Goal: Information Seeking & Learning: Learn about a topic

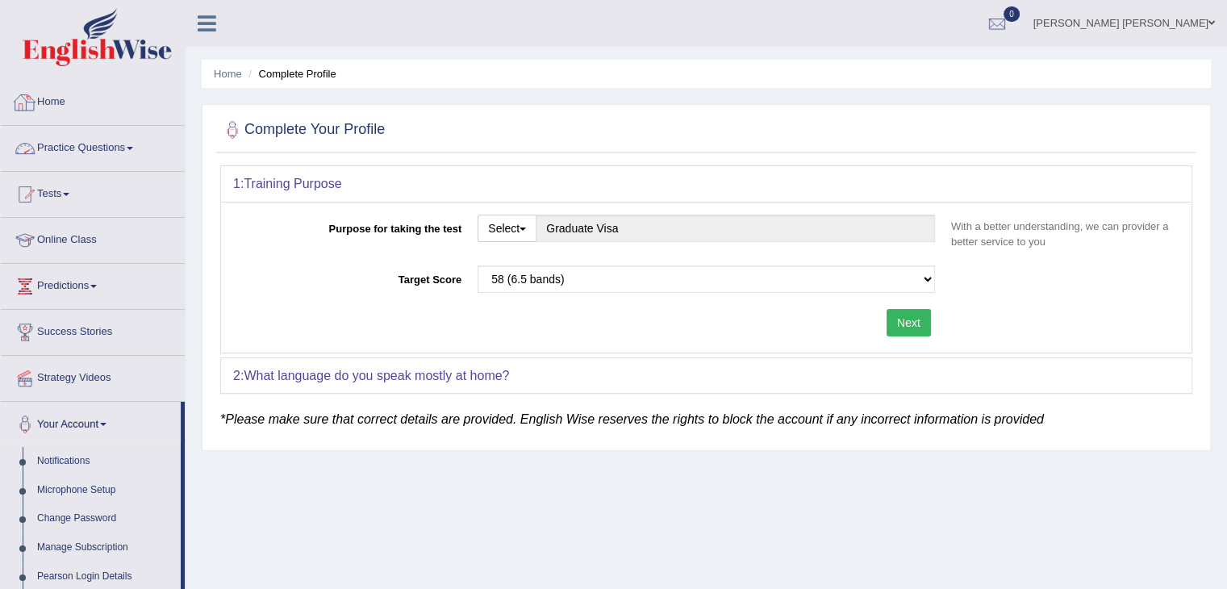
click at [54, 104] on link "Home" at bounding box center [93, 100] width 184 height 40
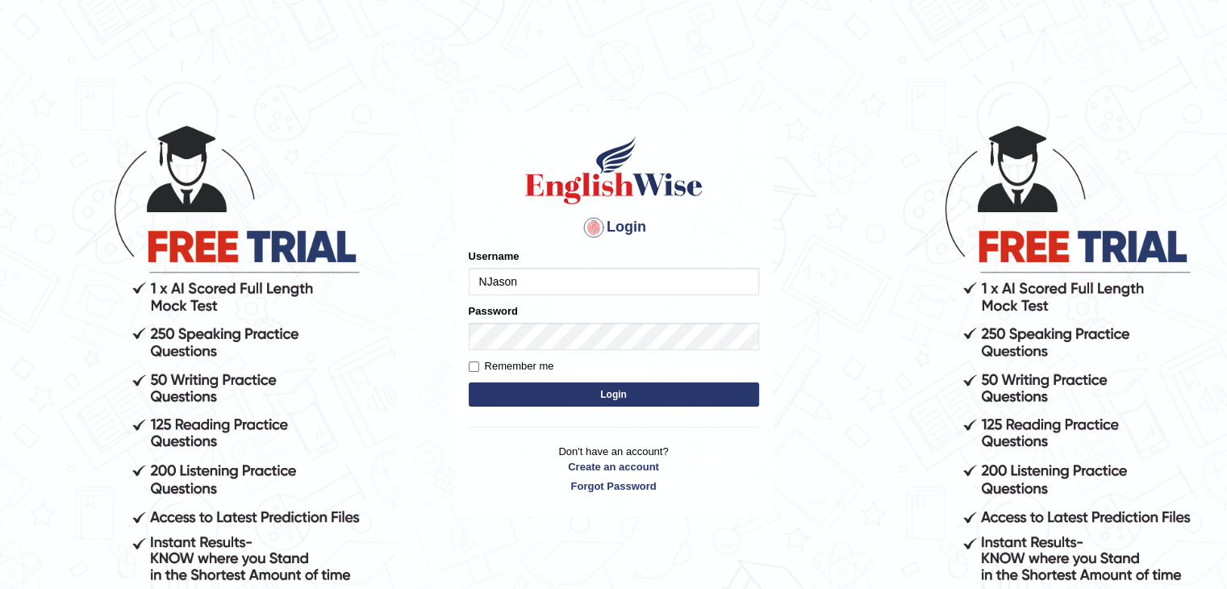
type input "NJason"
click at [595, 388] on button "Login" at bounding box center [614, 394] width 290 height 24
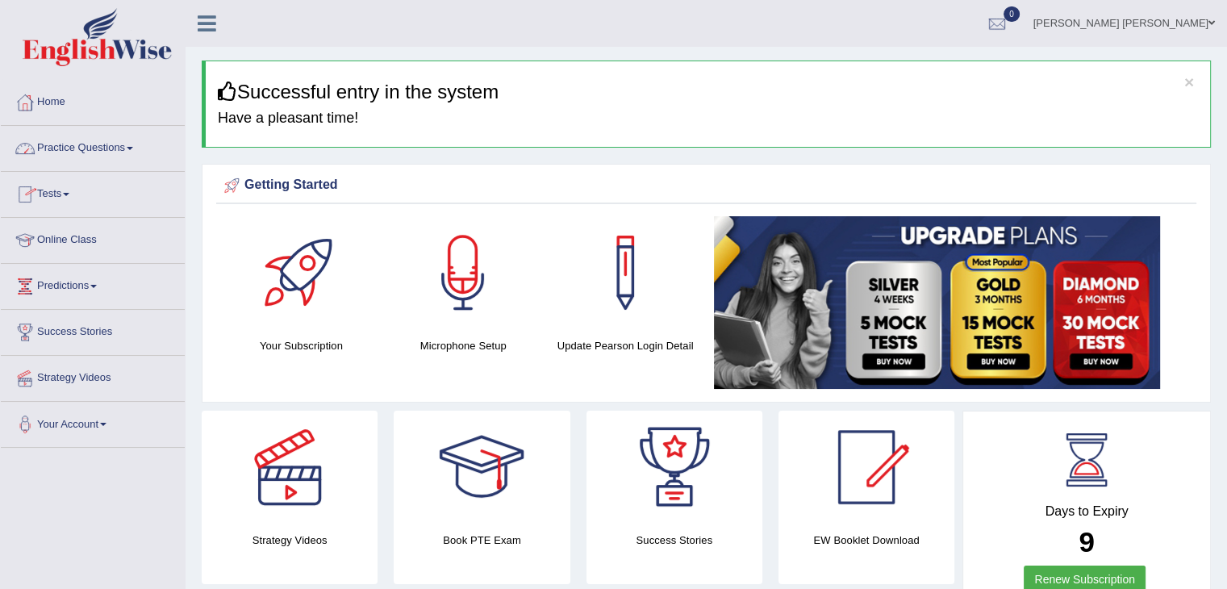
click at [93, 153] on link "Practice Questions" at bounding box center [93, 146] width 184 height 40
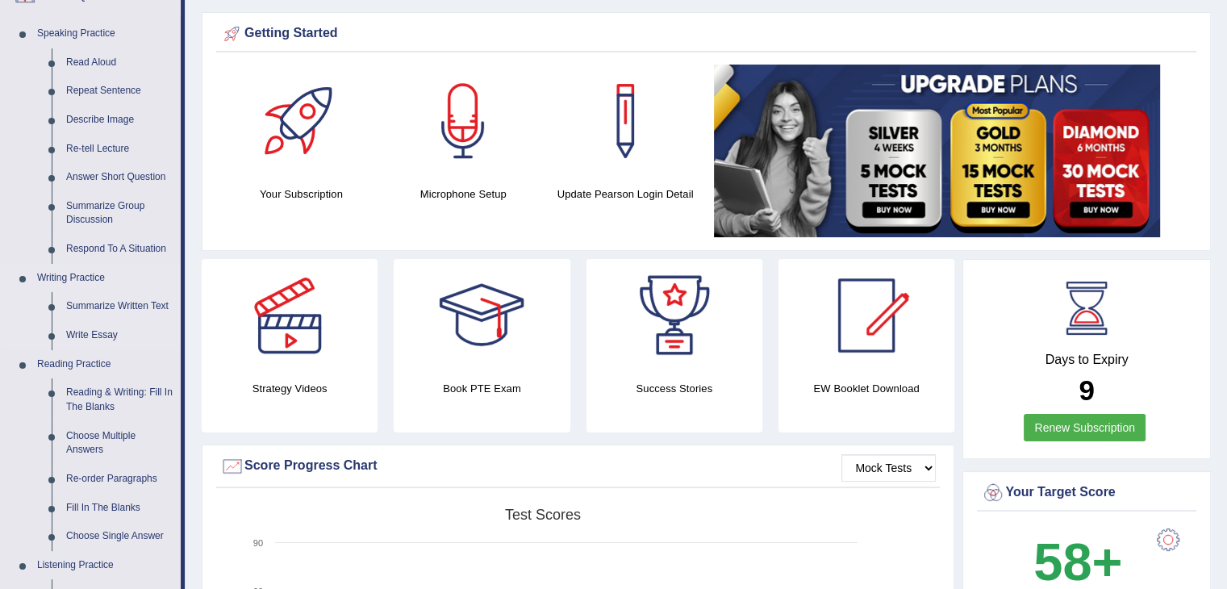
scroll to position [161, 0]
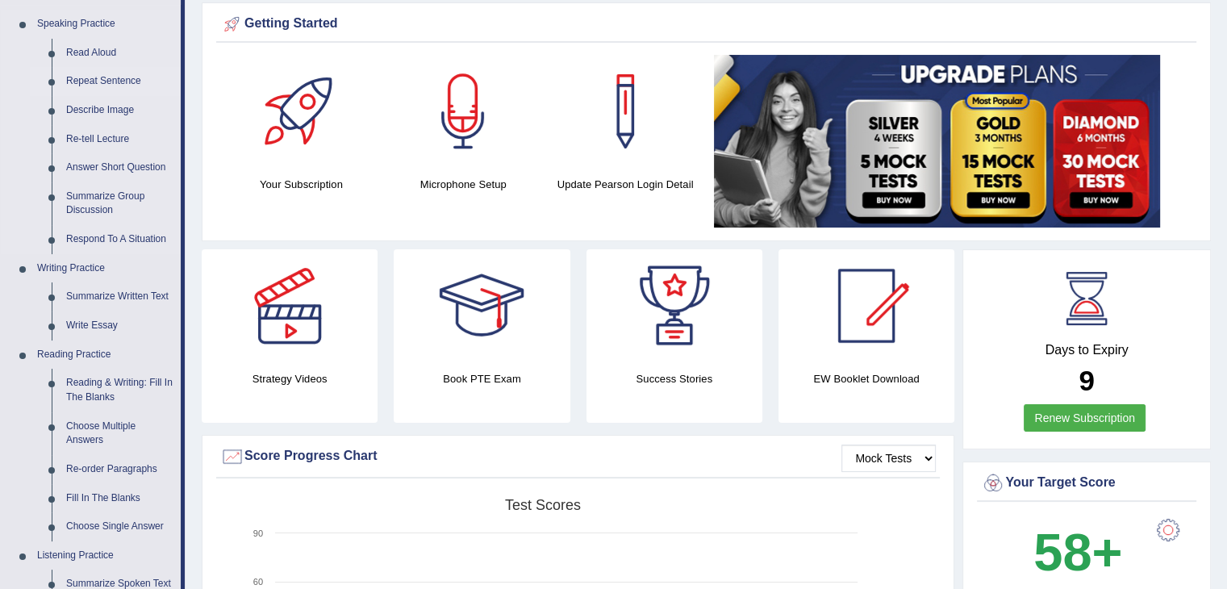
click at [118, 81] on link "Repeat Sentence" at bounding box center [120, 81] width 122 height 29
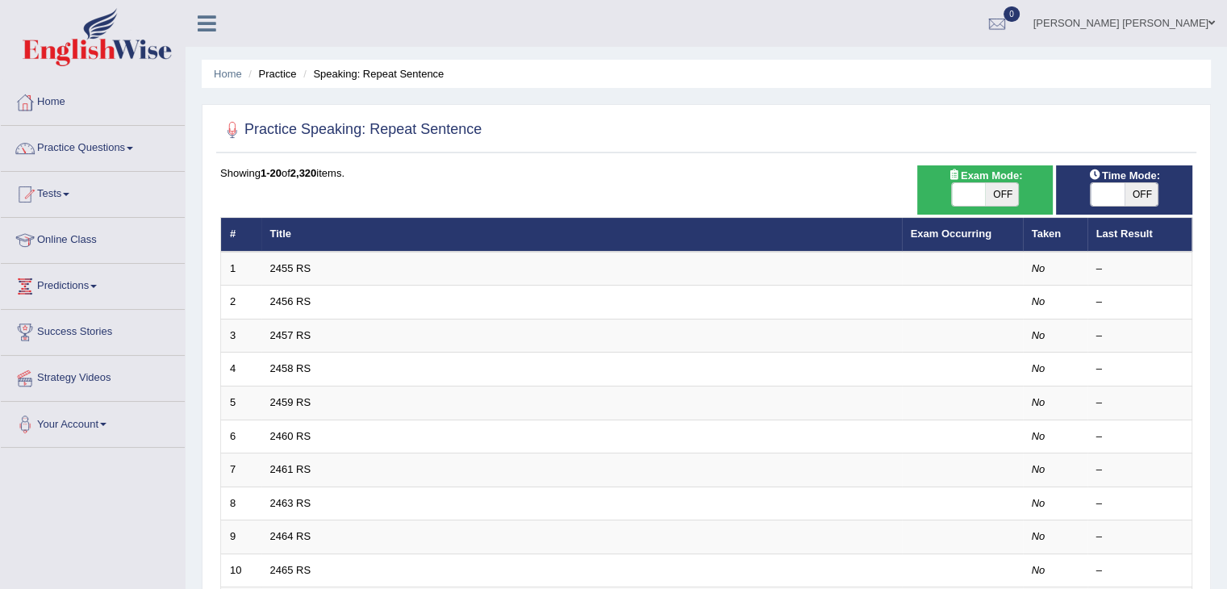
click at [987, 190] on span "OFF" at bounding box center [1002, 194] width 34 height 23
checkbox input "true"
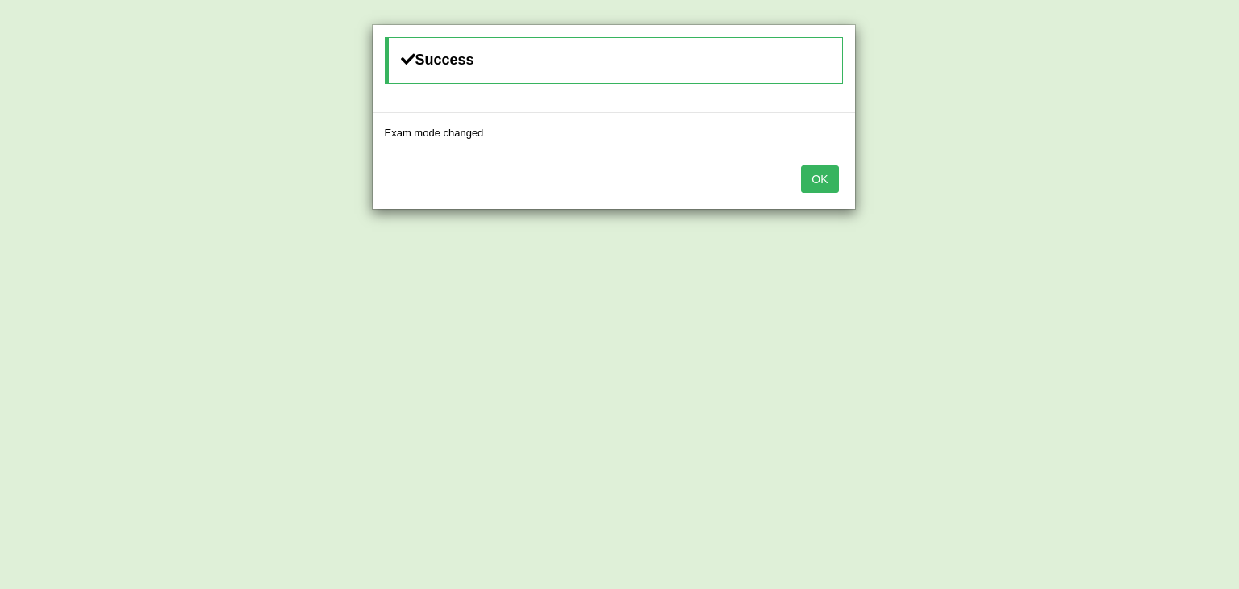
click at [832, 179] on button "OK" at bounding box center [819, 178] width 37 height 27
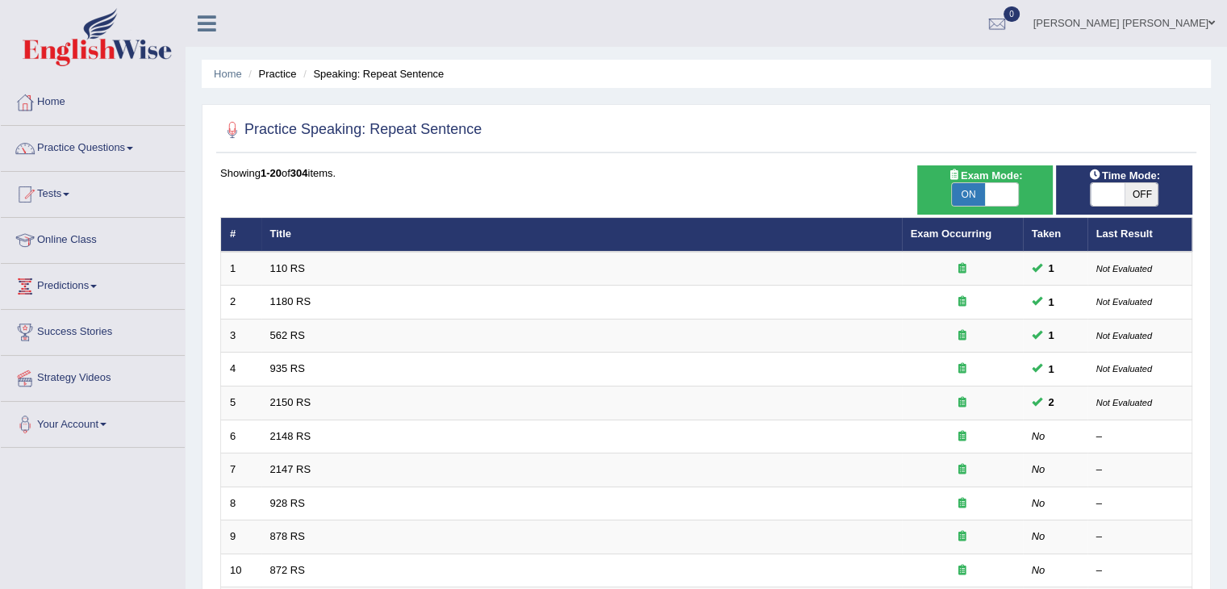
click at [1134, 194] on span "OFF" at bounding box center [1142, 194] width 34 height 23
checkbox input "true"
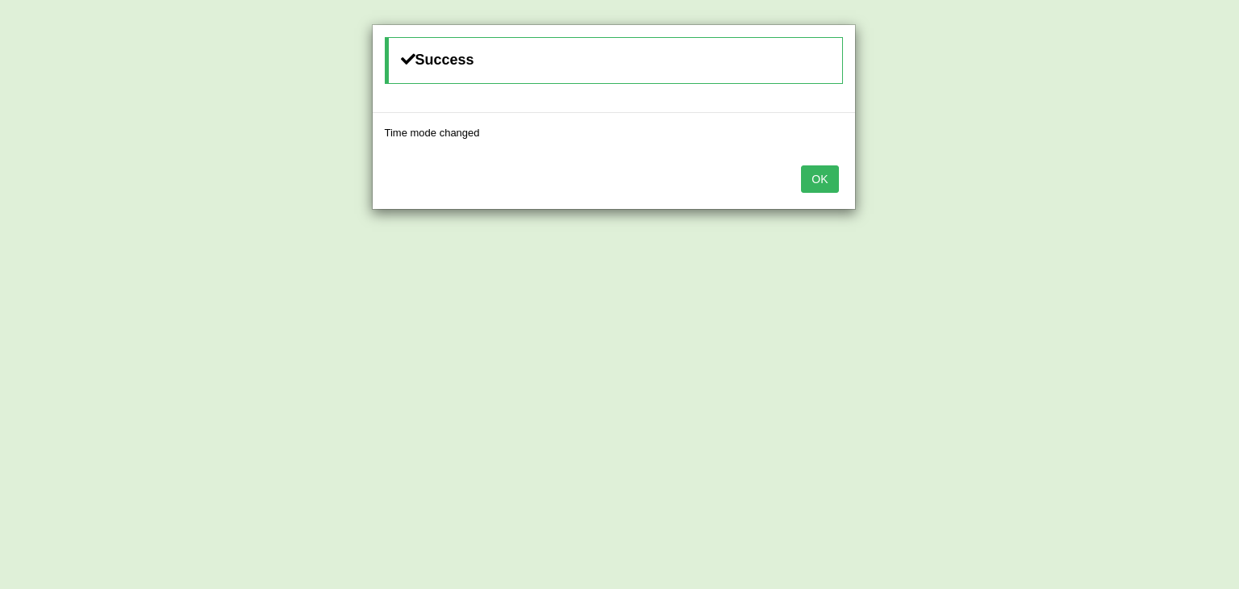
click at [829, 186] on button "OK" at bounding box center [819, 178] width 37 height 27
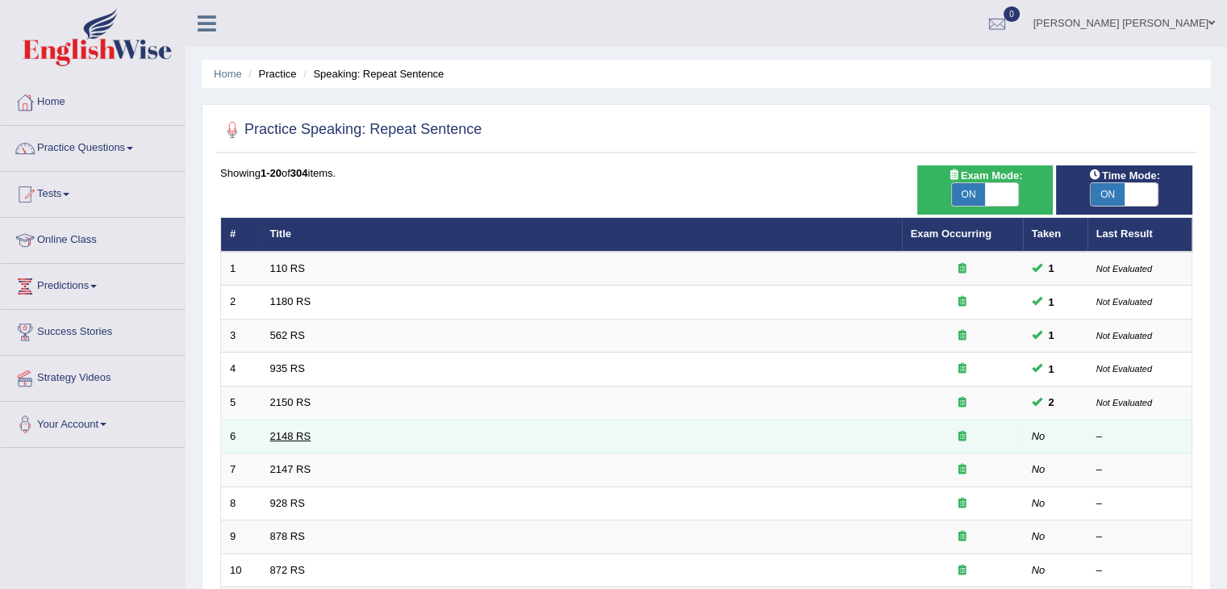
click at [274, 436] on link "2148 RS" at bounding box center [290, 436] width 41 height 12
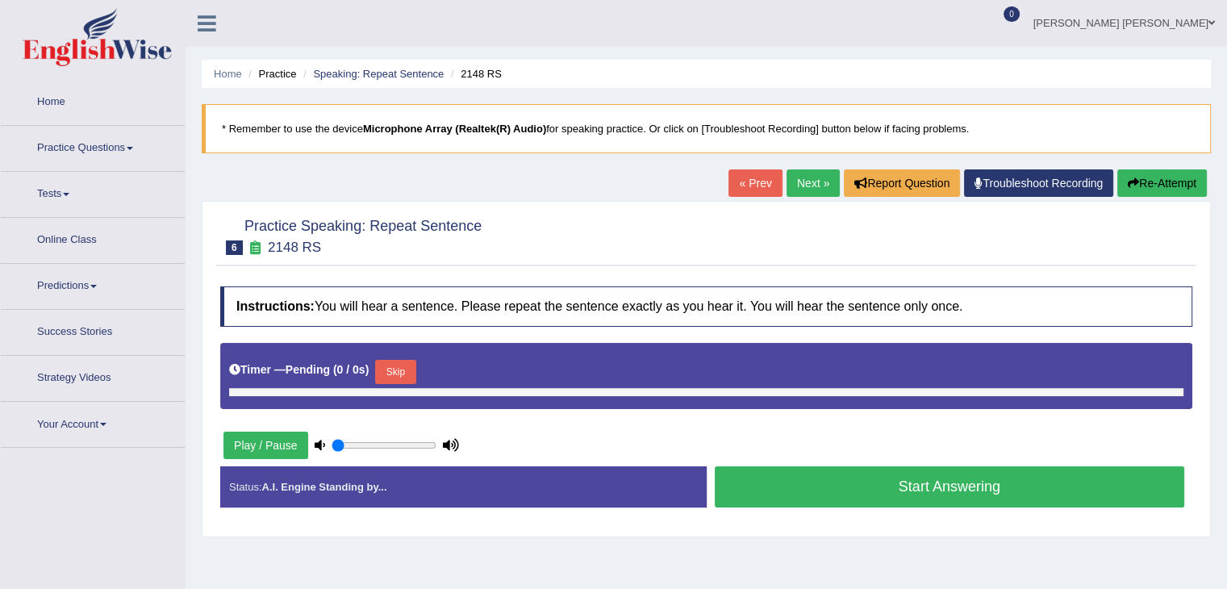
type input "0.9"
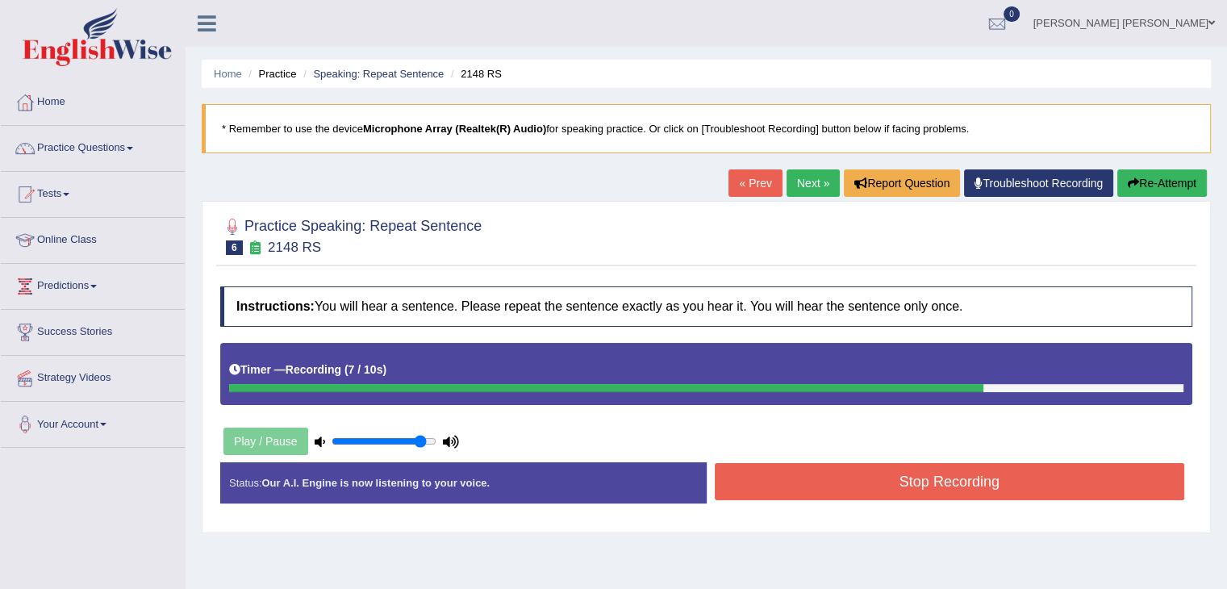
drag, startPoint x: 970, startPoint y: 485, endPoint x: 962, endPoint y: 475, distance: 12.1
click at [970, 485] on button "Stop Recording" at bounding box center [950, 481] width 470 height 37
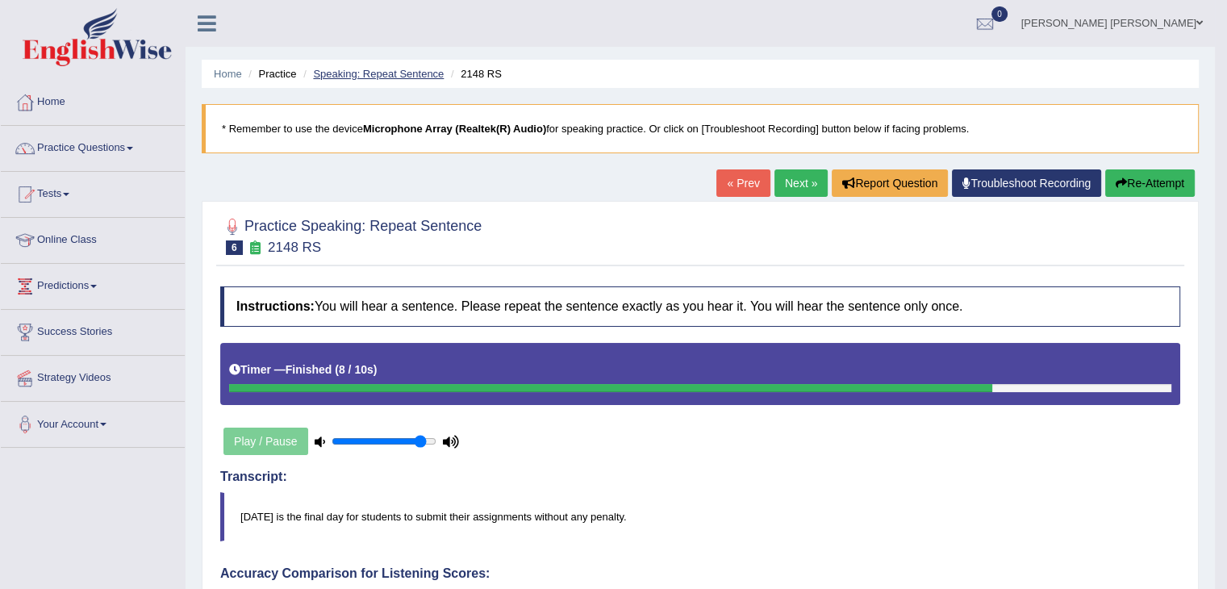
click at [371, 73] on link "Speaking: Repeat Sentence" at bounding box center [378, 74] width 131 height 12
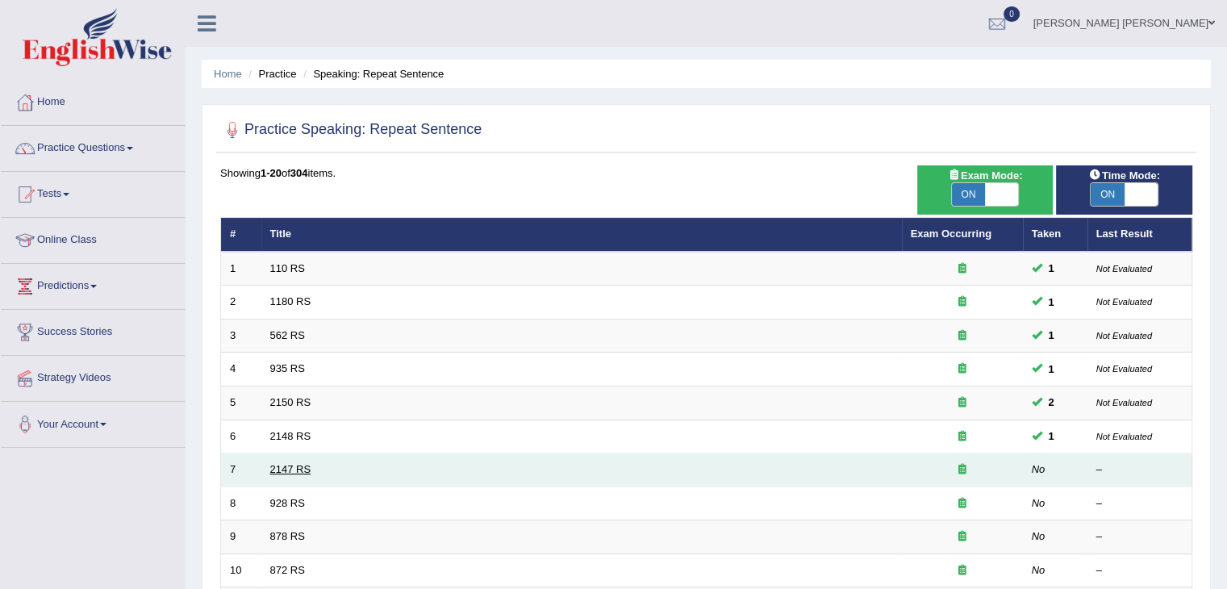
click at [300, 469] on link "2147 RS" at bounding box center [290, 469] width 41 height 12
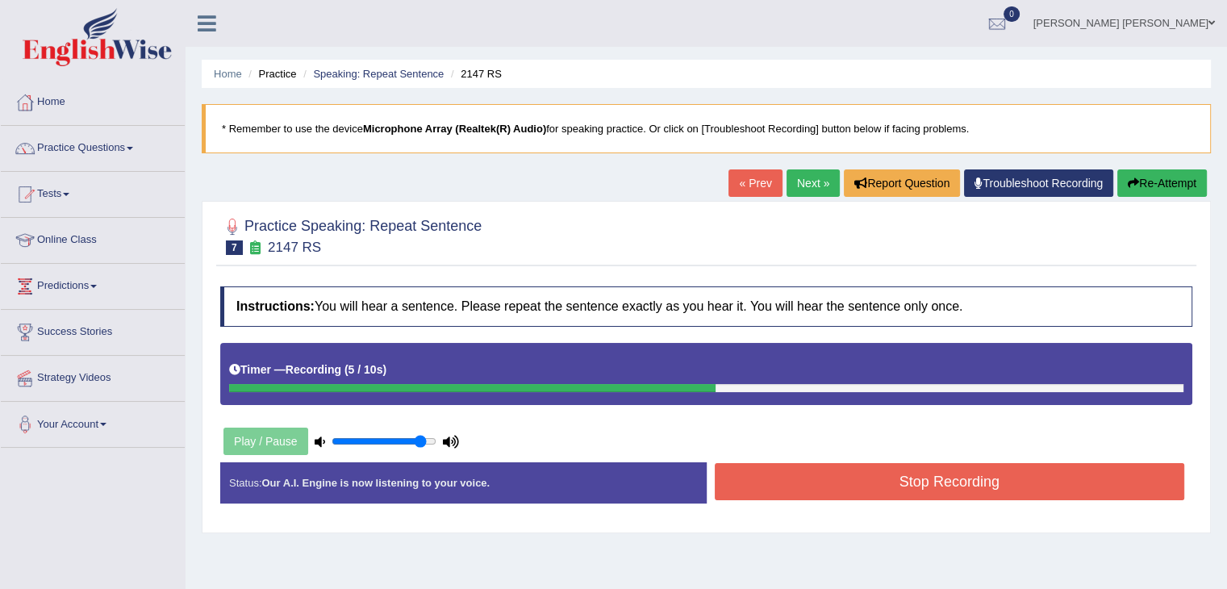
click at [823, 481] on button "Stop Recording" at bounding box center [950, 481] width 470 height 37
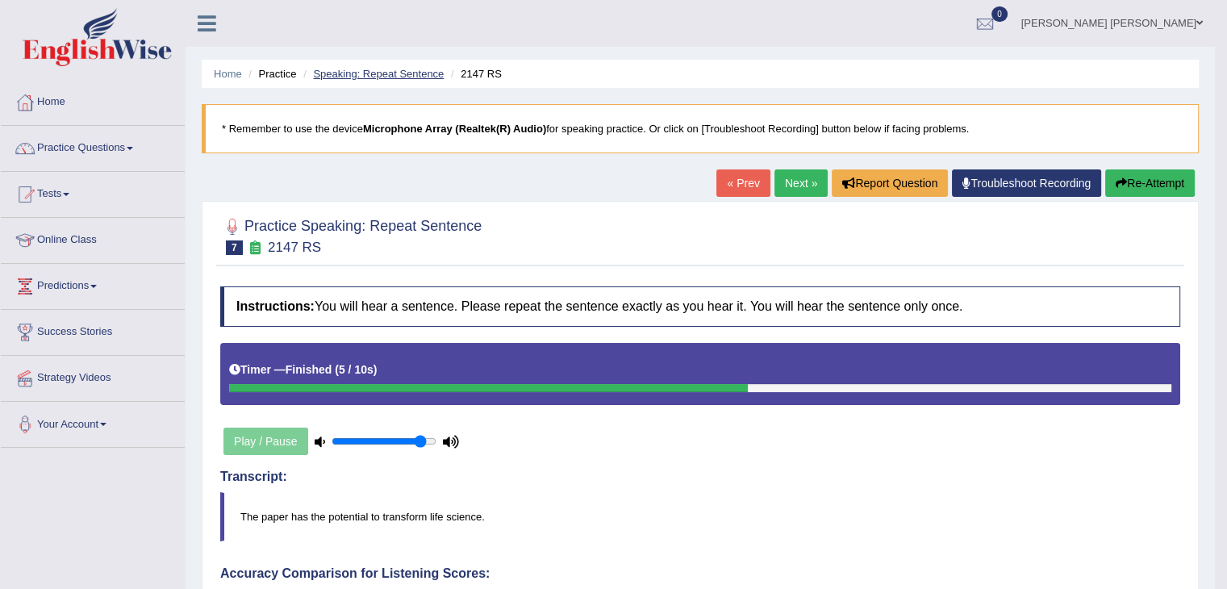
click at [403, 75] on link "Speaking: Repeat Sentence" at bounding box center [378, 74] width 131 height 12
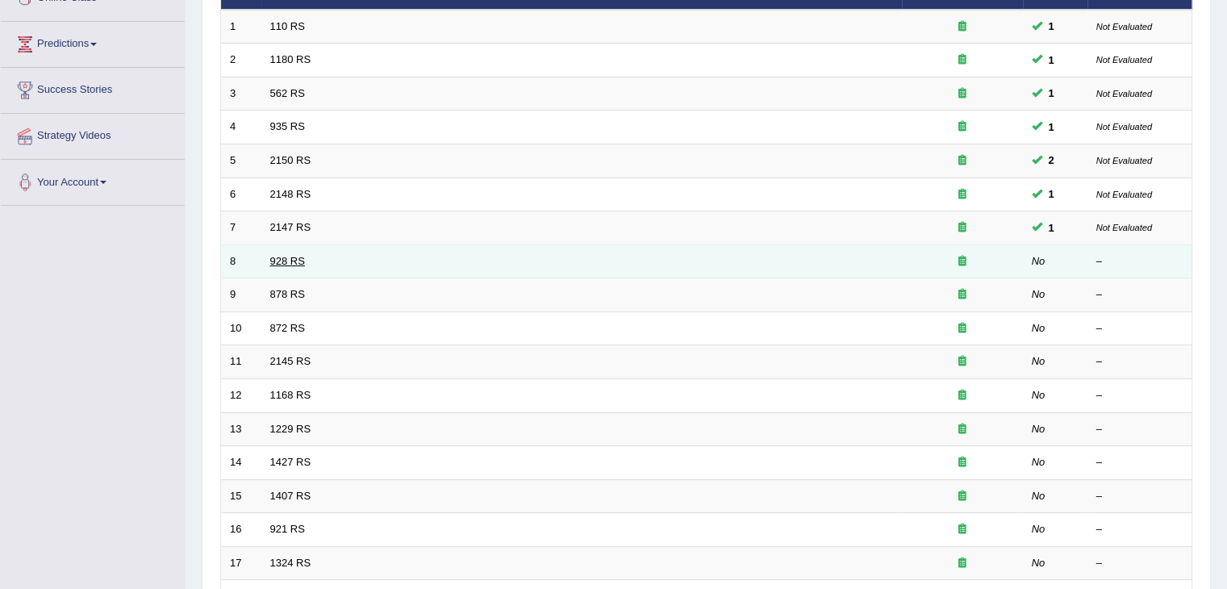
click at [289, 262] on link "928 RS" at bounding box center [287, 261] width 35 height 12
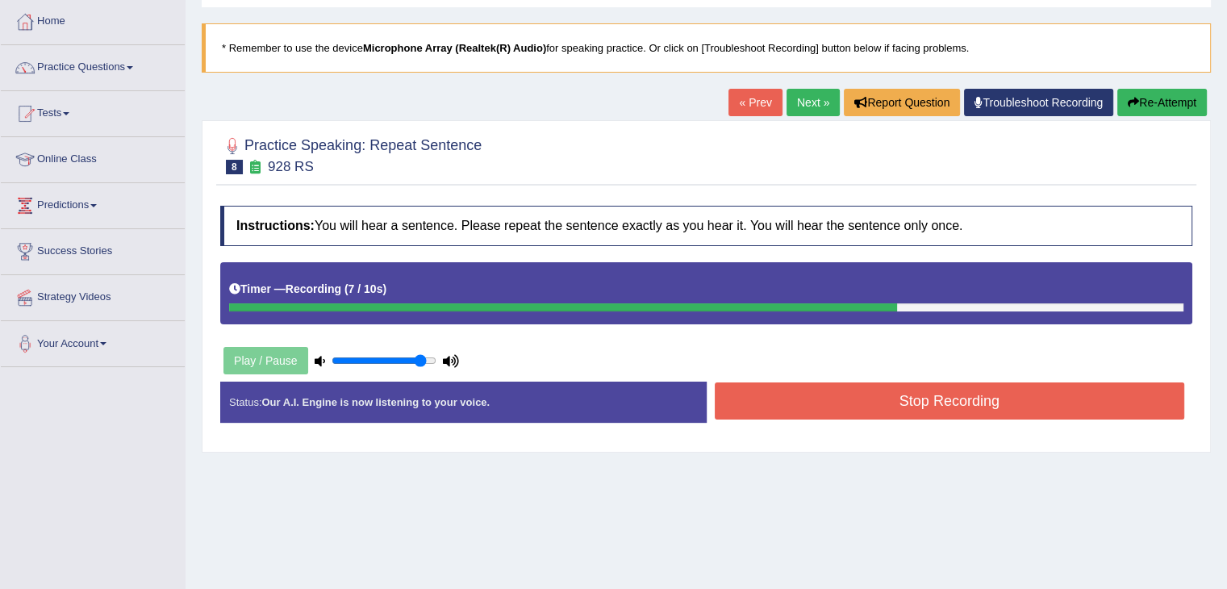
click at [840, 394] on button "Stop Recording" at bounding box center [950, 400] width 470 height 37
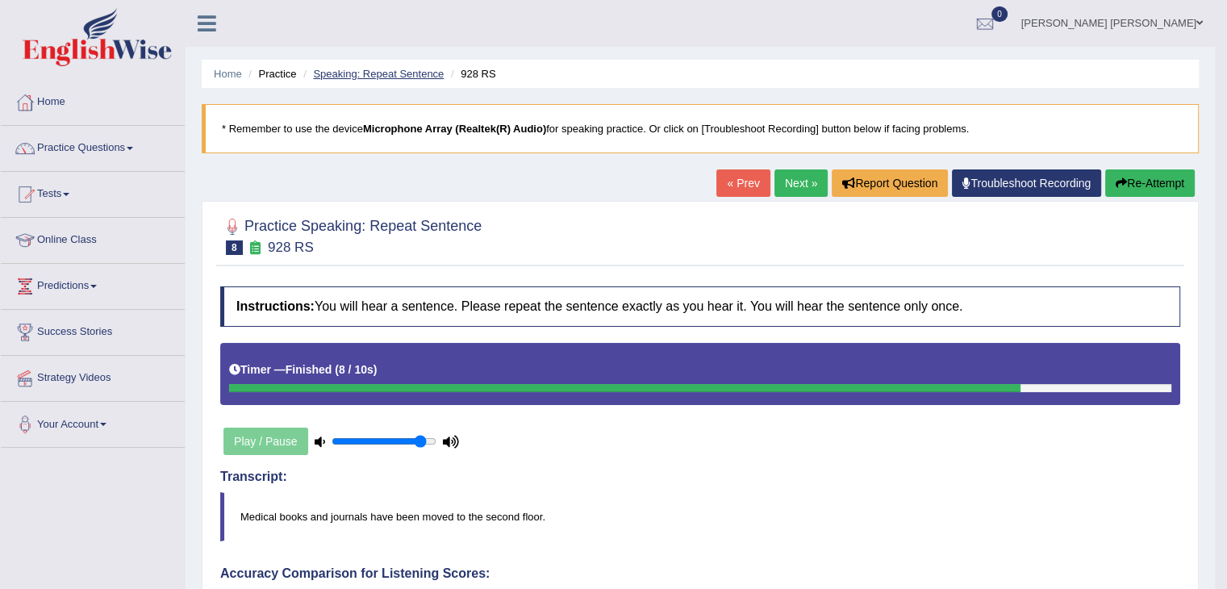
click at [430, 73] on link "Speaking: Repeat Sentence" at bounding box center [378, 74] width 131 height 12
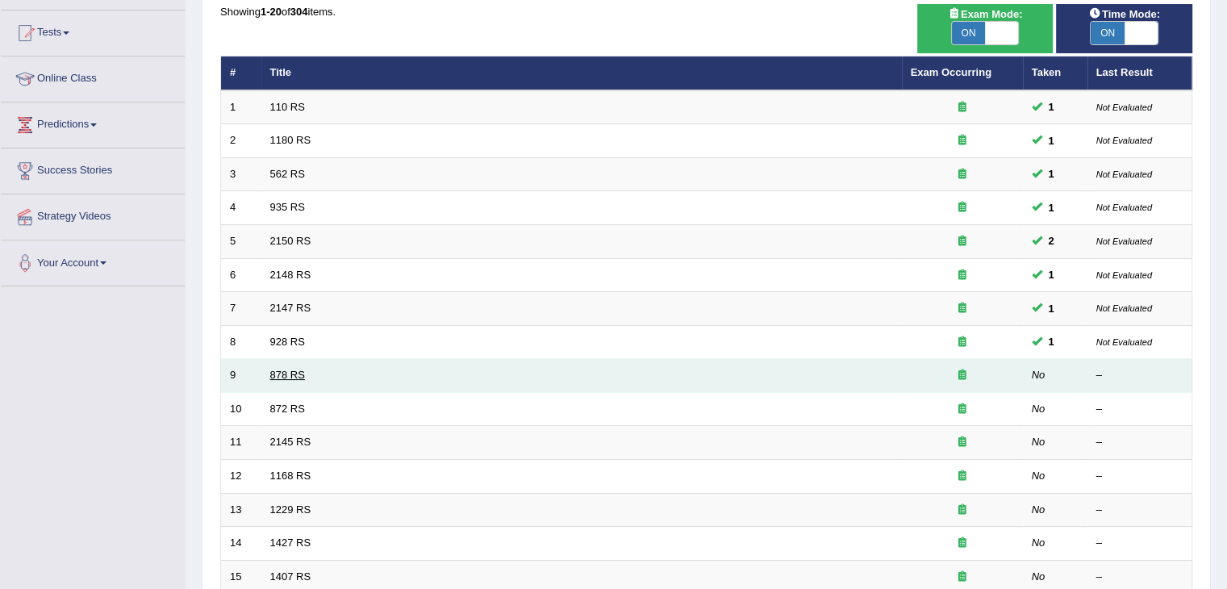
click at [282, 374] on link "878 RS" at bounding box center [287, 375] width 35 height 12
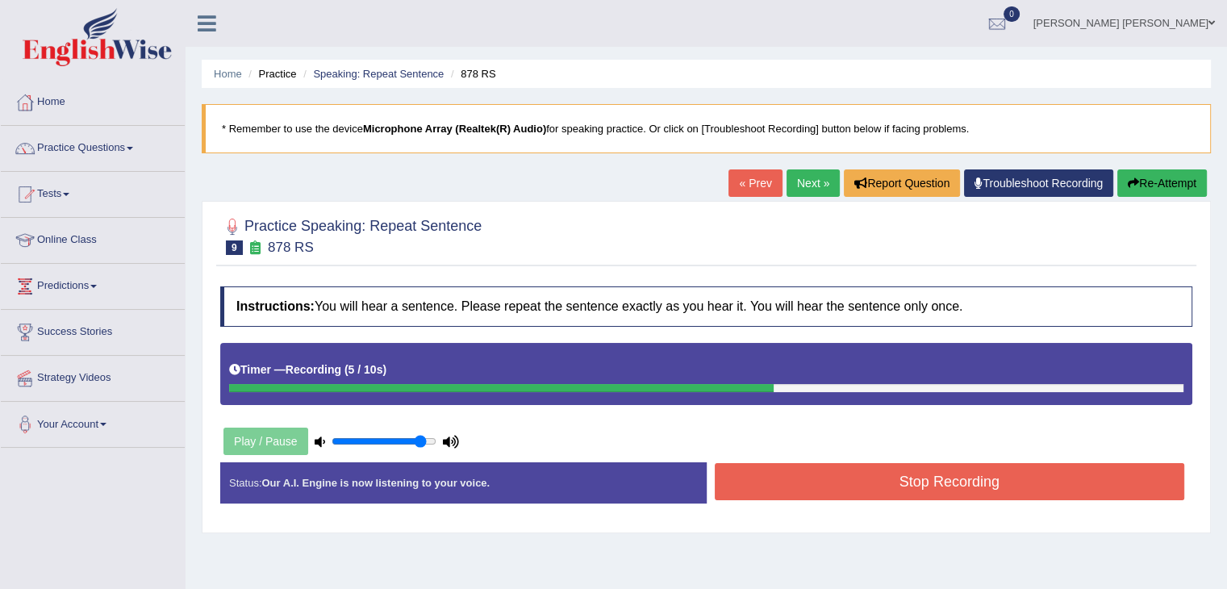
click at [988, 491] on button "Stop Recording" at bounding box center [950, 481] width 470 height 37
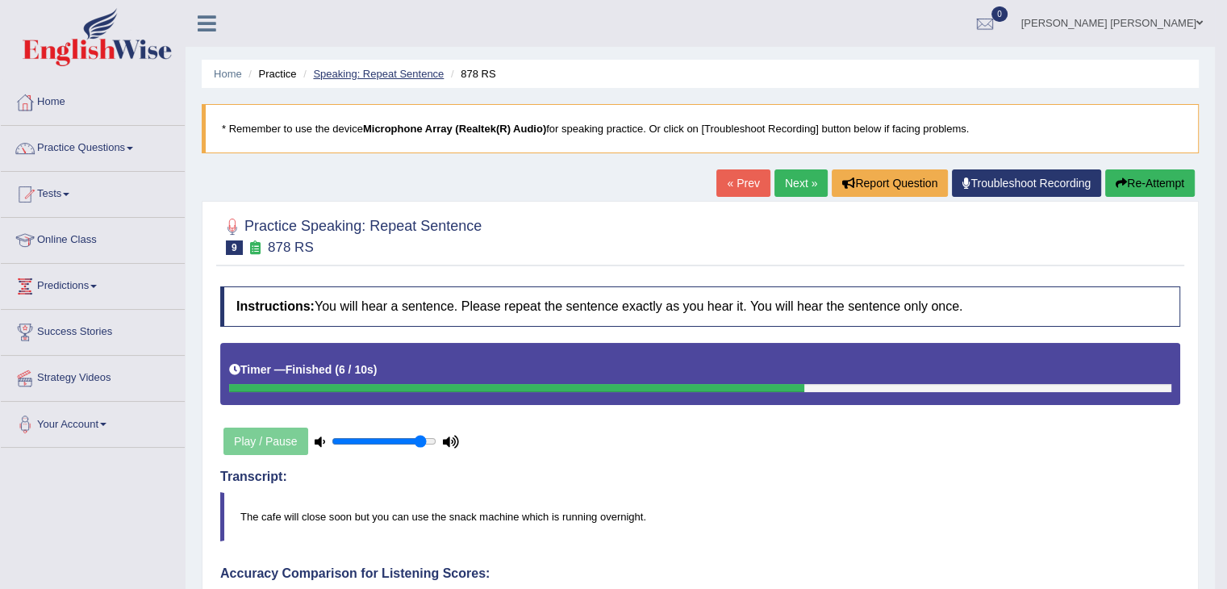
click at [407, 75] on link "Speaking: Repeat Sentence" at bounding box center [378, 74] width 131 height 12
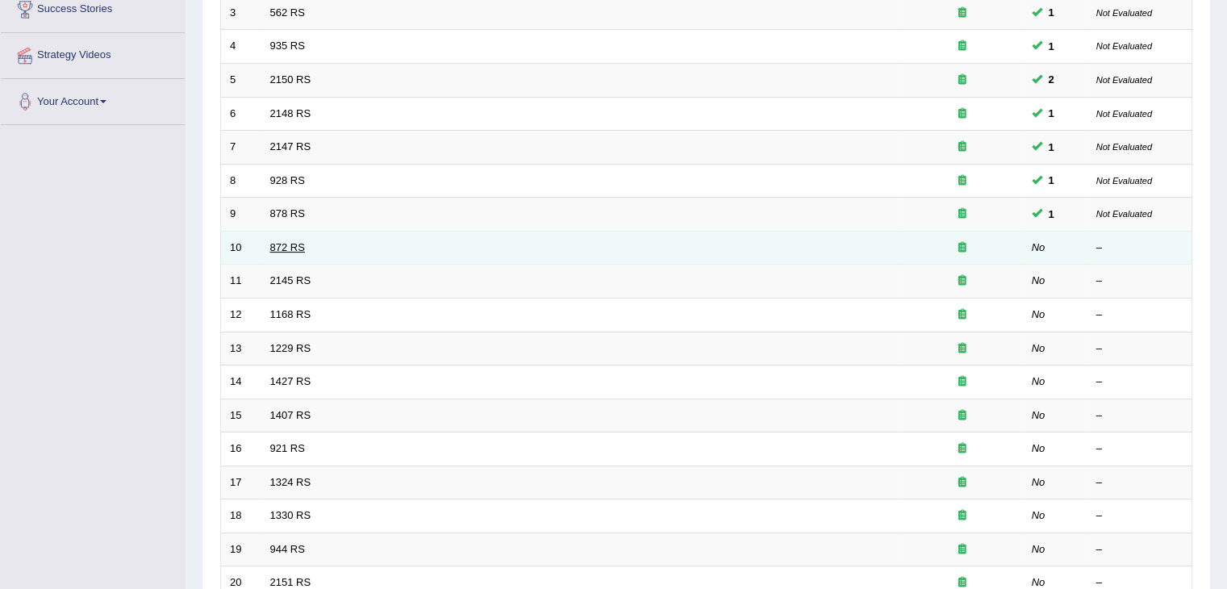
click at [272, 253] on link "872 RS" at bounding box center [287, 247] width 35 height 12
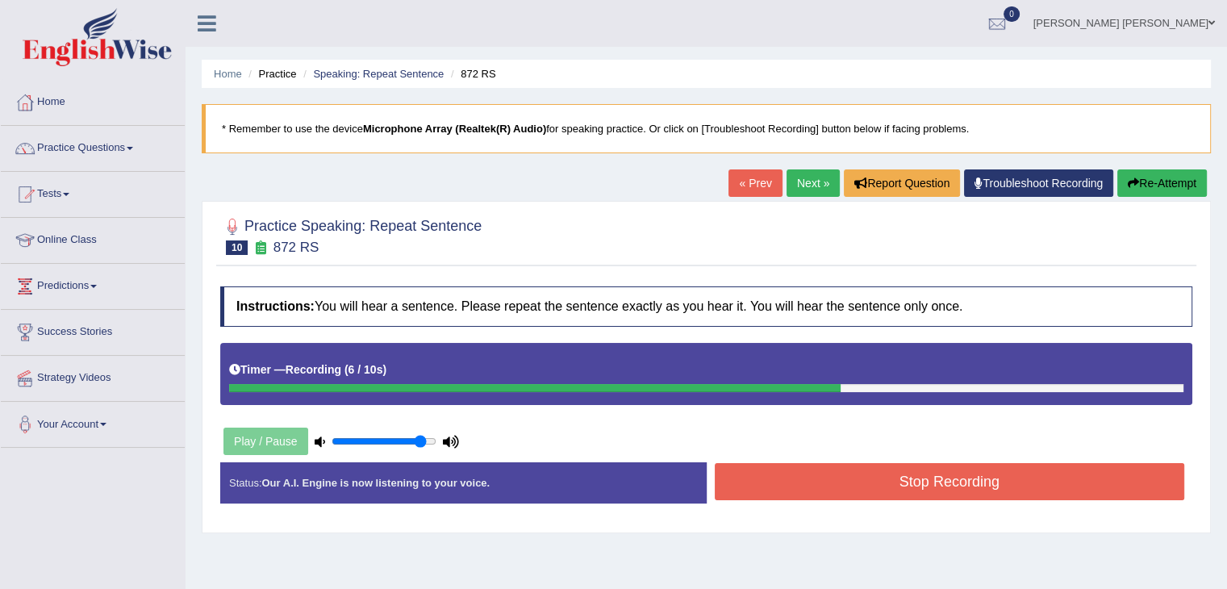
click at [953, 500] on div "Stop Recording" at bounding box center [950, 483] width 486 height 41
drag, startPoint x: 863, startPoint y: 462, endPoint x: 859, endPoint y: 472, distance: 10.5
click at [859, 472] on button "Stop Recording" at bounding box center [950, 481] width 470 height 37
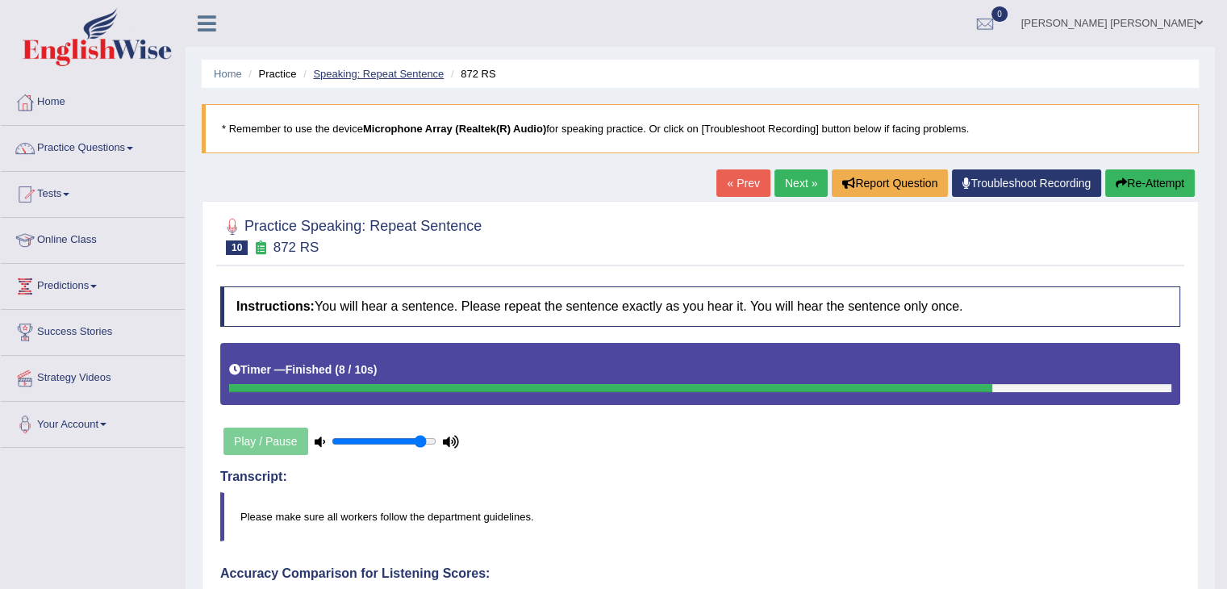
click at [397, 75] on link "Speaking: Repeat Sentence" at bounding box center [378, 74] width 131 height 12
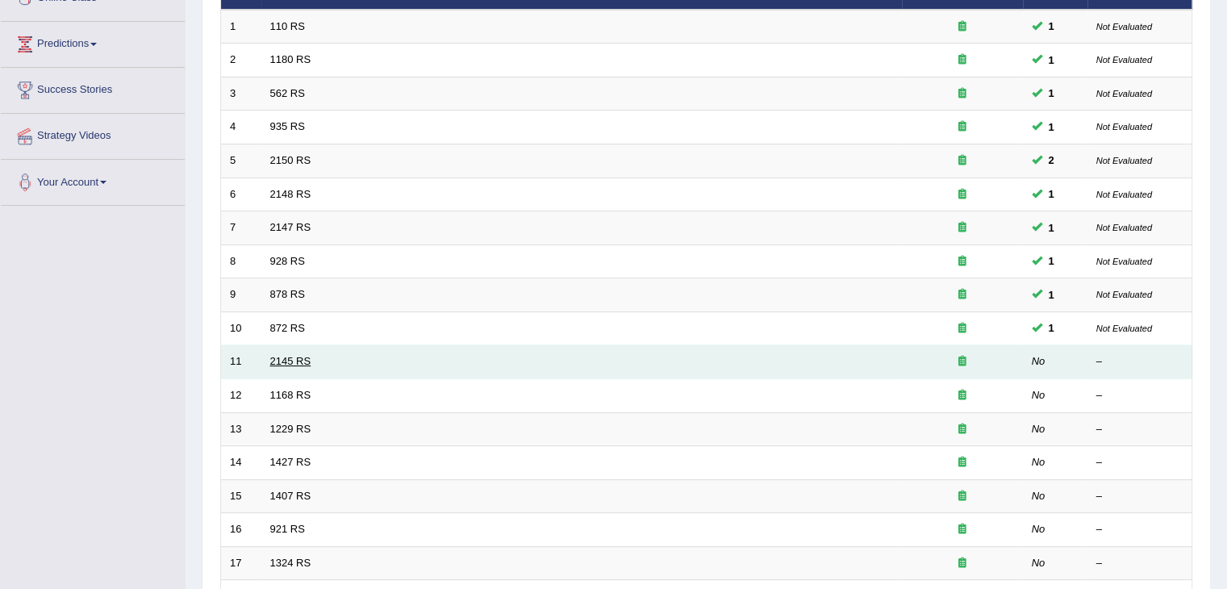
click at [273, 363] on link "2145 RS" at bounding box center [290, 361] width 41 height 12
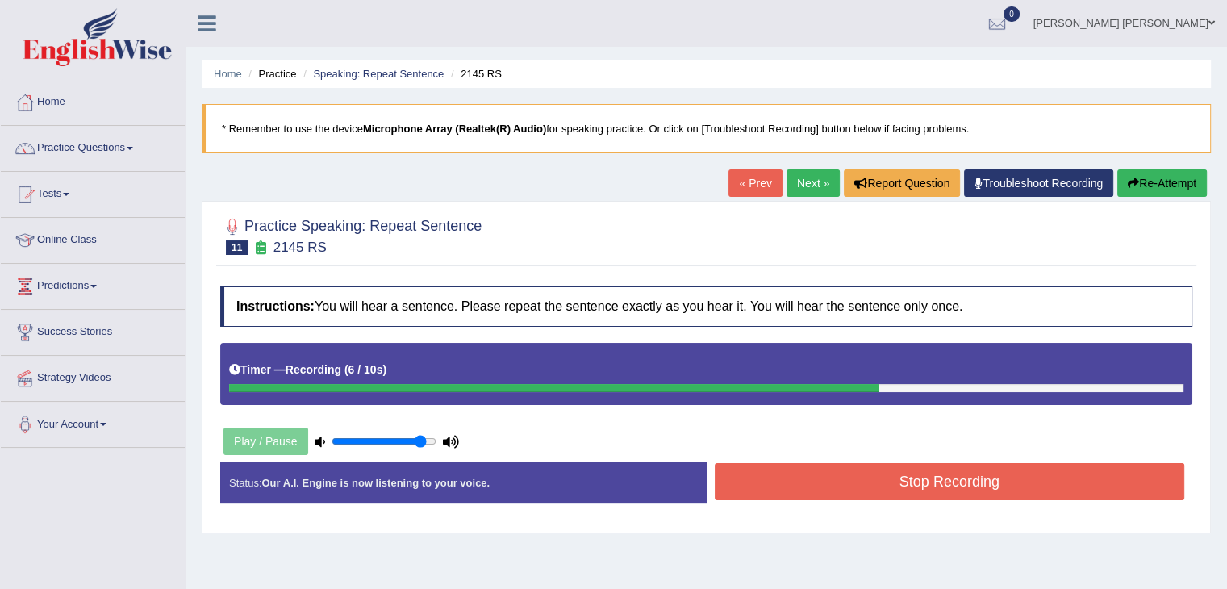
click at [1087, 489] on button "Stop Recording" at bounding box center [950, 481] width 470 height 37
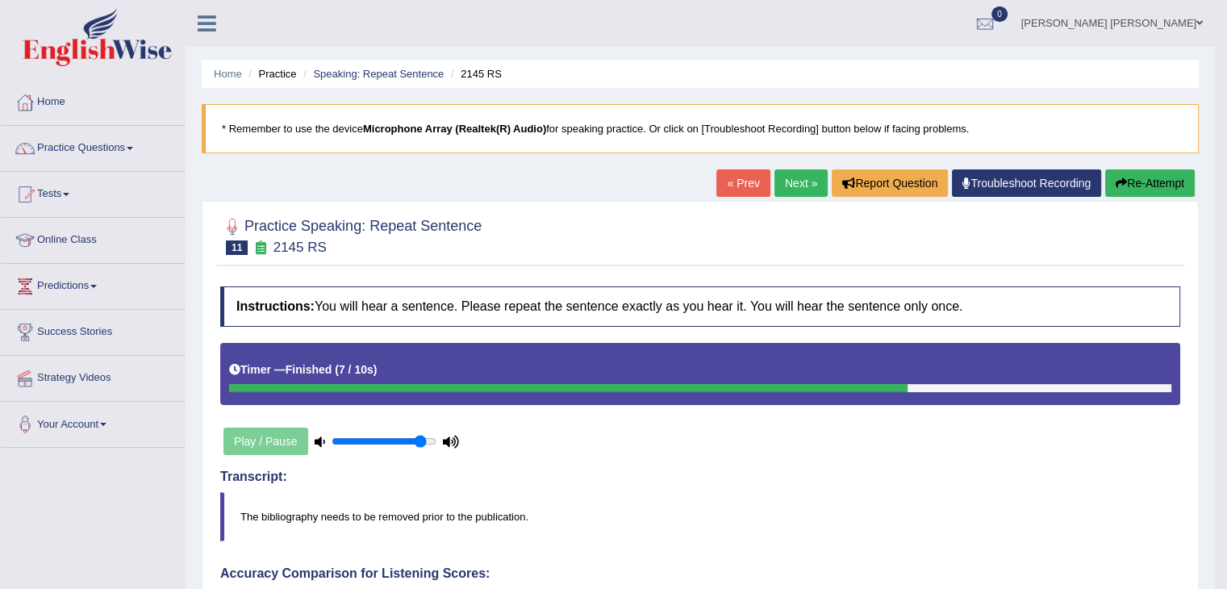
click at [425, 81] on li "Speaking: Repeat Sentence" at bounding box center [371, 73] width 144 height 15
click at [428, 76] on link "Speaking: Repeat Sentence" at bounding box center [378, 74] width 131 height 12
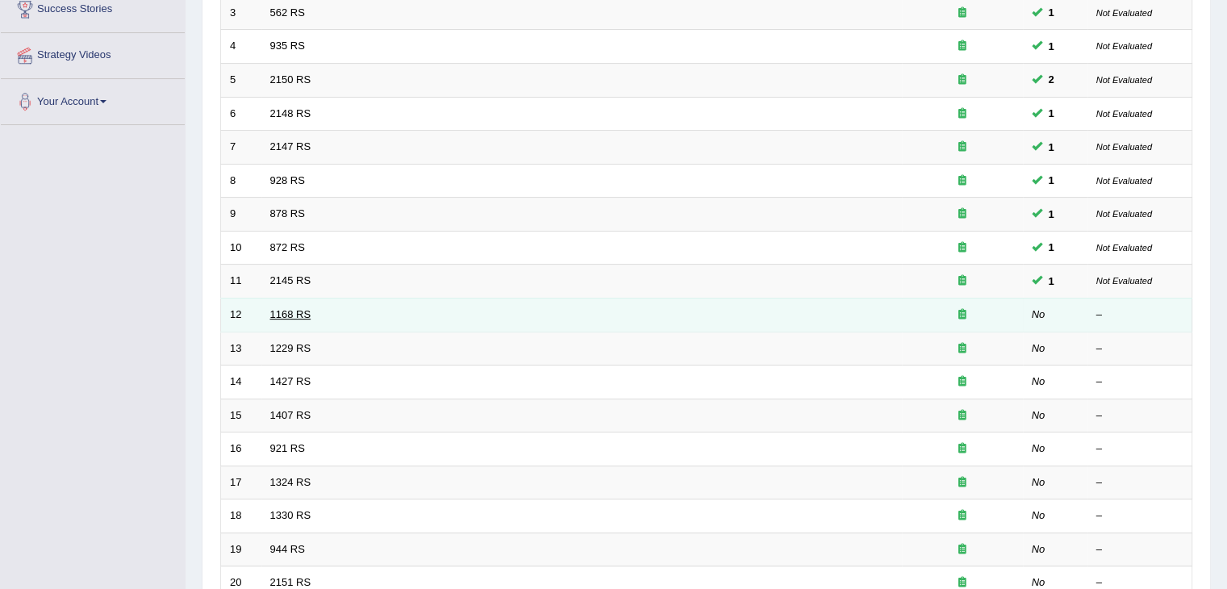
scroll to position [323, 0]
click at [302, 314] on link "1168 RS" at bounding box center [290, 314] width 41 height 12
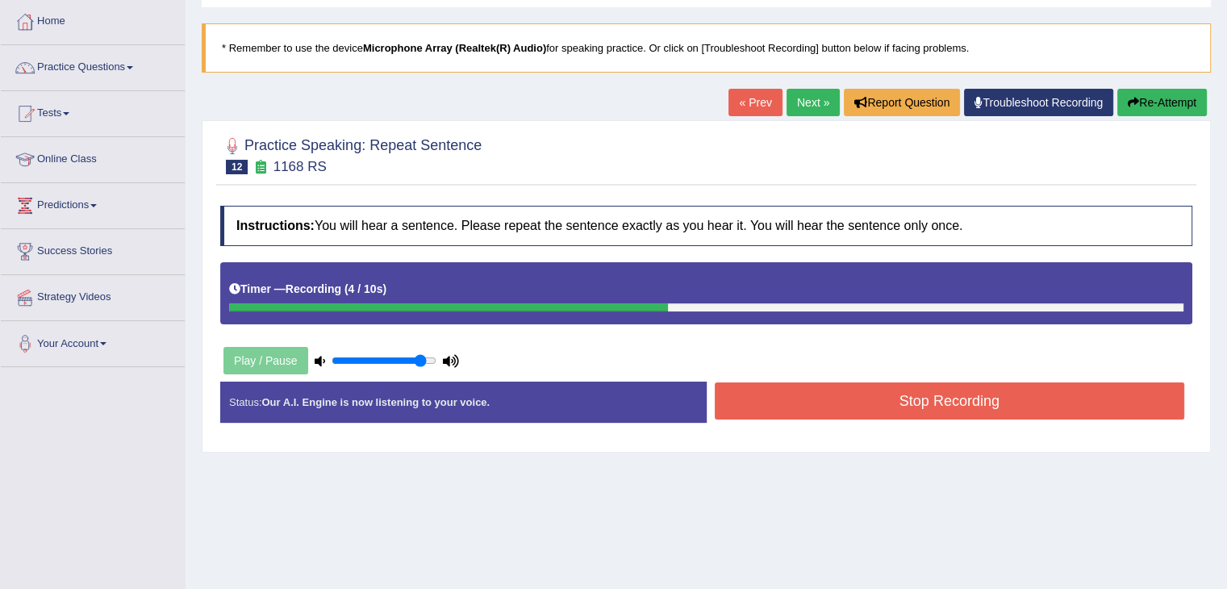
click at [858, 407] on button "Stop Recording" at bounding box center [950, 400] width 470 height 37
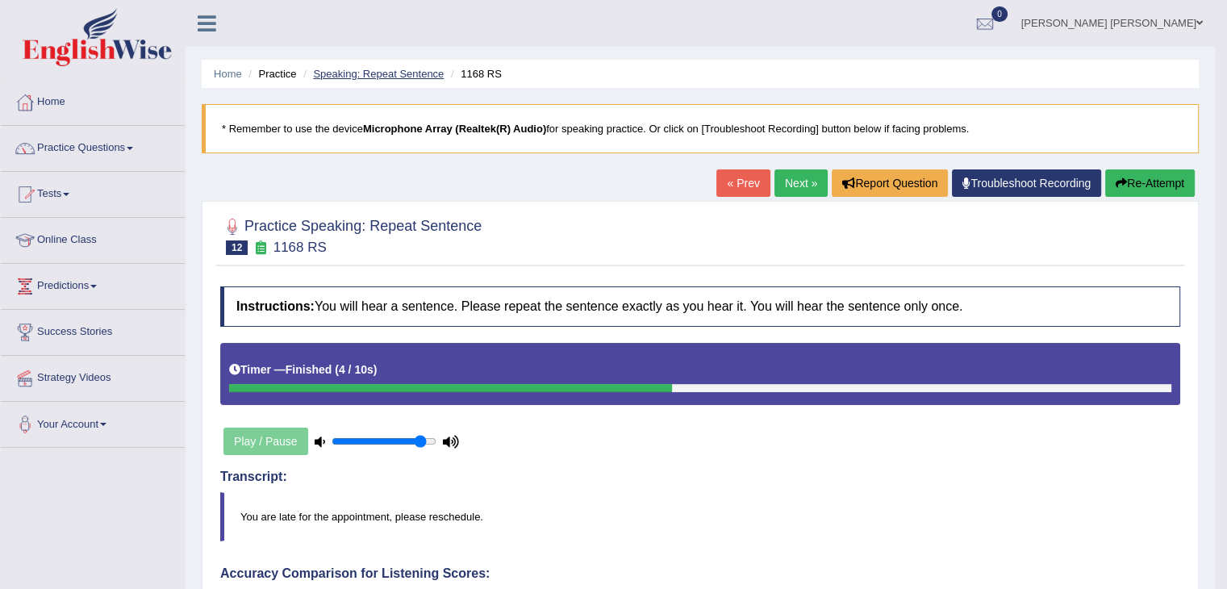
click at [365, 77] on link "Speaking: Repeat Sentence" at bounding box center [378, 74] width 131 height 12
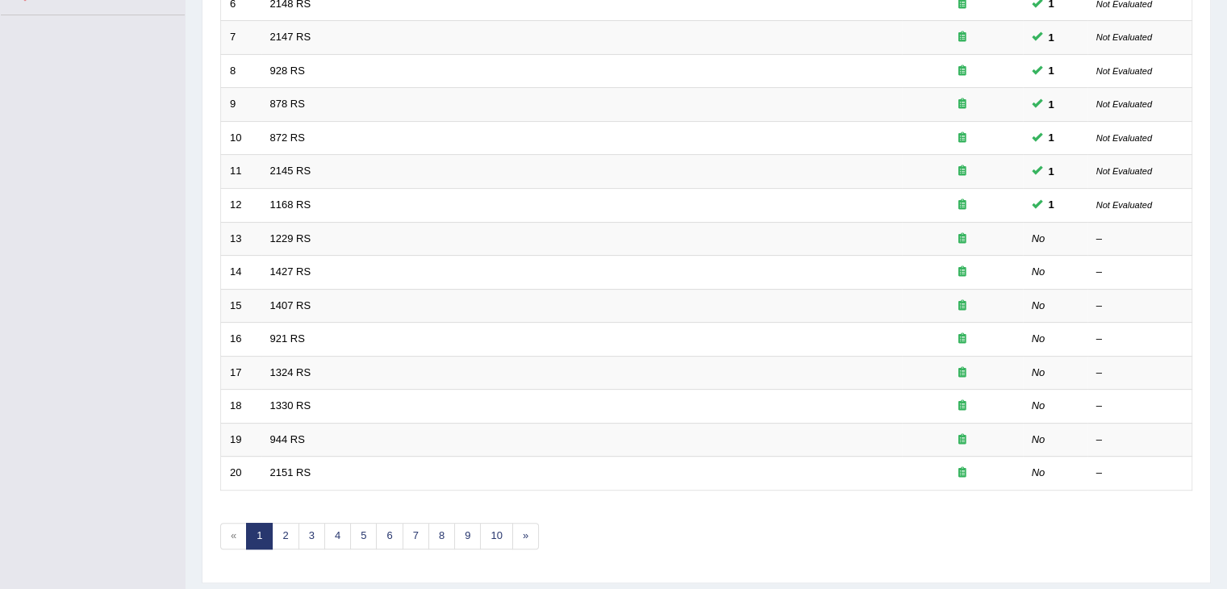
click at [298, 236] on link "1229 RS" at bounding box center [290, 238] width 41 height 12
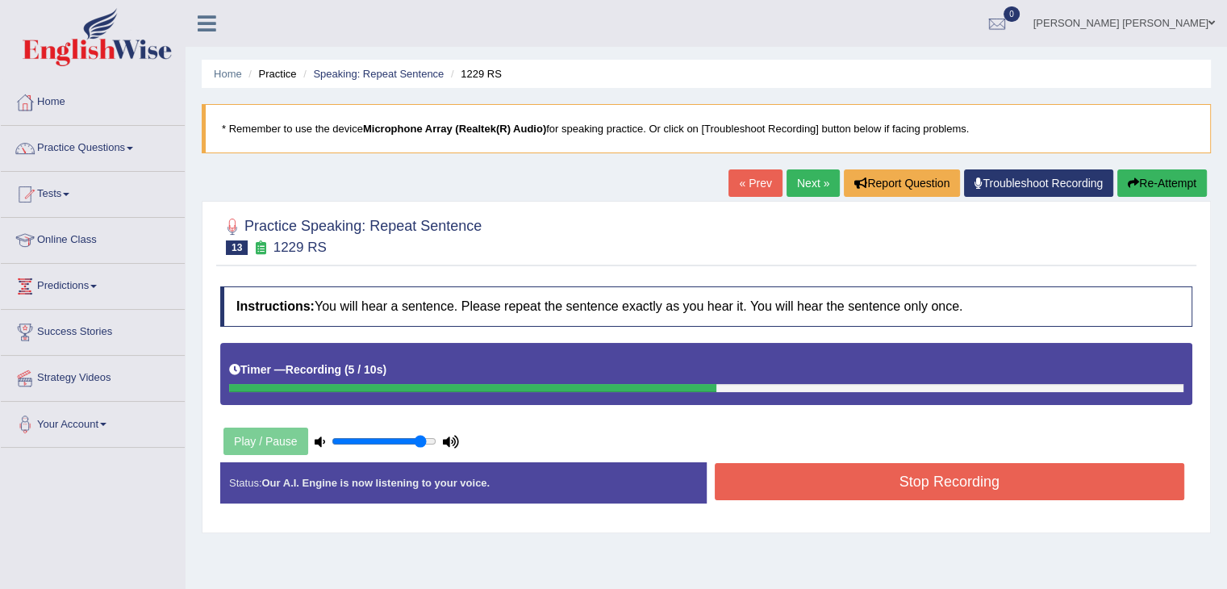
drag, startPoint x: 868, startPoint y: 472, endPoint x: 924, endPoint y: 540, distance: 87.7
click at [923, 547] on div "Home Practice Speaking: Repeat Sentence 1229 RS * Remember to use the device Mi…" at bounding box center [706, 403] width 1041 height 807
click at [921, 499] on button "Stop Recording" at bounding box center [950, 481] width 470 height 37
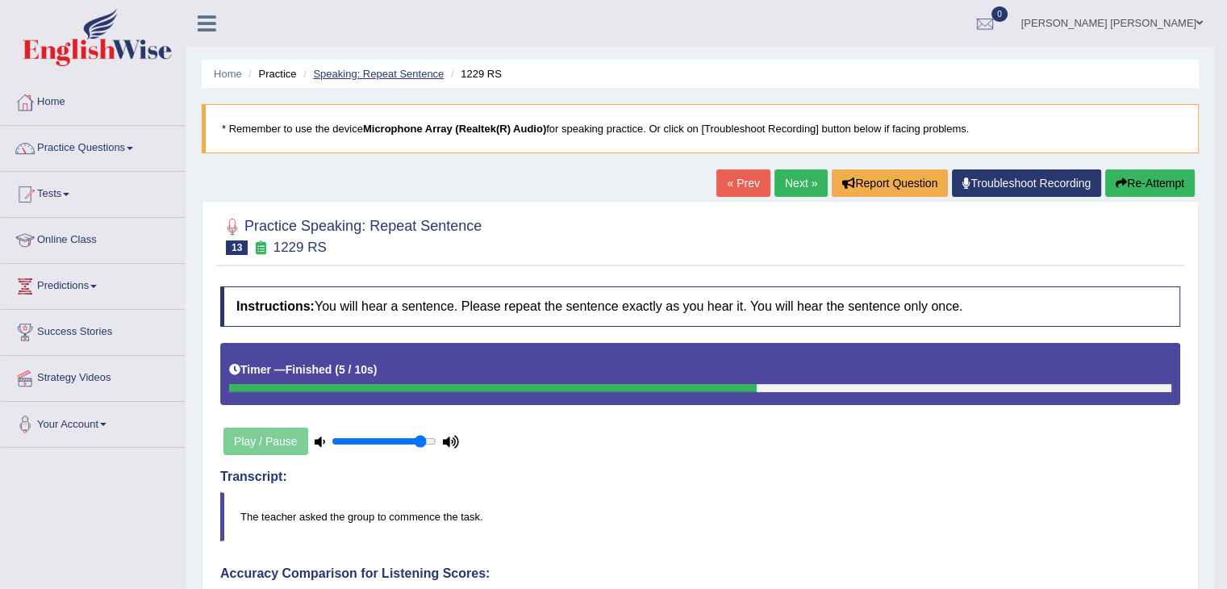
click at [436, 76] on link "Speaking: Repeat Sentence" at bounding box center [378, 74] width 131 height 12
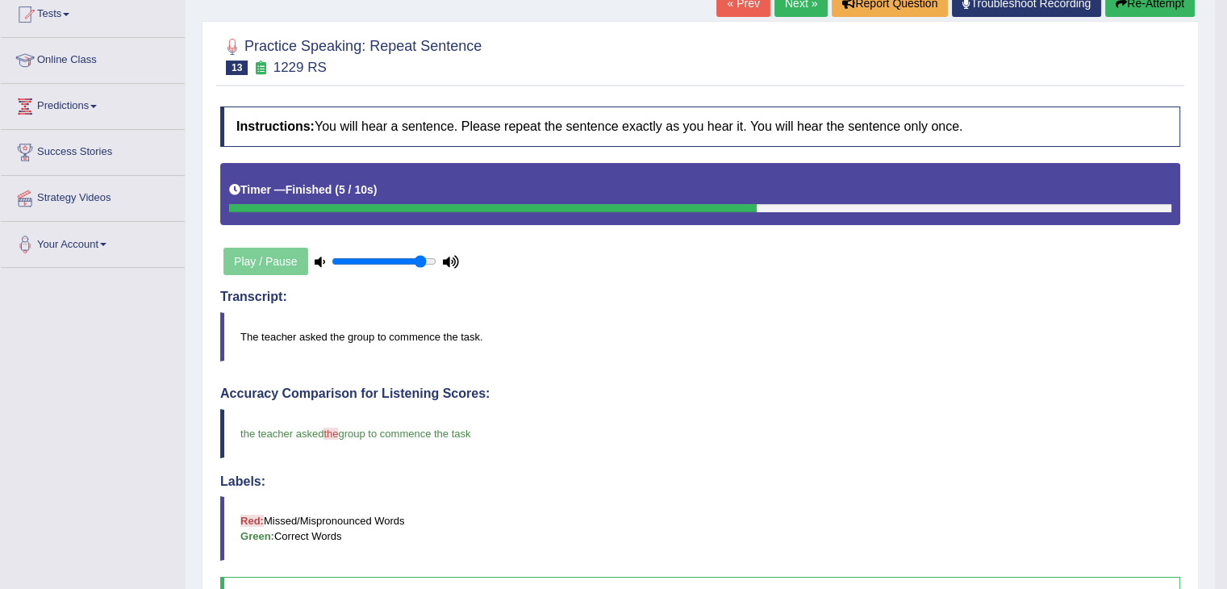
scroll to position [323, 0]
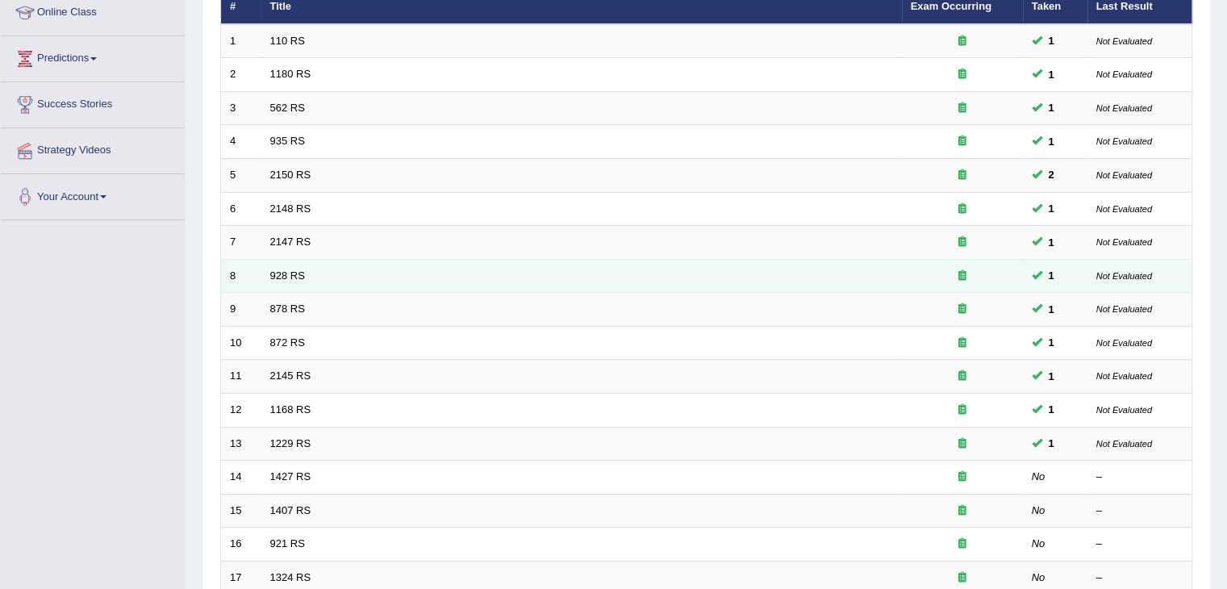
scroll to position [242, 0]
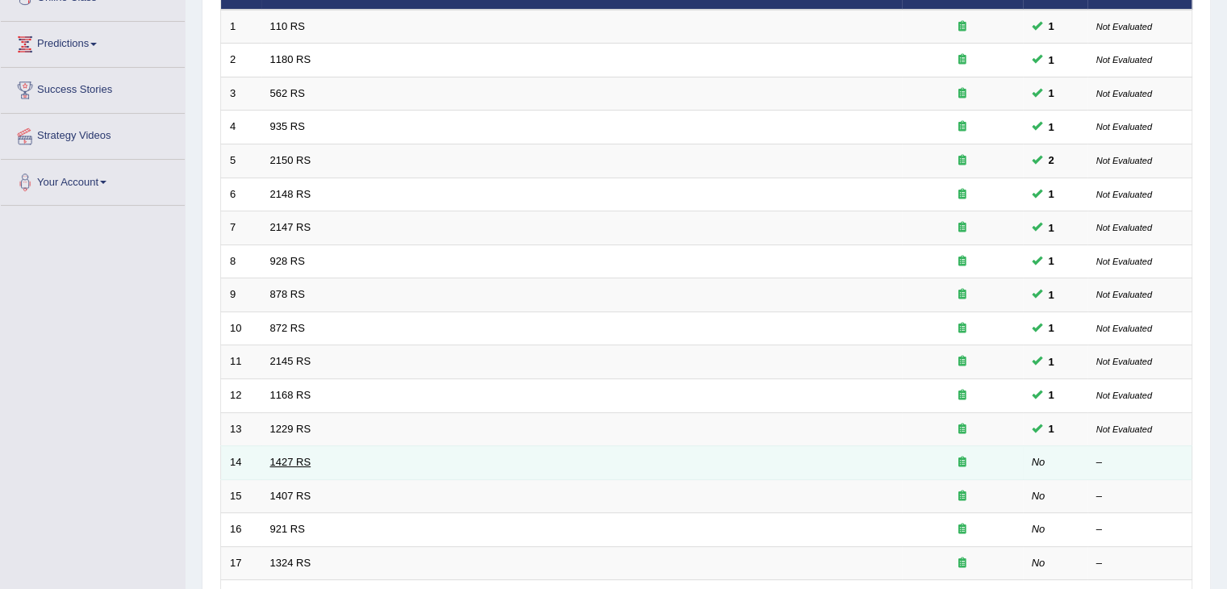
click at [286, 465] on link "1427 RS" at bounding box center [290, 462] width 41 height 12
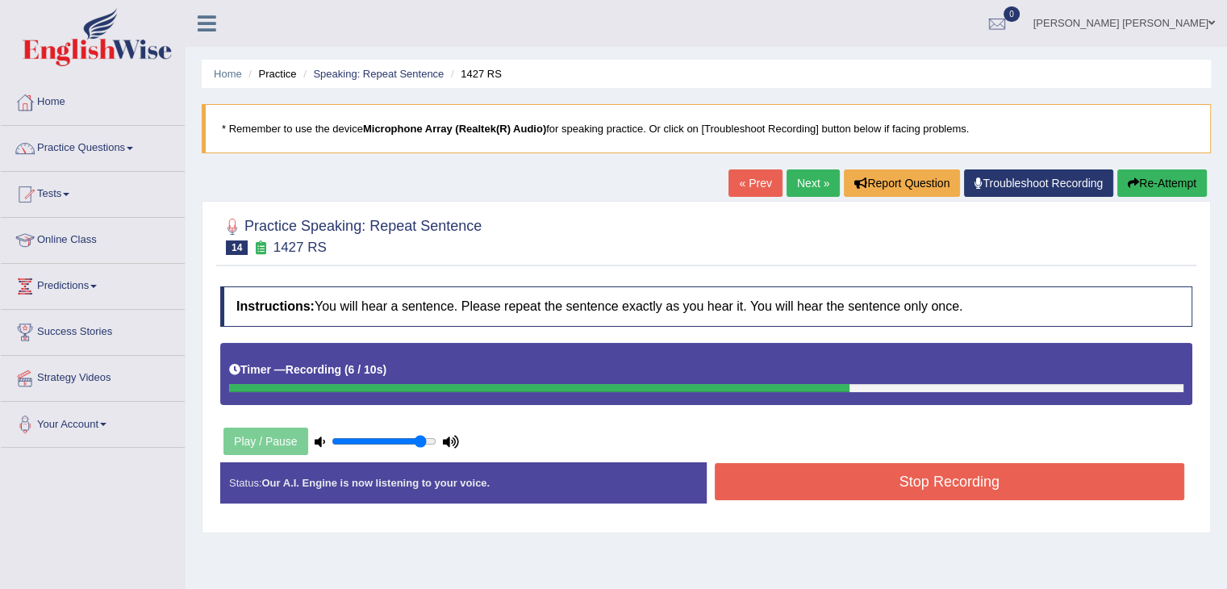
click at [985, 479] on button "Stop Recording" at bounding box center [950, 481] width 470 height 37
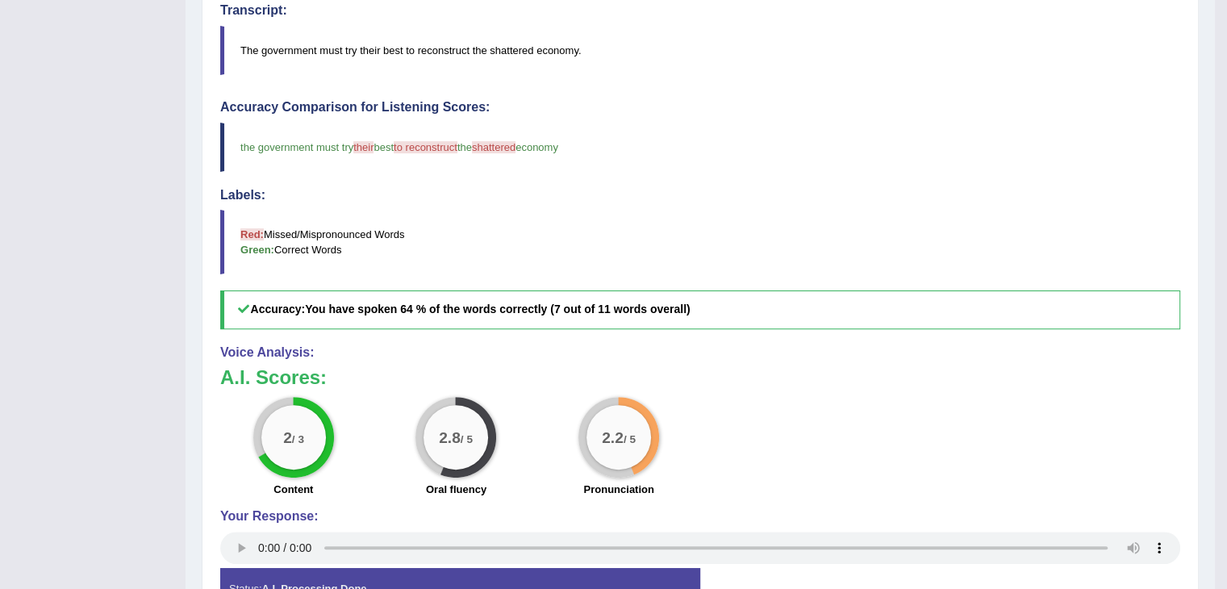
scroll to position [1, 0]
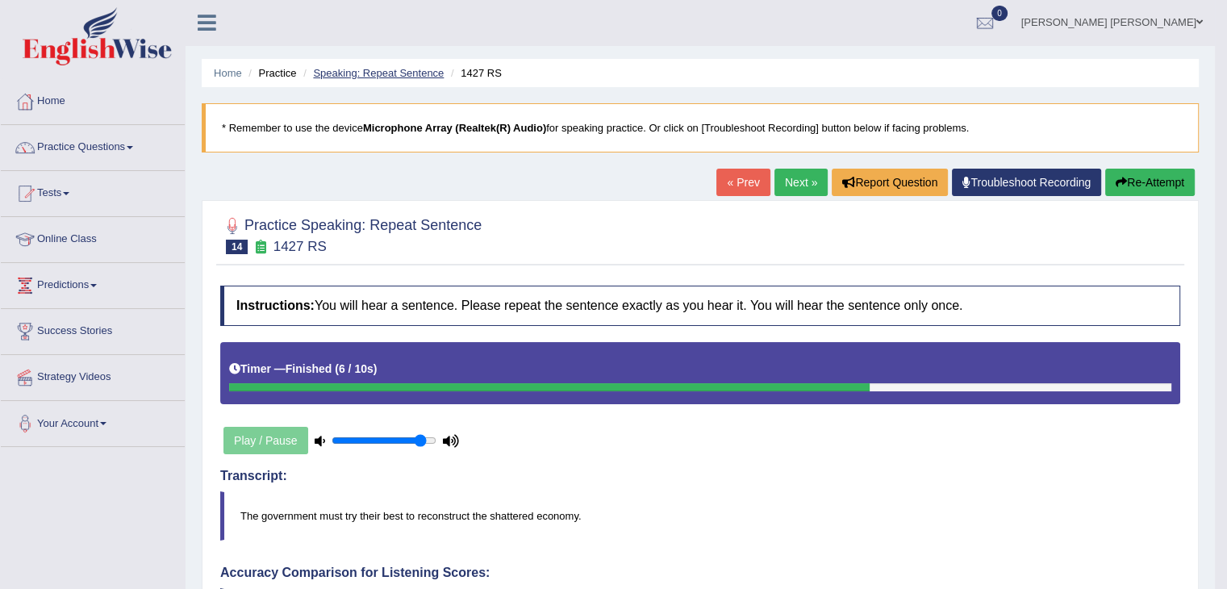
click at [372, 69] on link "Speaking: Repeat Sentence" at bounding box center [378, 73] width 131 height 12
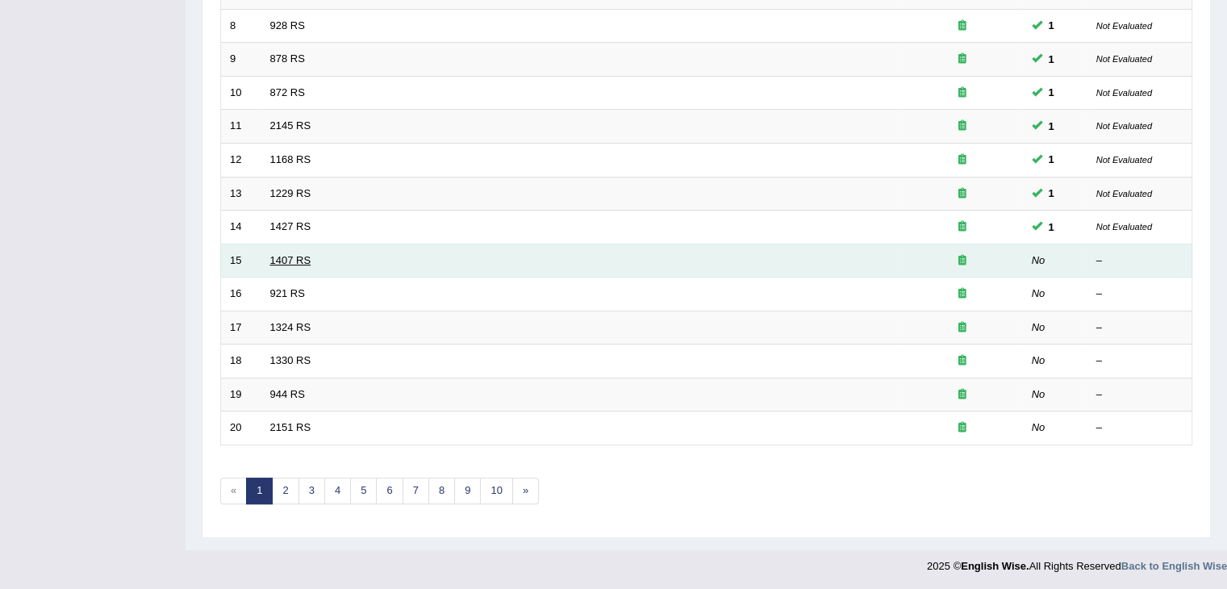
click at [290, 265] on link "1407 RS" at bounding box center [290, 260] width 41 height 12
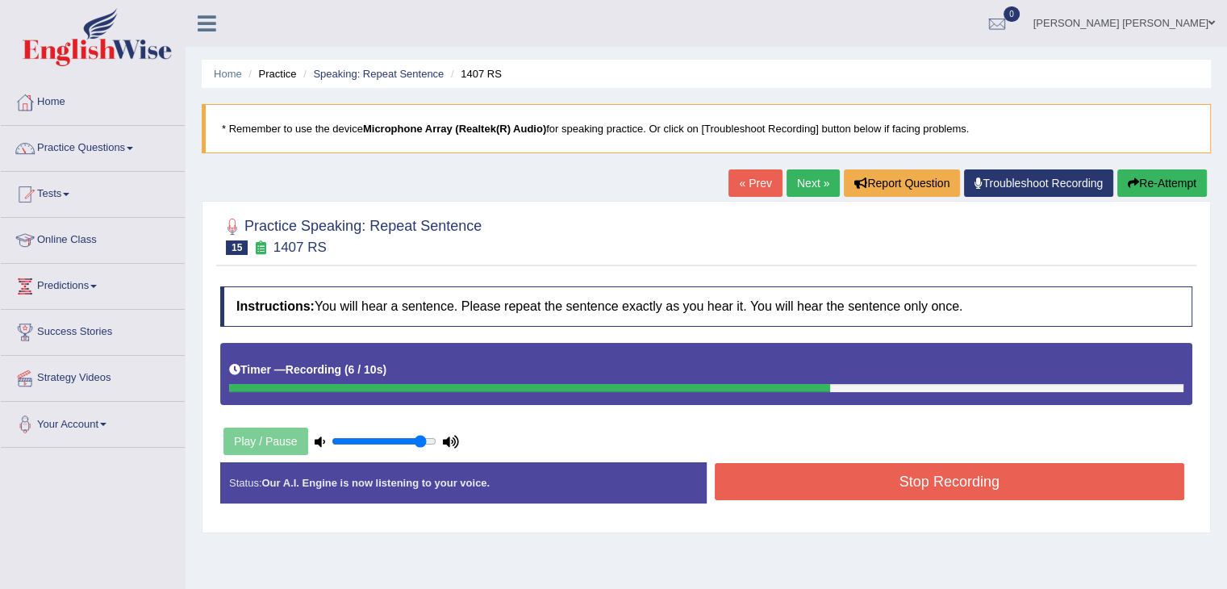
click at [984, 487] on button "Stop Recording" at bounding box center [950, 481] width 470 height 37
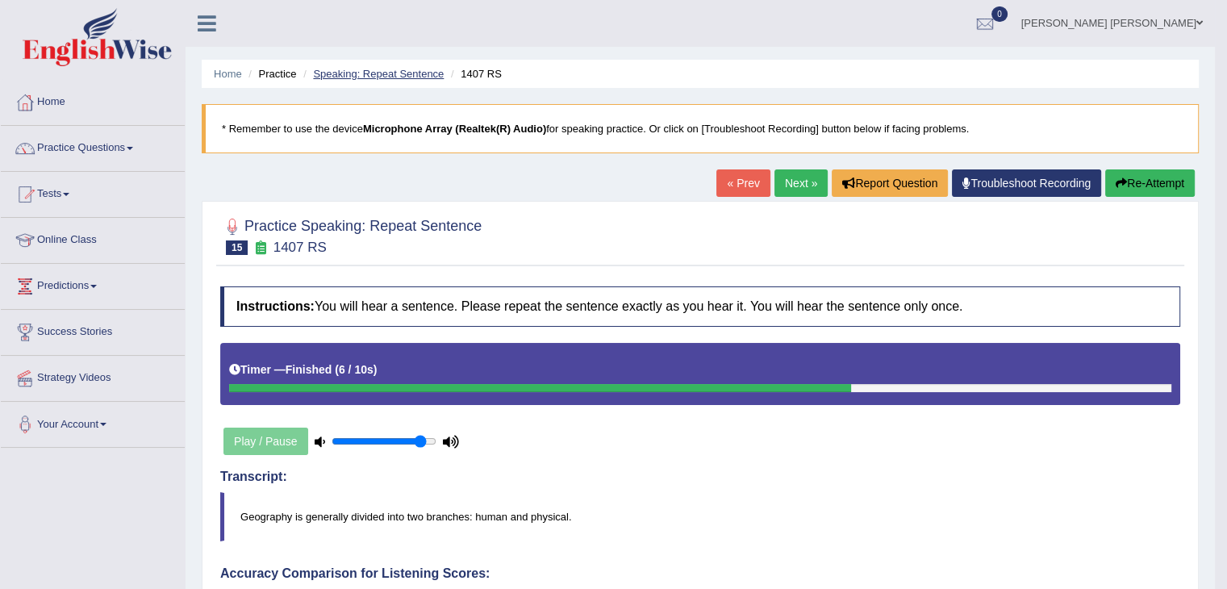
click at [377, 78] on link "Speaking: Repeat Sentence" at bounding box center [378, 74] width 131 height 12
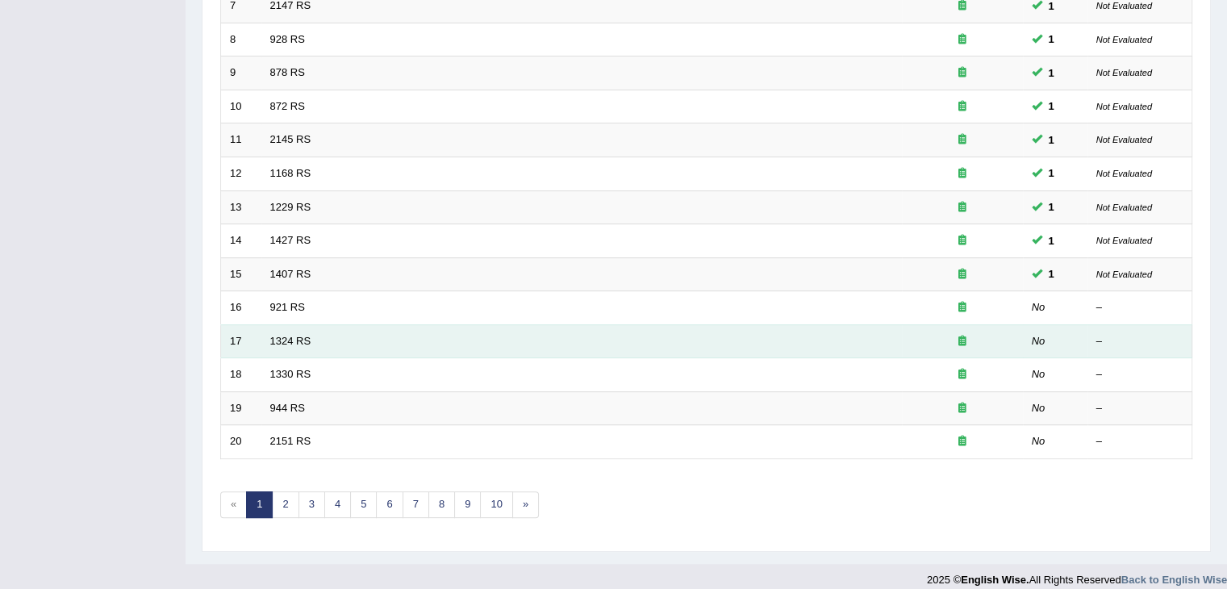
scroll to position [464, 0]
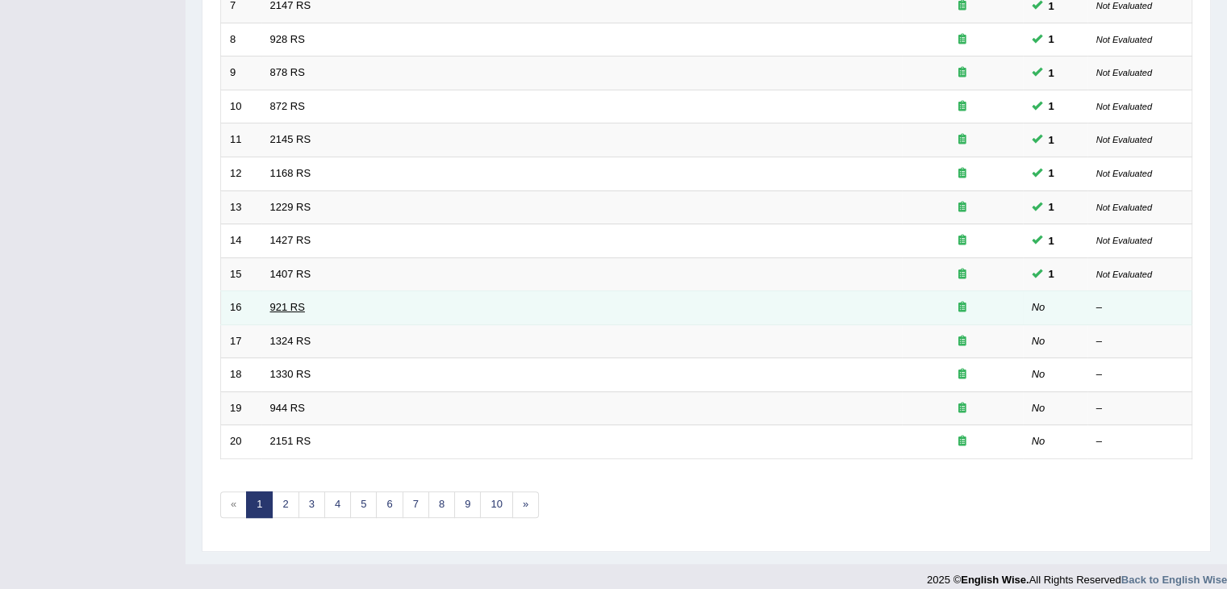
click at [286, 313] on link "921 RS" at bounding box center [287, 307] width 35 height 12
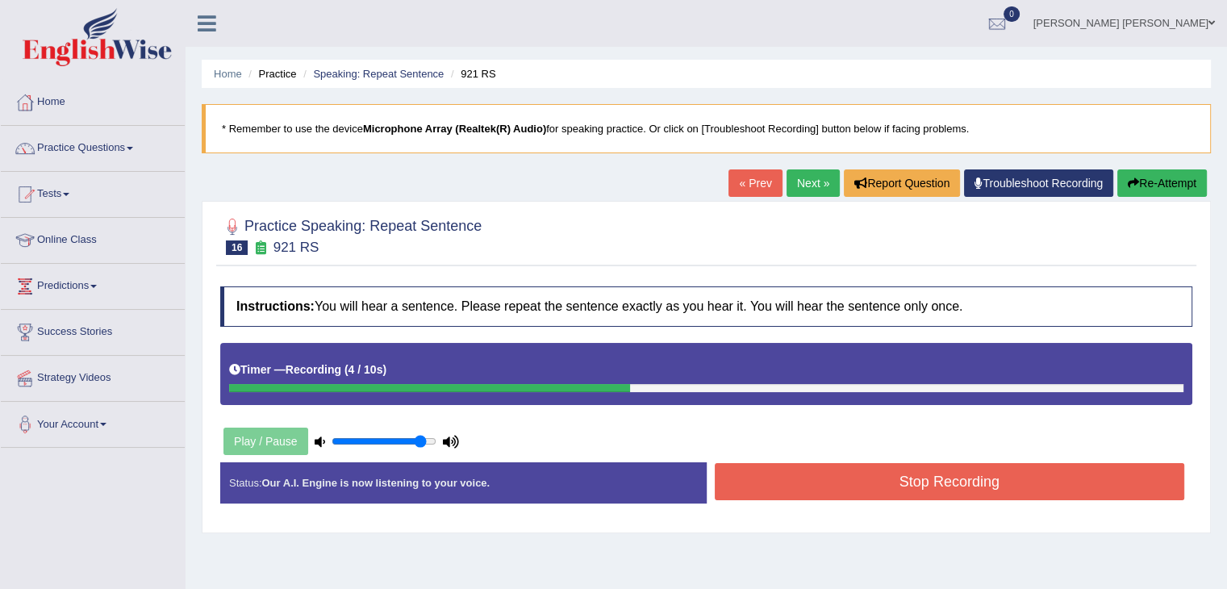
click at [769, 474] on button "Stop Recording" at bounding box center [950, 481] width 470 height 37
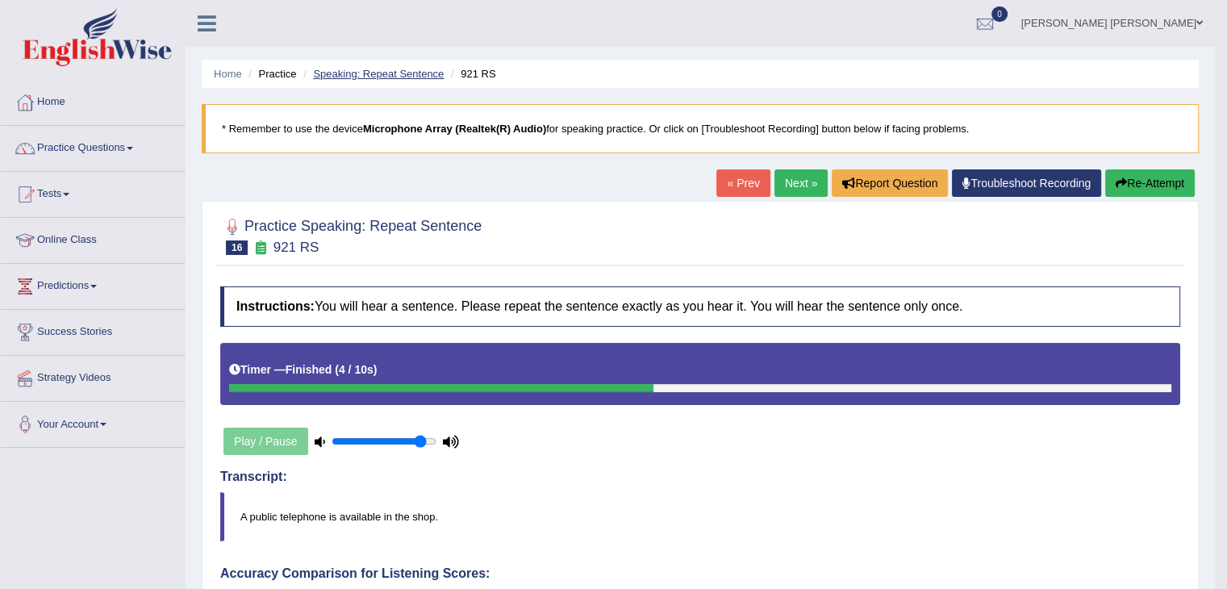
click at [379, 75] on link "Speaking: Repeat Sentence" at bounding box center [378, 74] width 131 height 12
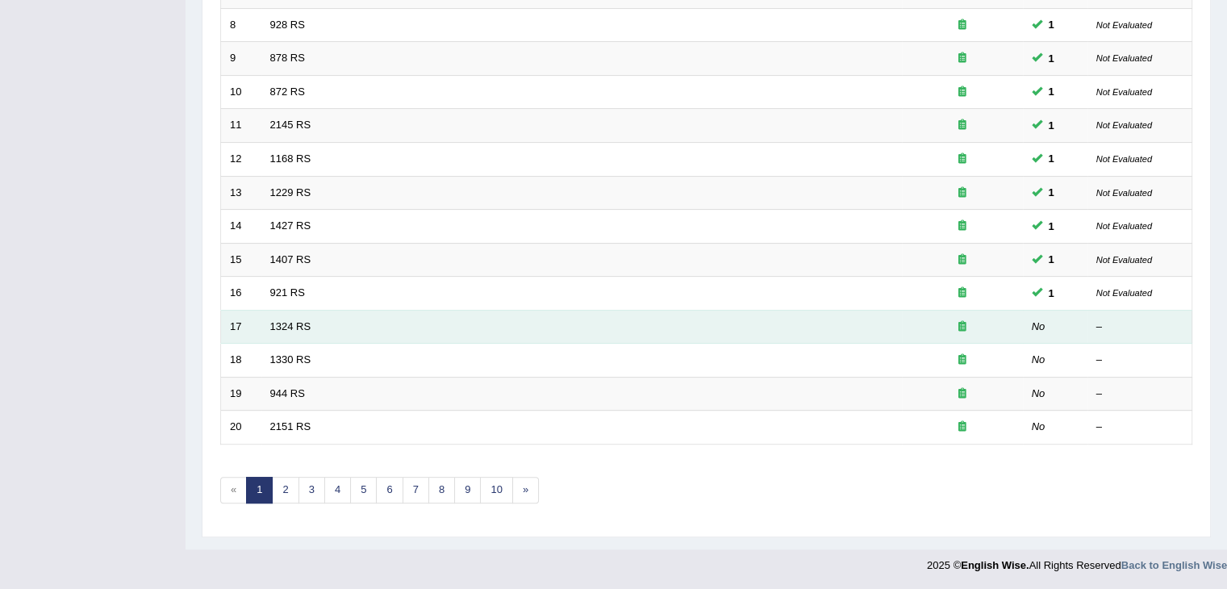
click at [302, 336] on td "1324 RS" at bounding box center [581, 327] width 641 height 34
click at [303, 330] on link "1324 RS" at bounding box center [290, 326] width 41 height 12
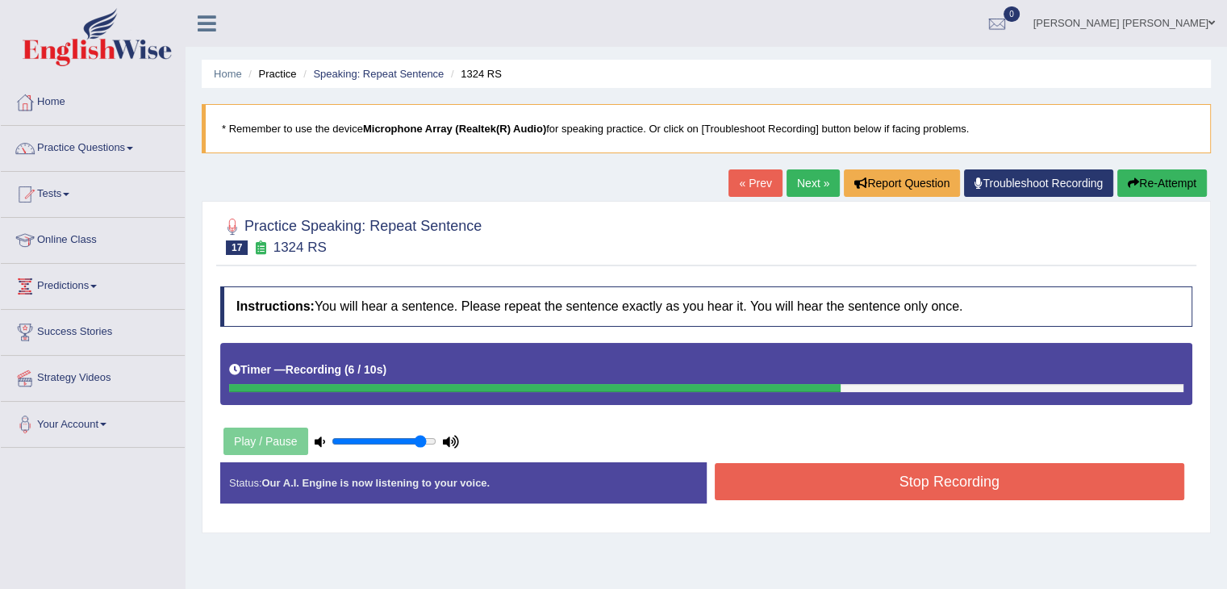
click at [851, 472] on button "Stop Recording" at bounding box center [950, 481] width 470 height 37
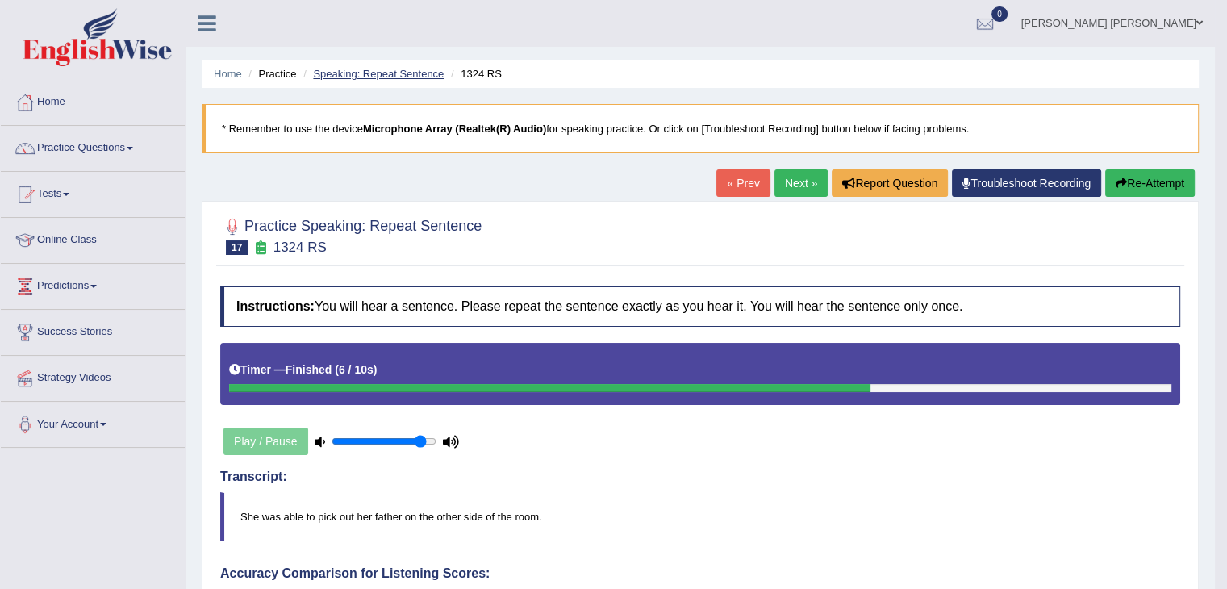
click at [419, 75] on link "Speaking: Repeat Sentence" at bounding box center [378, 74] width 131 height 12
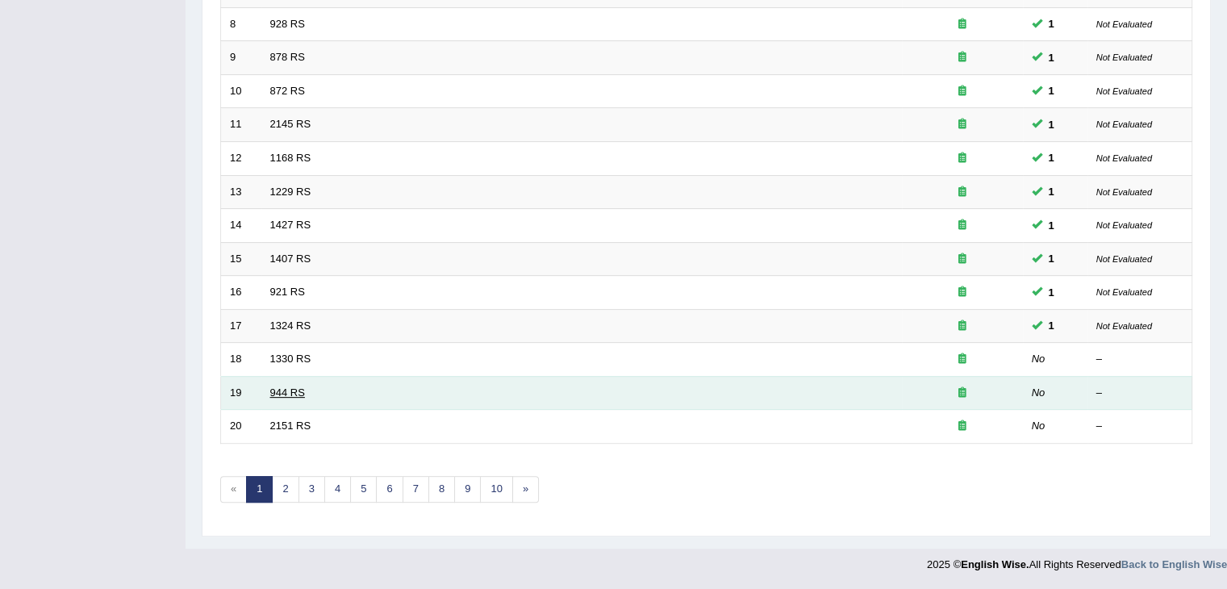
click at [278, 391] on link "944 RS" at bounding box center [287, 392] width 35 height 12
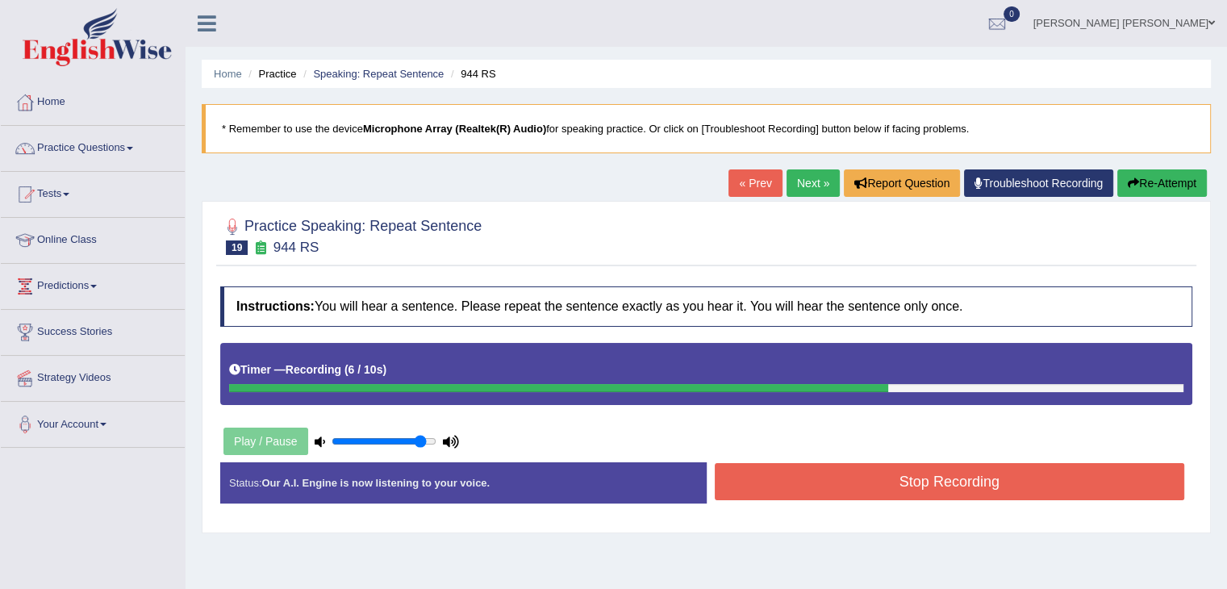
click at [991, 484] on button "Stop Recording" at bounding box center [950, 481] width 470 height 37
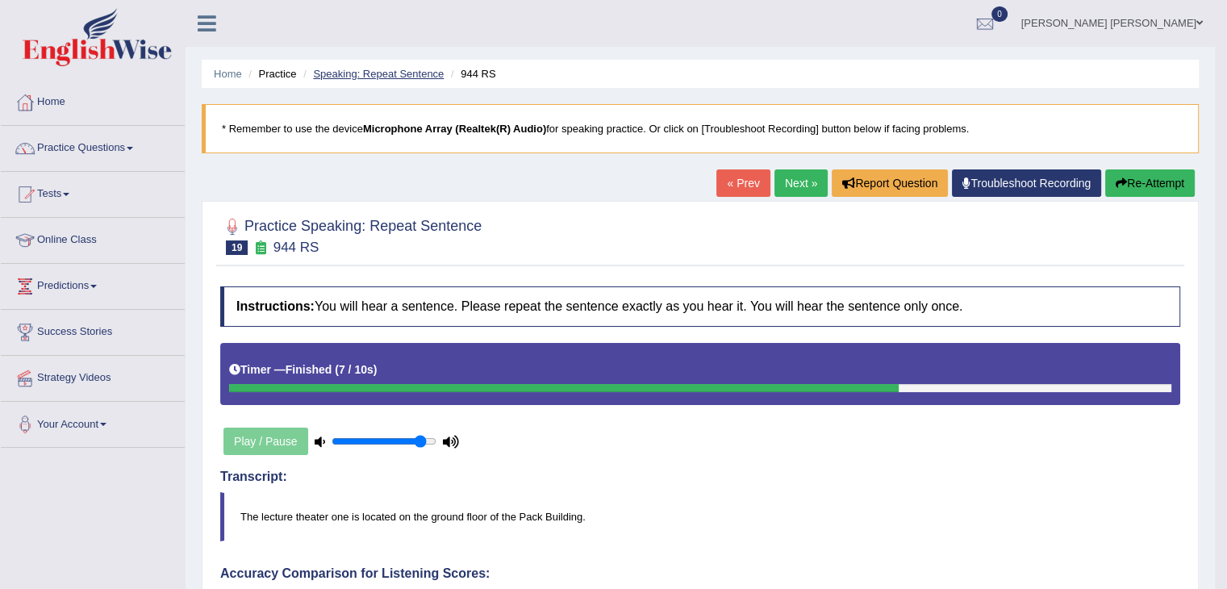
click at [407, 77] on link "Speaking: Repeat Sentence" at bounding box center [378, 74] width 131 height 12
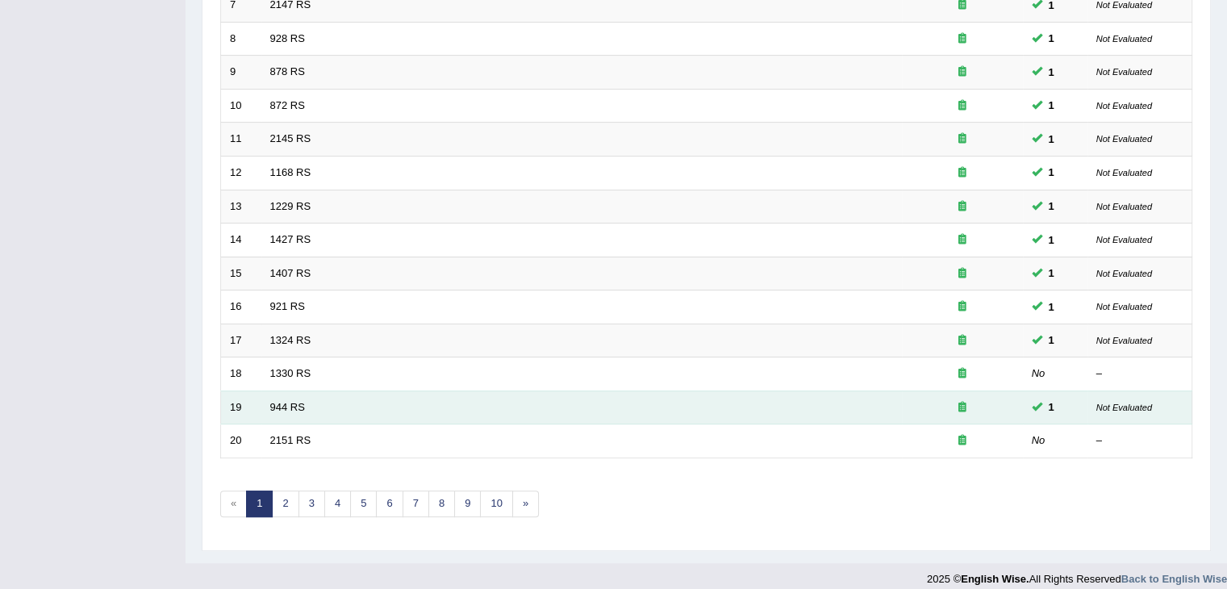
scroll to position [479, 0]
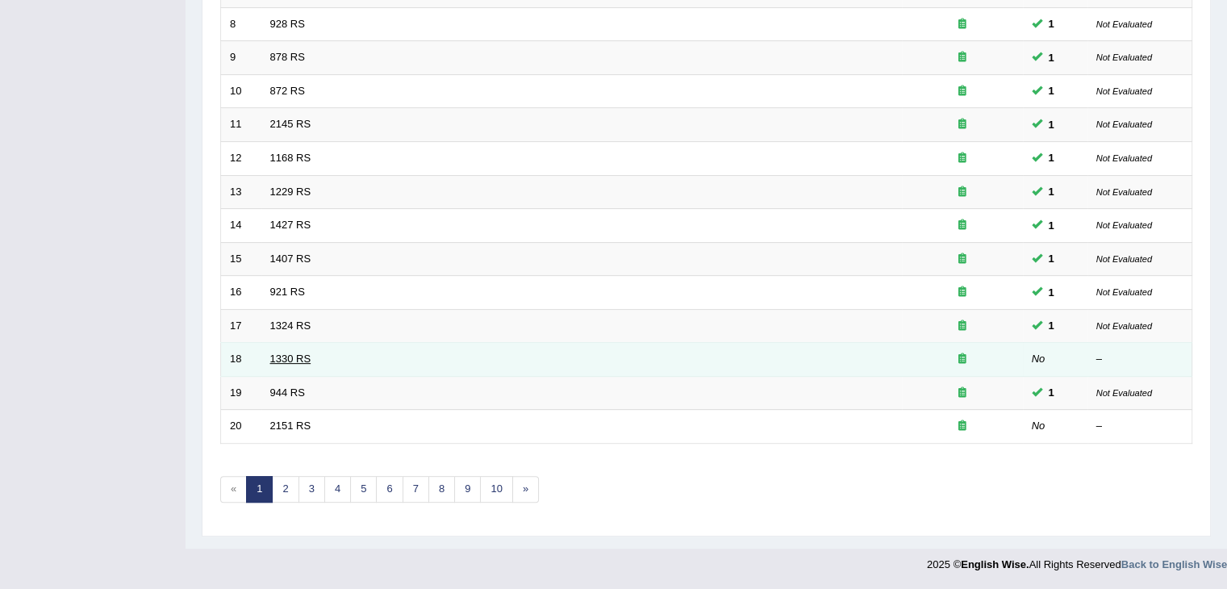
click at [294, 362] on link "1330 RS" at bounding box center [290, 359] width 41 height 12
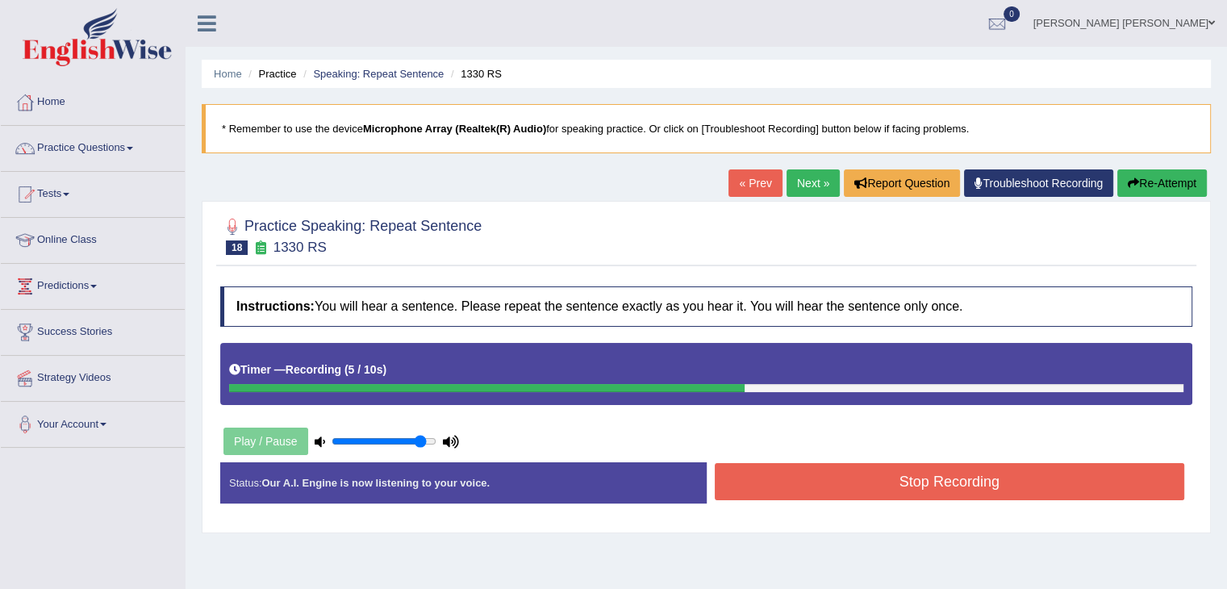
click at [874, 478] on button "Stop Recording" at bounding box center [950, 481] width 470 height 37
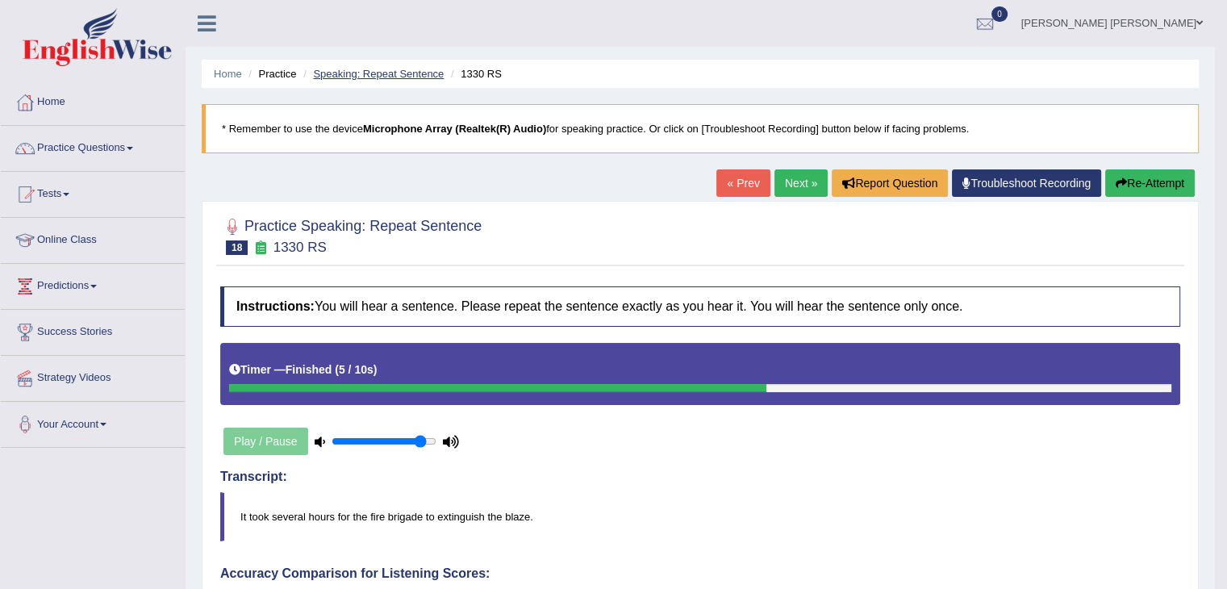
click at [423, 78] on link "Speaking: Repeat Sentence" at bounding box center [378, 74] width 131 height 12
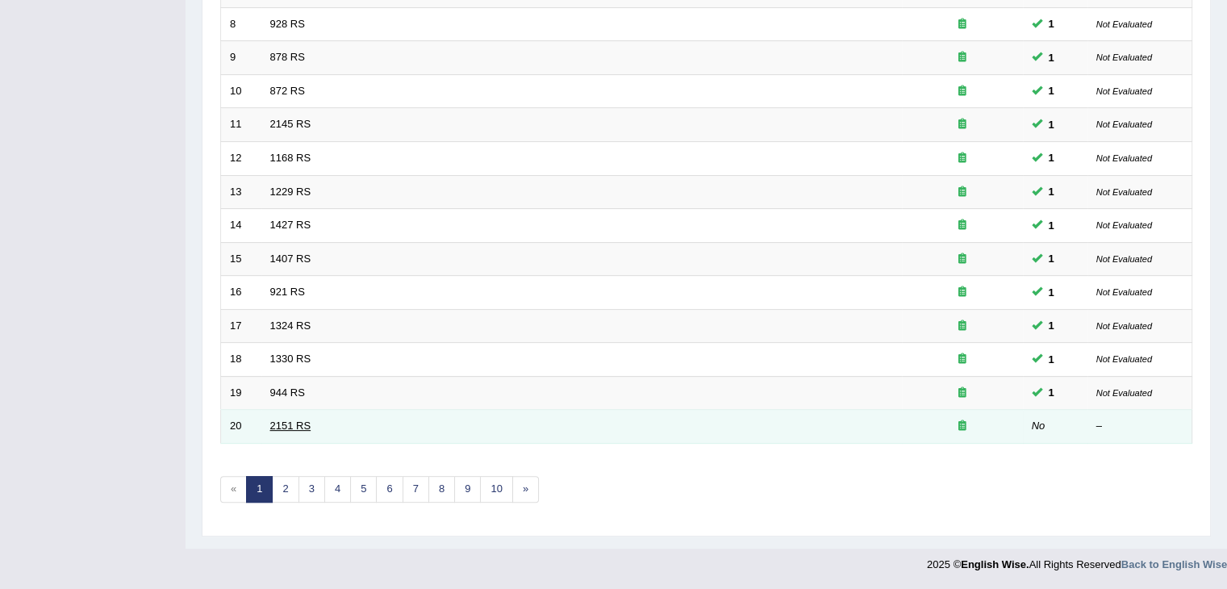
click at [296, 428] on link "2151 RS" at bounding box center [290, 425] width 41 height 12
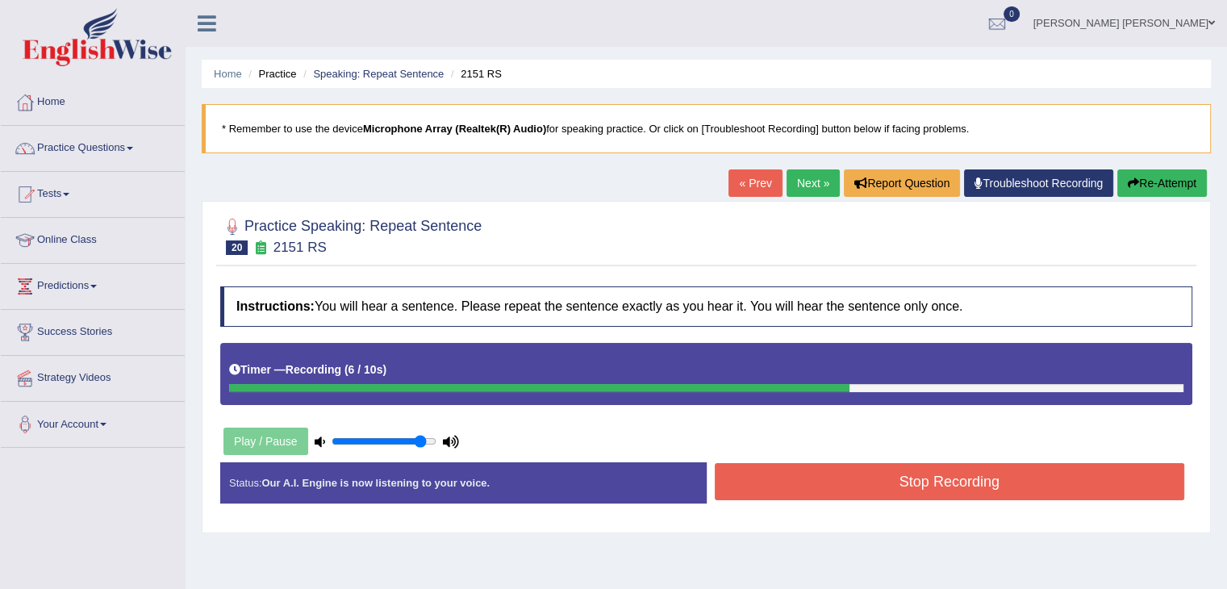
click at [904, 490] on button "Stop Recording" at bounding box center [950, 481] width 470 height 37
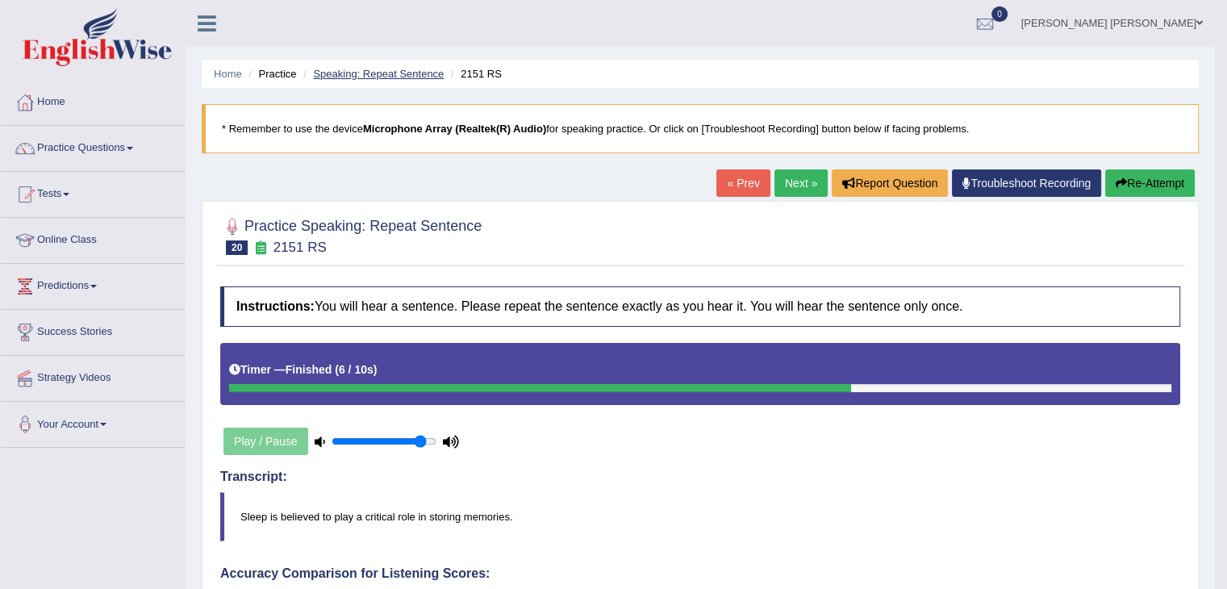
click at [411, 71] on link "Speaking: Repeat Sentence" at bounding box center [378, 74] width 131 height 12
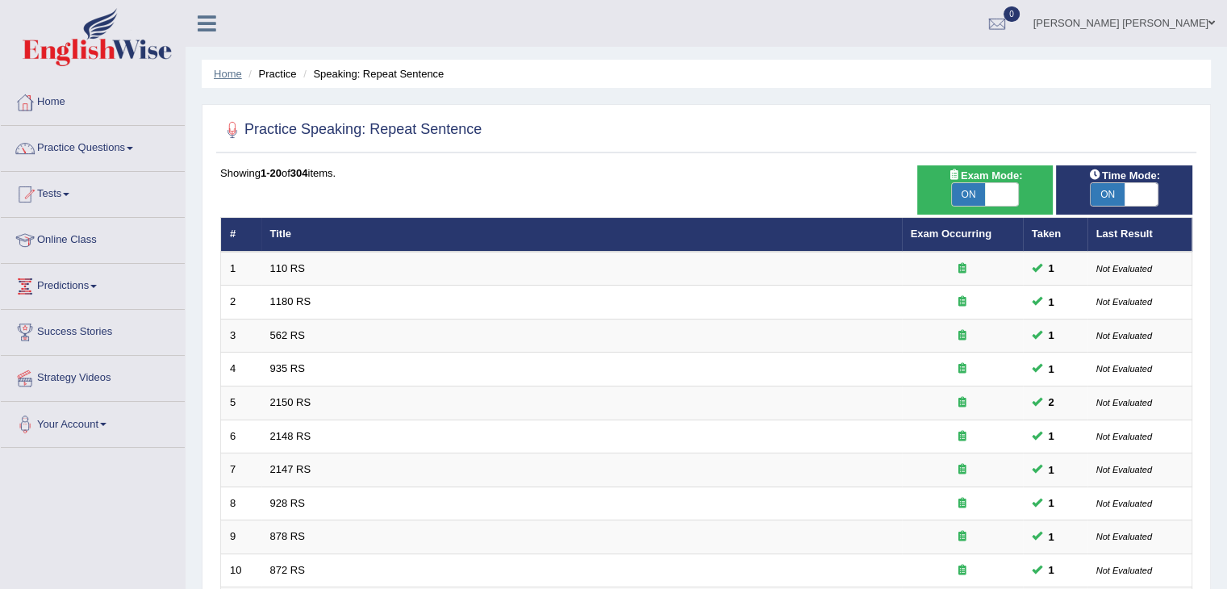
drag, startPoint x: 225, startPoint y: 72, endPoint x: 119, endPoint y: 127, distance: 119.8
click at [225, 72] on link "Home" at bounding box center [228, 74] width 28 height 12
click at [126, 146] on link "Practice Questions" at bounding box center [93, 146] width 184 height 40
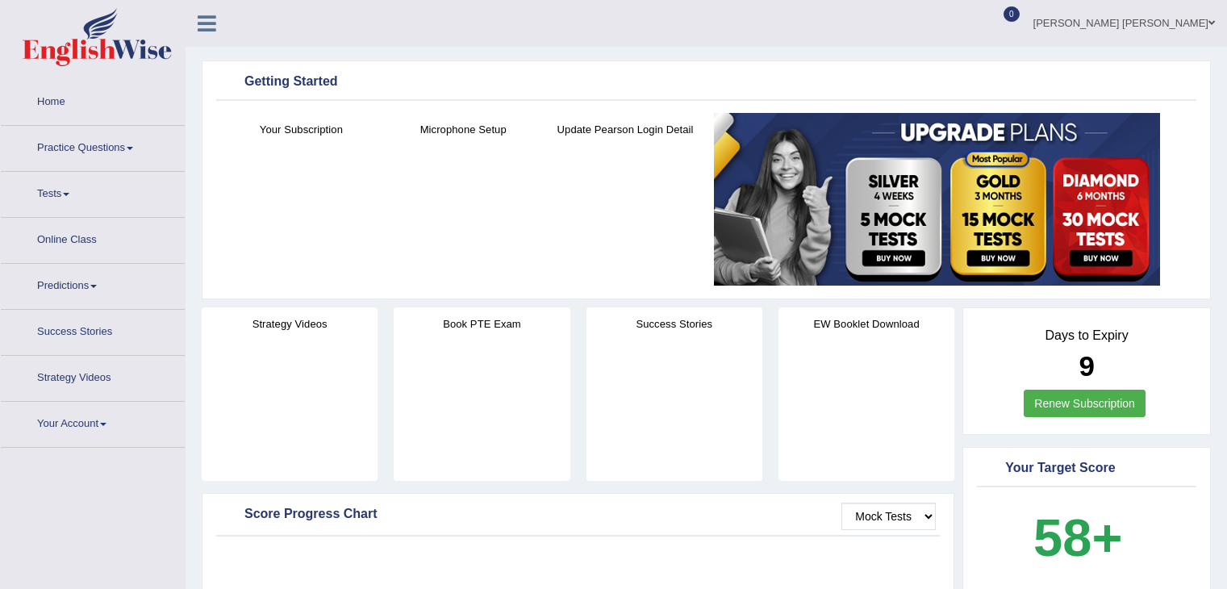
click at [106, 131] on link "Practice Questions" at bounding box center [93, 146] width 184 height 40
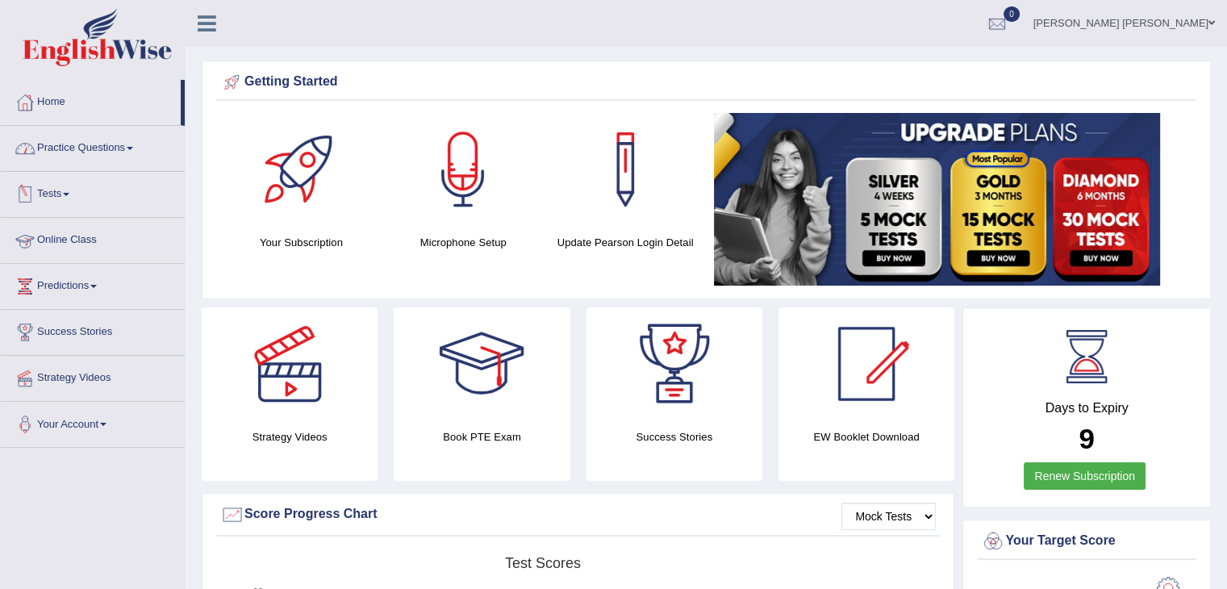
click at [121, 148] on link "Practice Questions" at bounding box center [93, 146] width 184 height 40
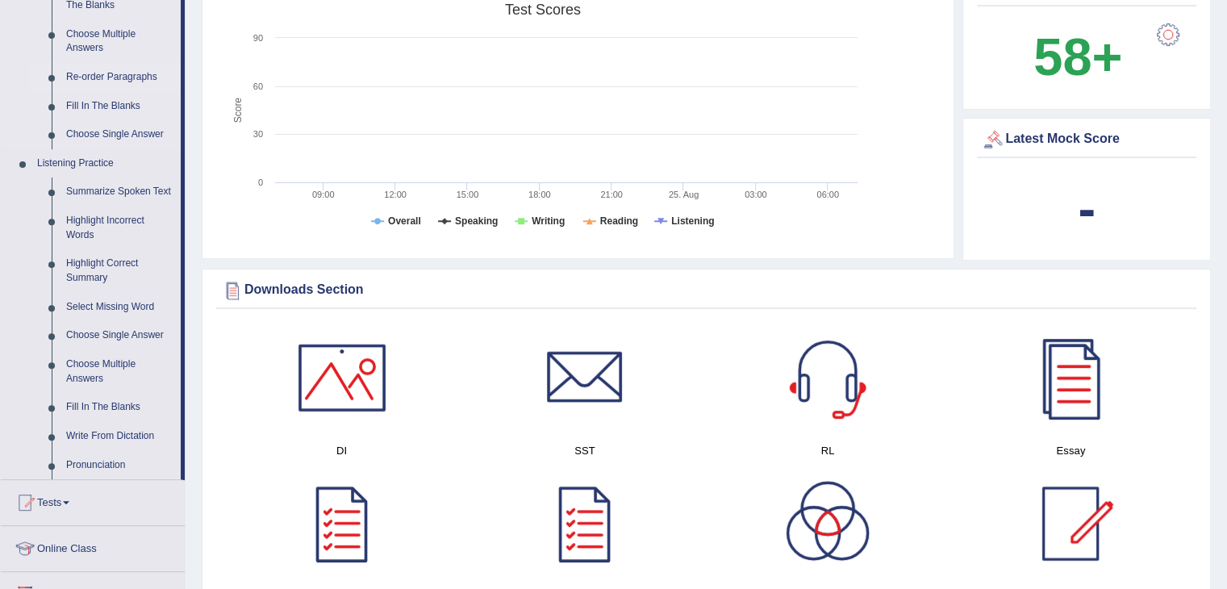
scroll to position [565, 0]
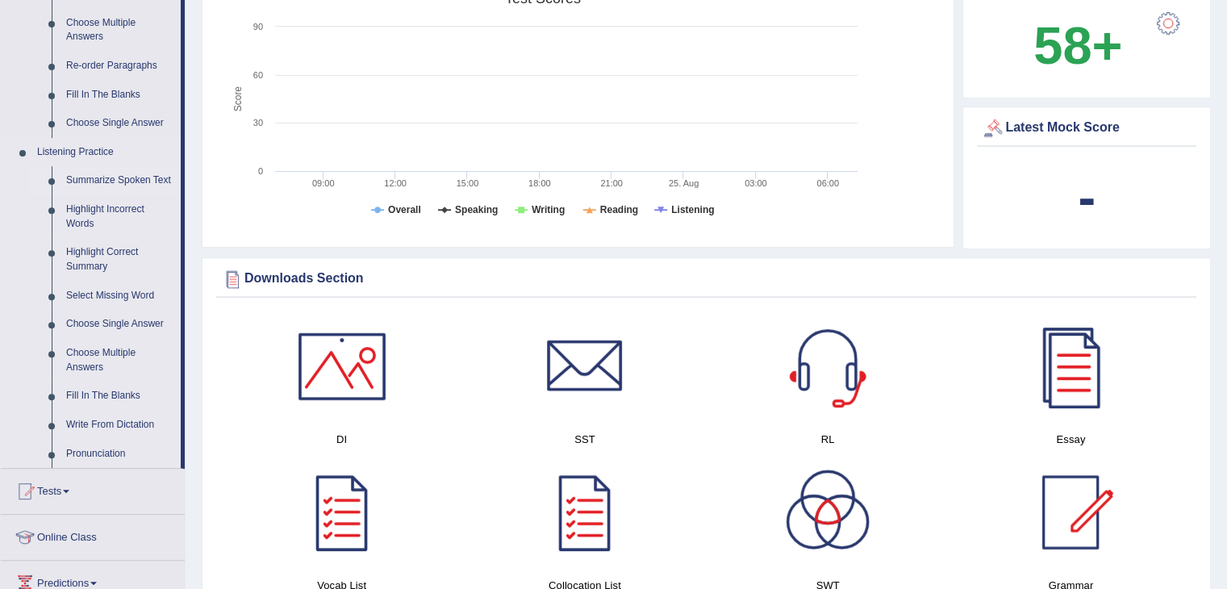
click at [124, 181] on link "Summarize Spoken Text" at bounding box center [120, 180] width 122 height 29
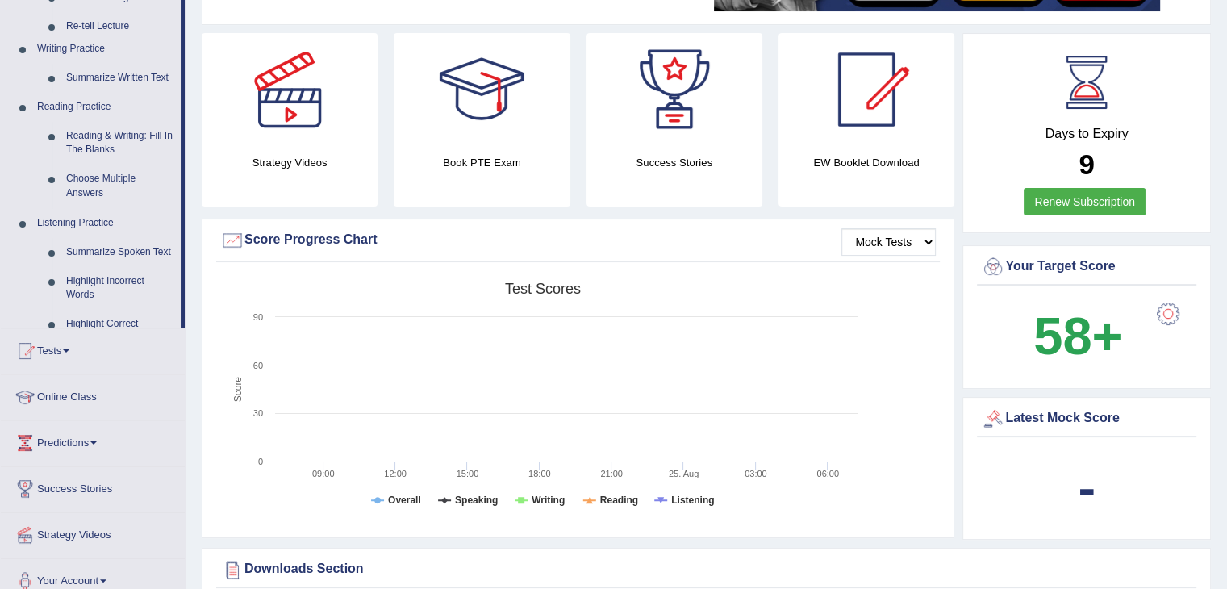
scroll to position [194, 0]
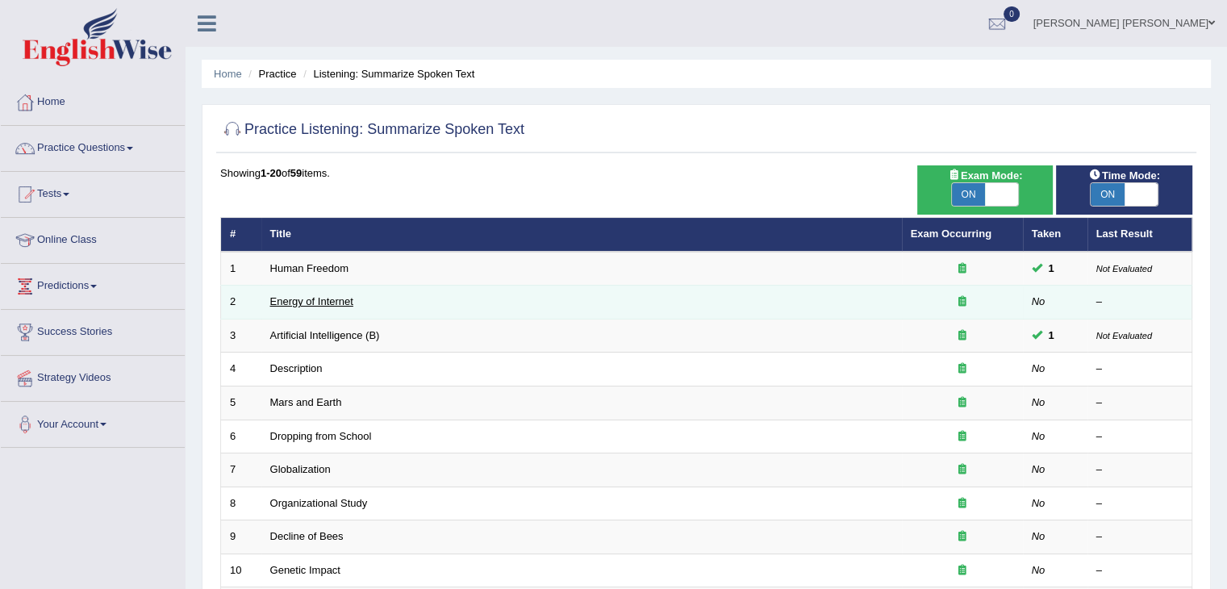
click at [329, 298] on link "Energy of Internet" at bounding box center [311, 301] width 83 height 12
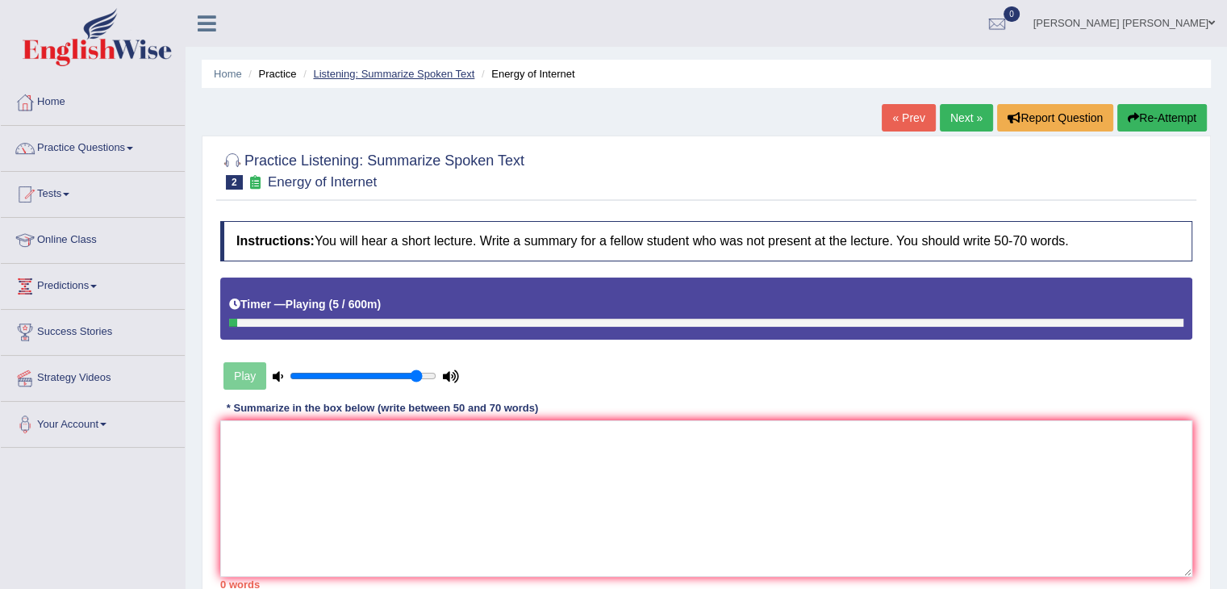
click at [441, 78] on link "Listening: Summarize Spoken Text" at bounding box center [393, 74] width 161 height 12
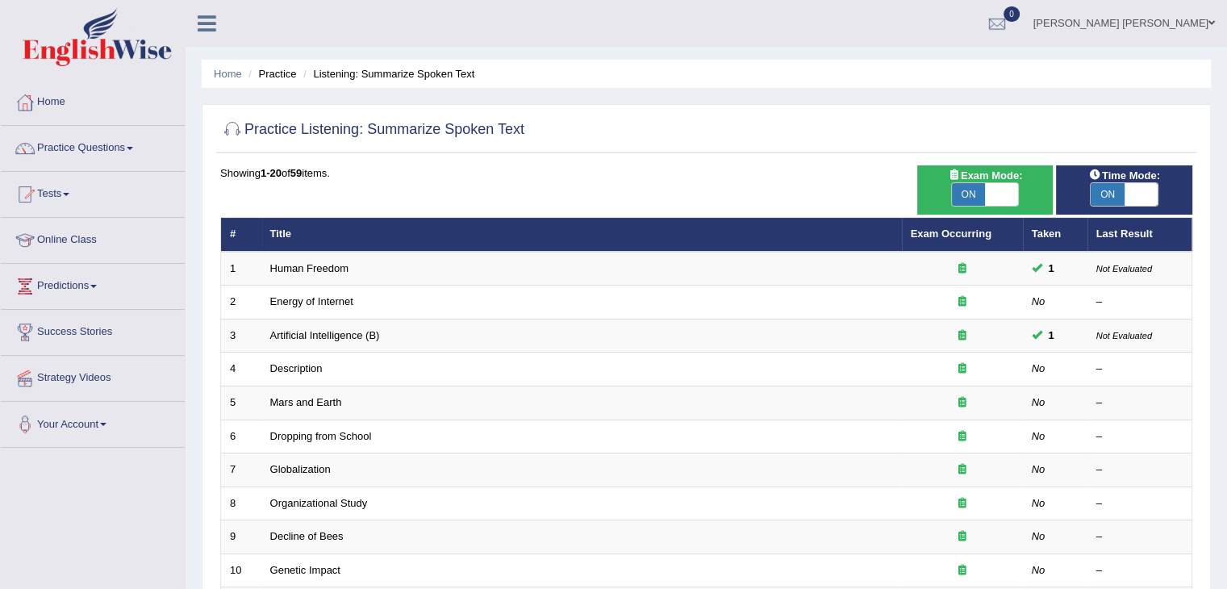
click at [290, 74] on li "Practice" at bounding box center [270, 73] width 52 height 15
click at [113, 146] on link "Practice Questions" at bounding box center [93, 146] width 184 height 40
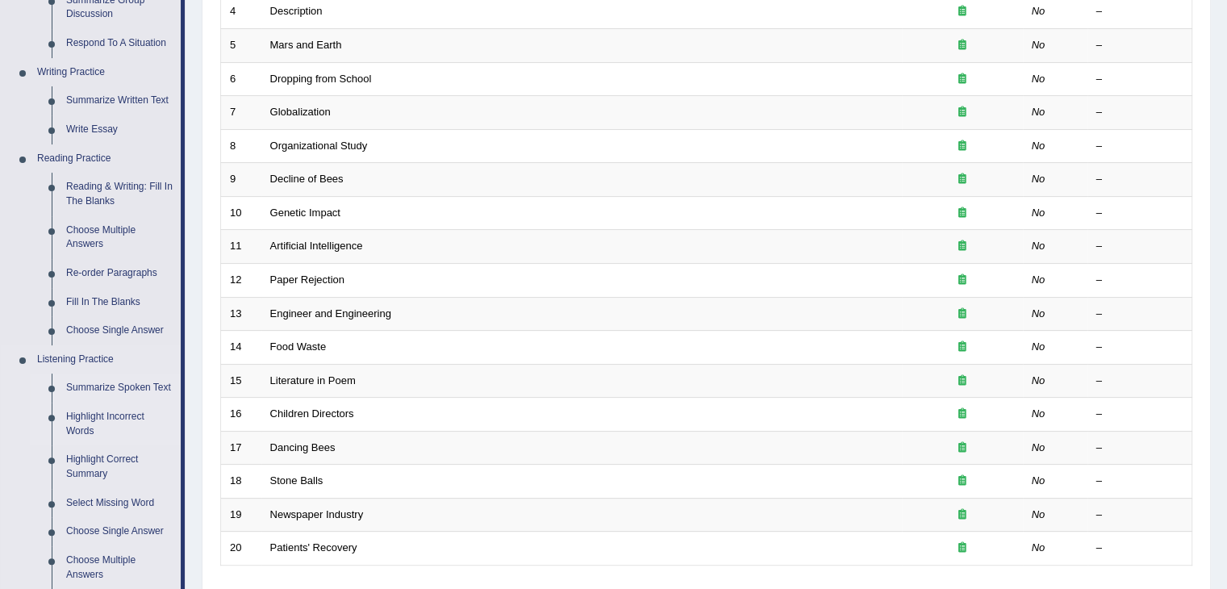
scroll to position [403, 0]
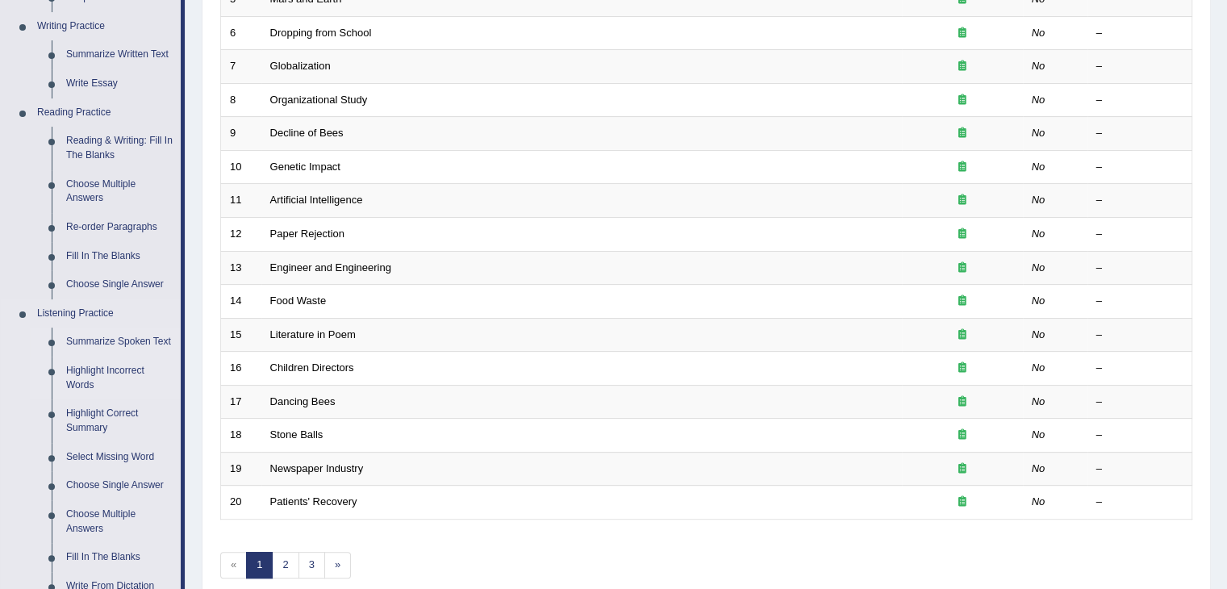
click at [132, 374] on link "Highlight Incorrect Words" at bounding box center [120, 378] width 122 height 43
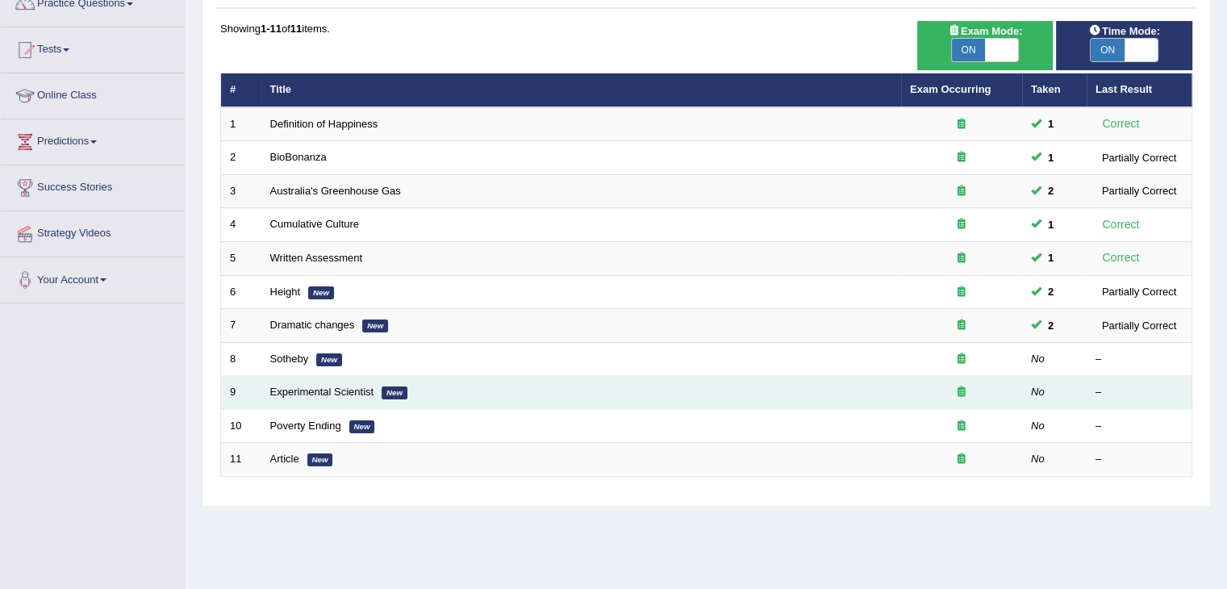
scroll to position [161, 0]
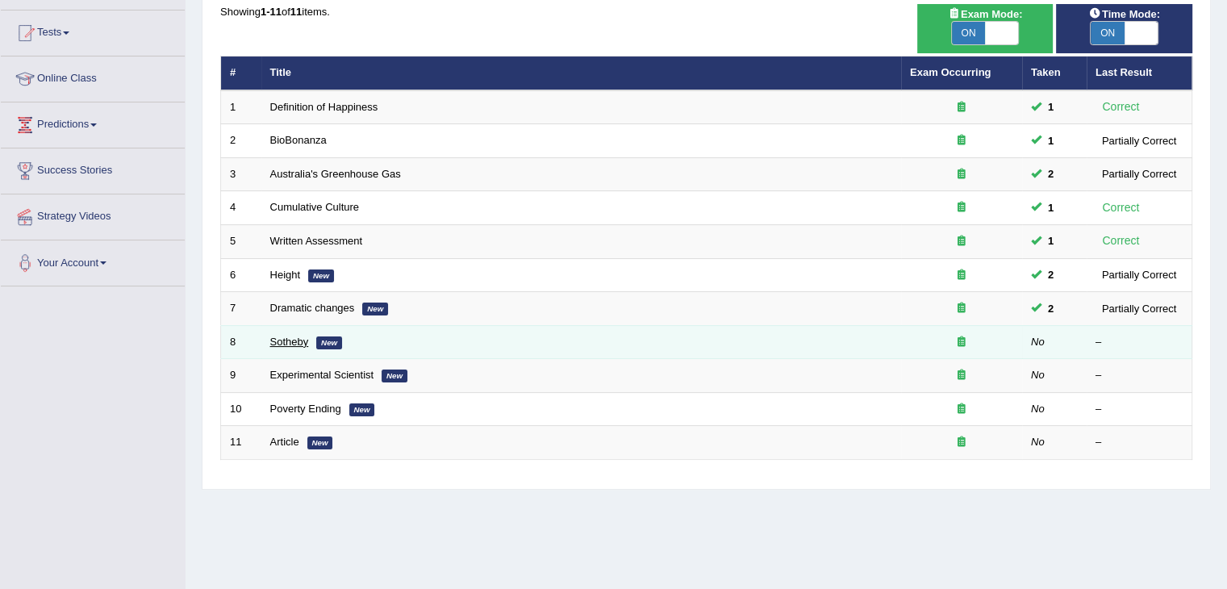
click at [290, 336] on link "Sotheby" at bounding box center [289, 342] width 39 height 12
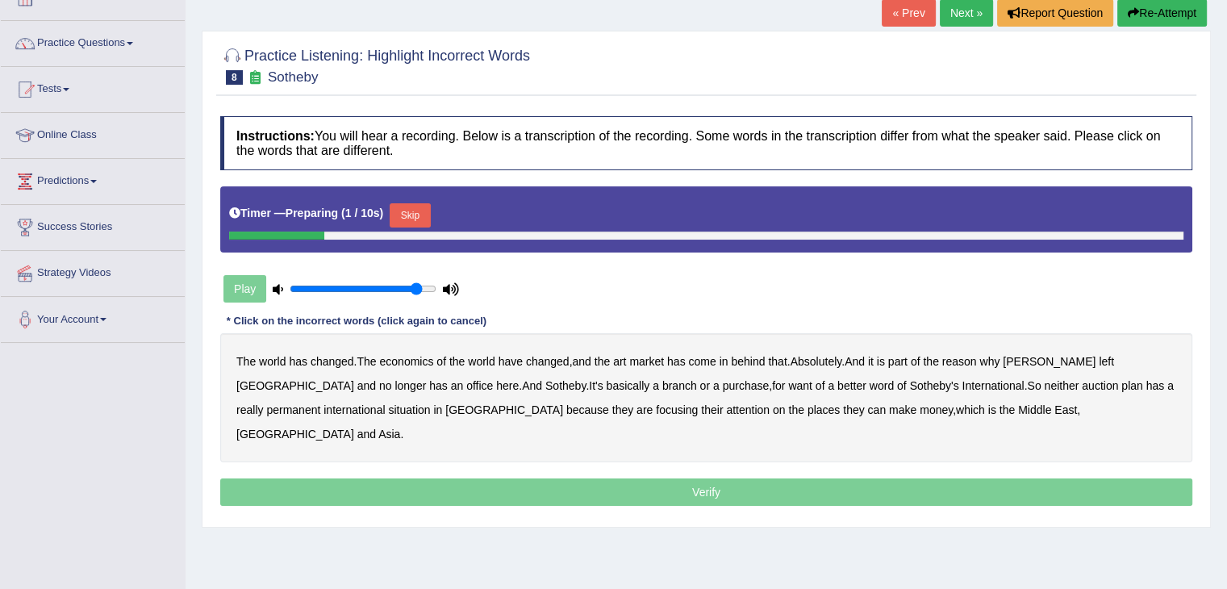
scroll to position [161, 0]
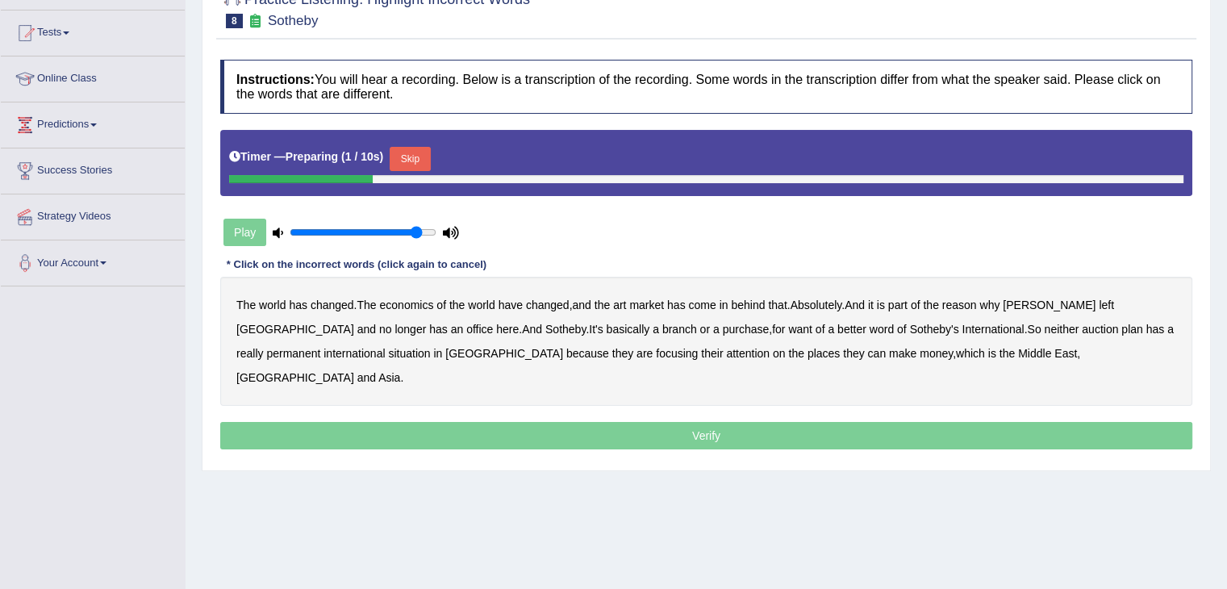
click at [403, 159] on button "Skip" at bounding box center [410, 159] width 40 height 24
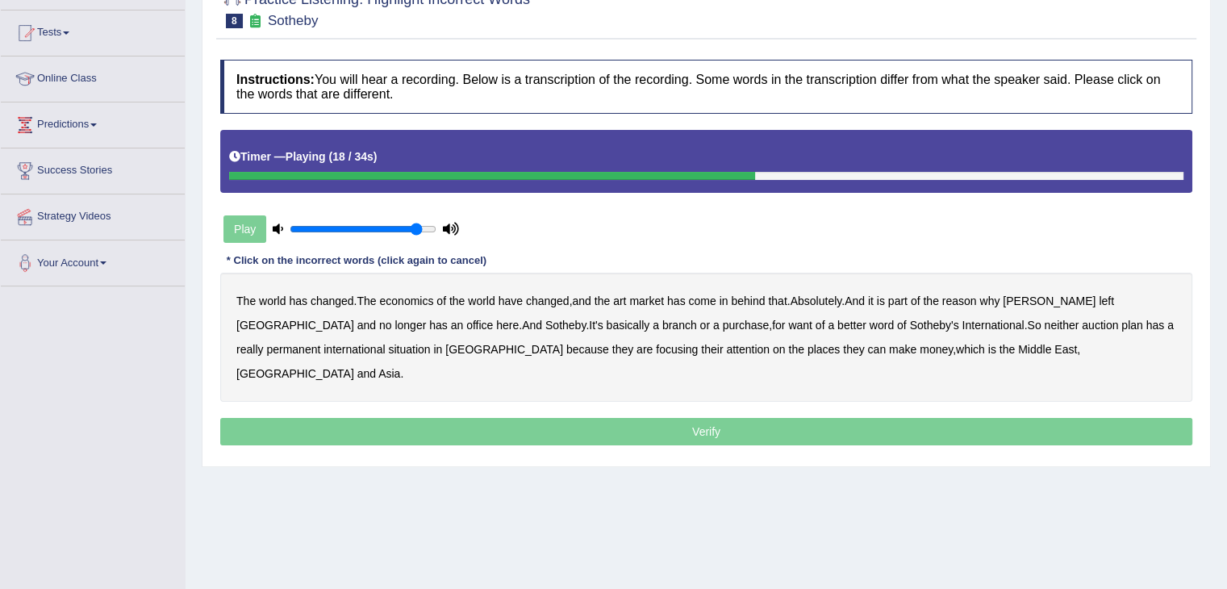
click at [723, 324] on b "purchase" at bounding box center [746, 325] width 47 height 13
click at [1121, 328] on b "plan" at bounding box center [1131, 325] width 21 height 13
click at [388, 346] on b "situation" at bounding box center [409, 349] width 42 height 13
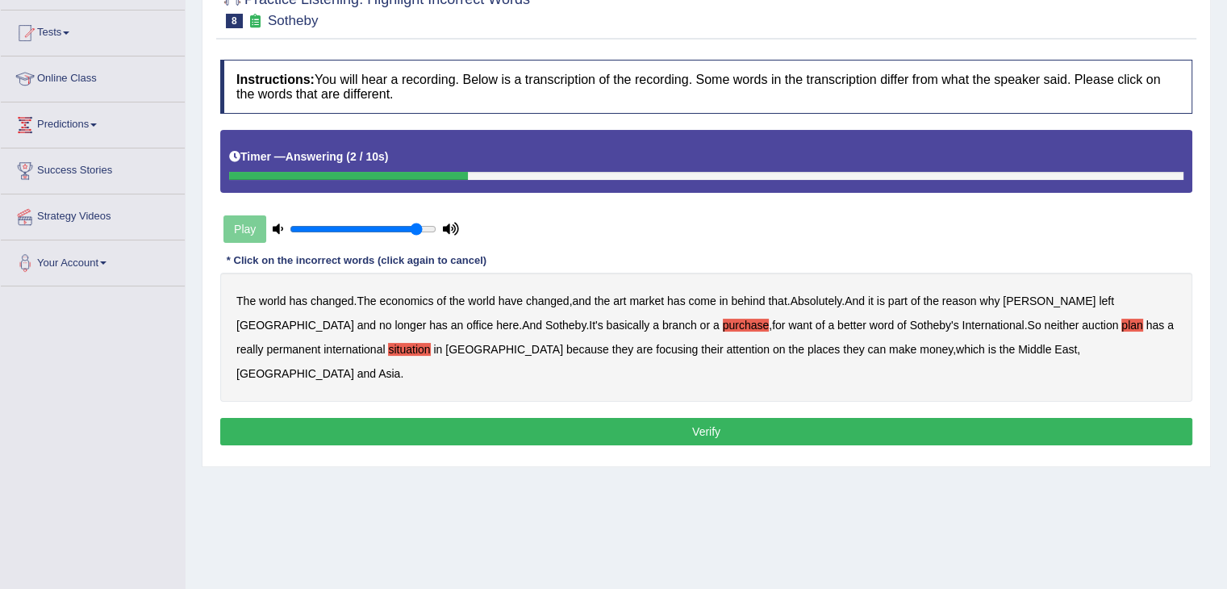
click at [820, 418] on button "Verify" at bounding box center [706, 431] width 972 height 27
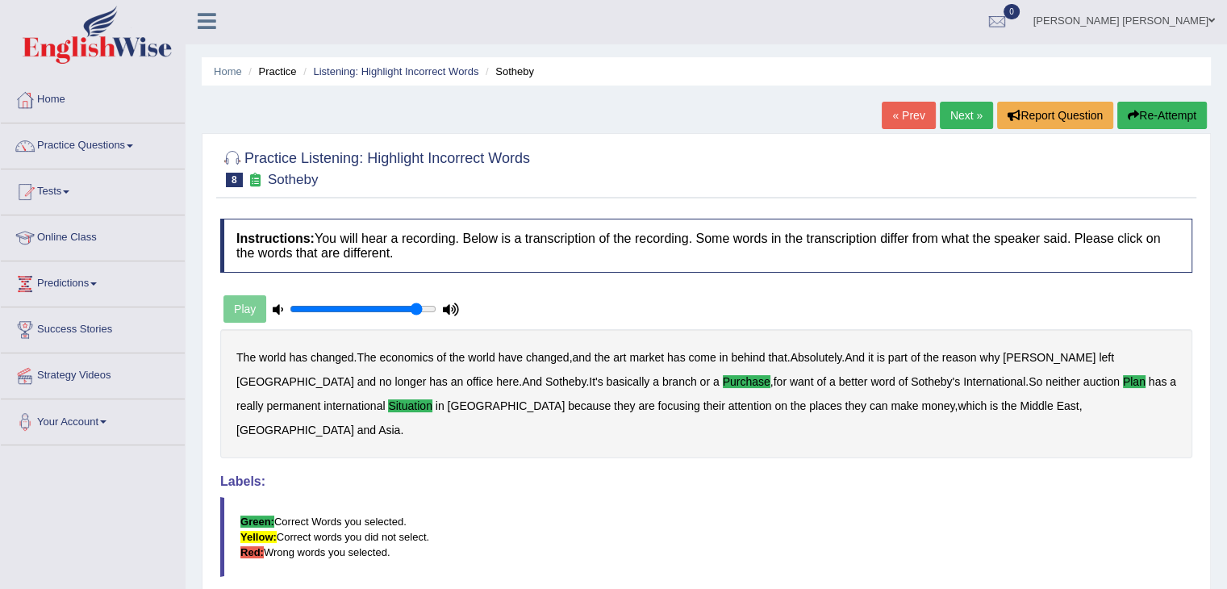
scroll to position [0, 0]
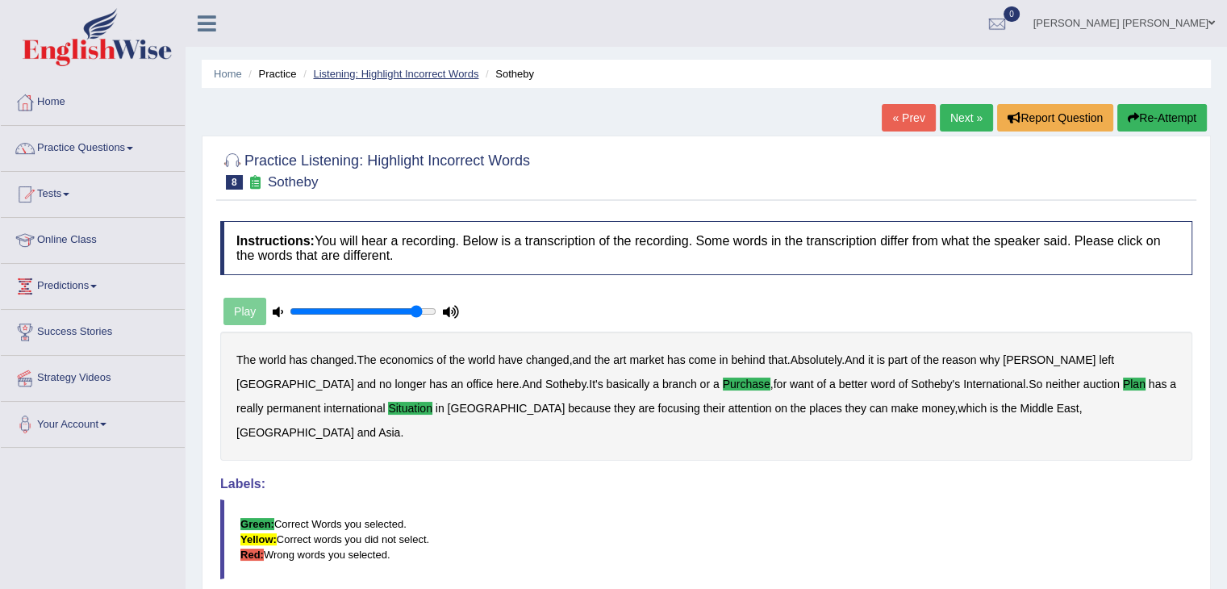
click at [461, 74] on link "Listening: Highlight Incorrect Words" at bounding box center [395, 74] width 165 height 12
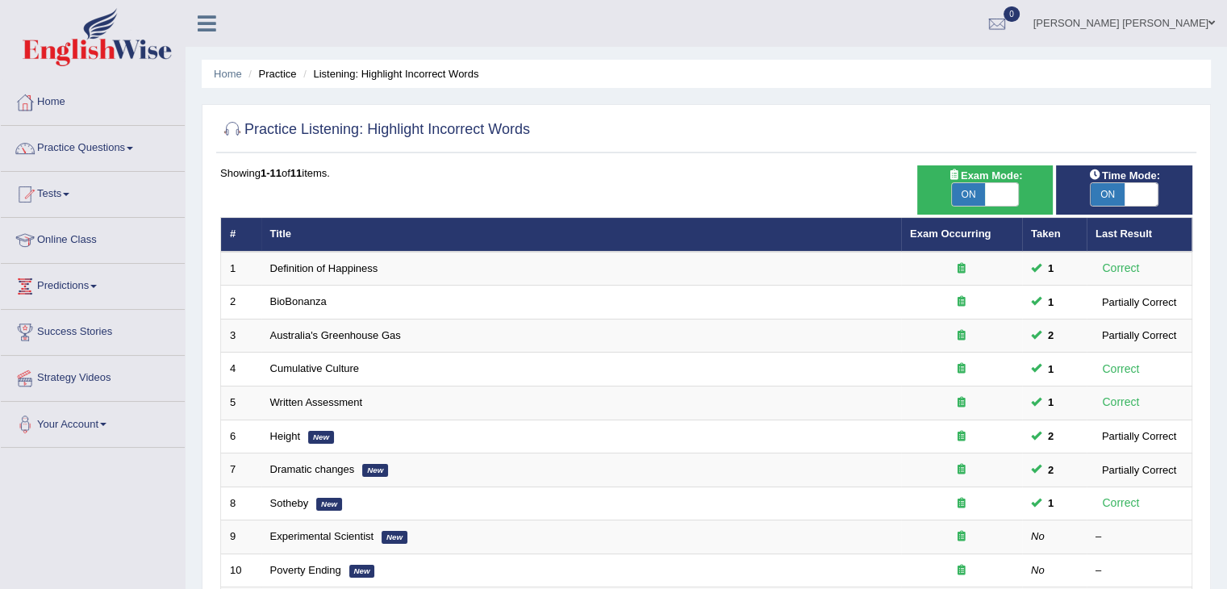
drag, startPoint x: 774, startPoint y: 149, endPoint x: 754, endPoint y: 228, distance: 81.4
click at [774, 148] on div "Practice Listening: Highlight Incorrect Words" at bounding box center [706, 133] width 980 height 40
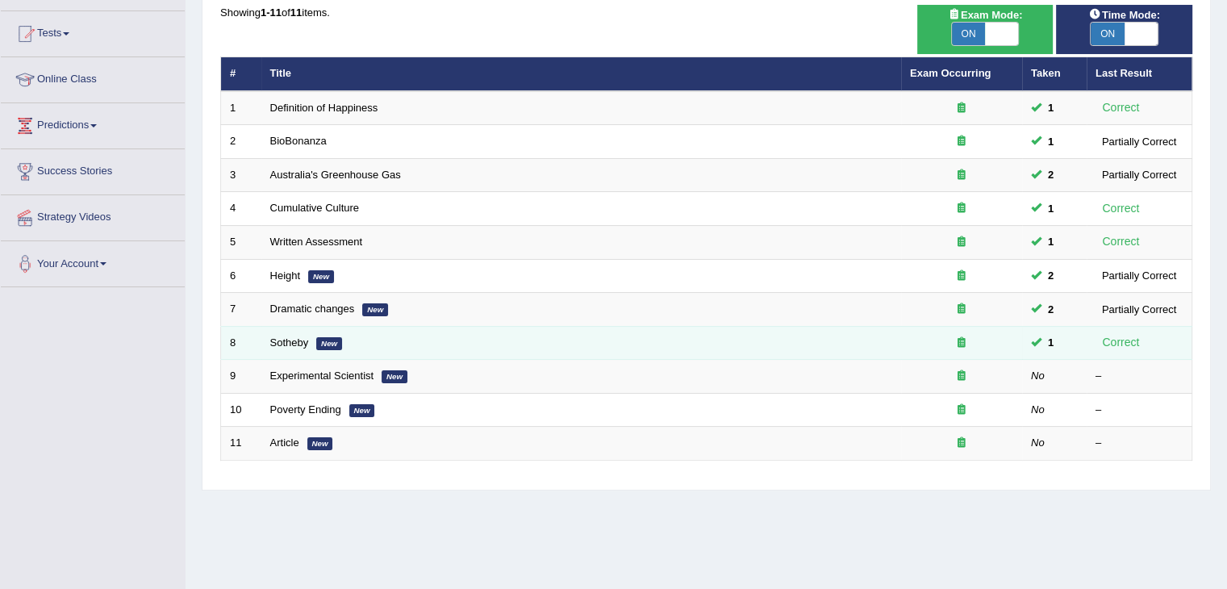
scroll to position [161, 0]
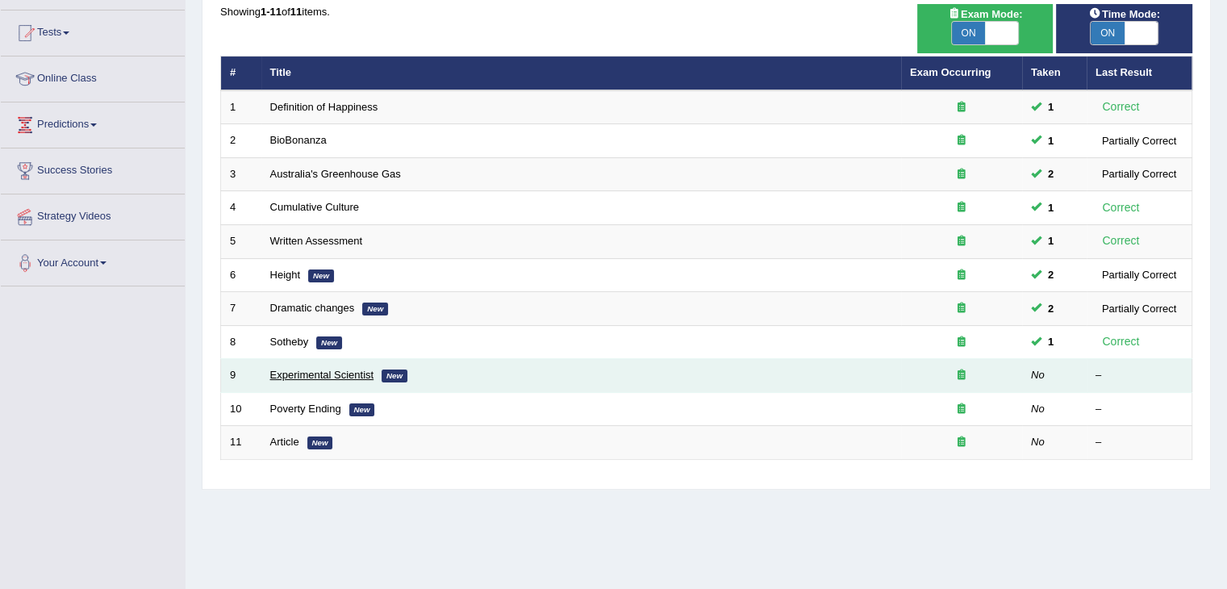
click at [348, 369] on link "Experimental Scientist" at bounding box center [322, 375] width 104 height 12
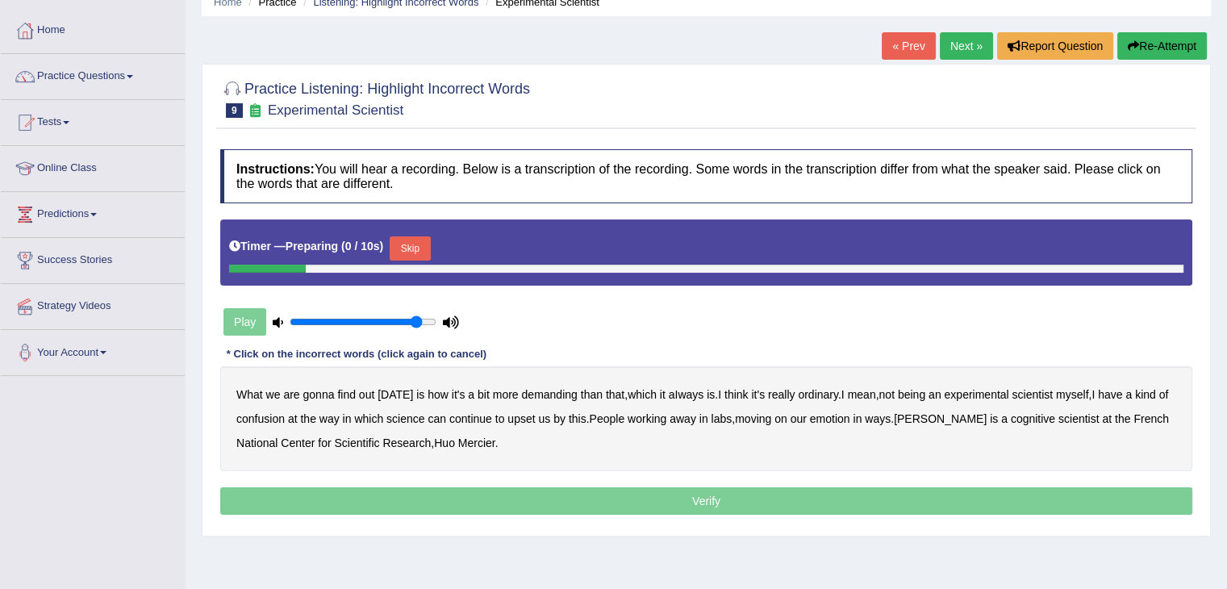
scroll to position [81, 0]
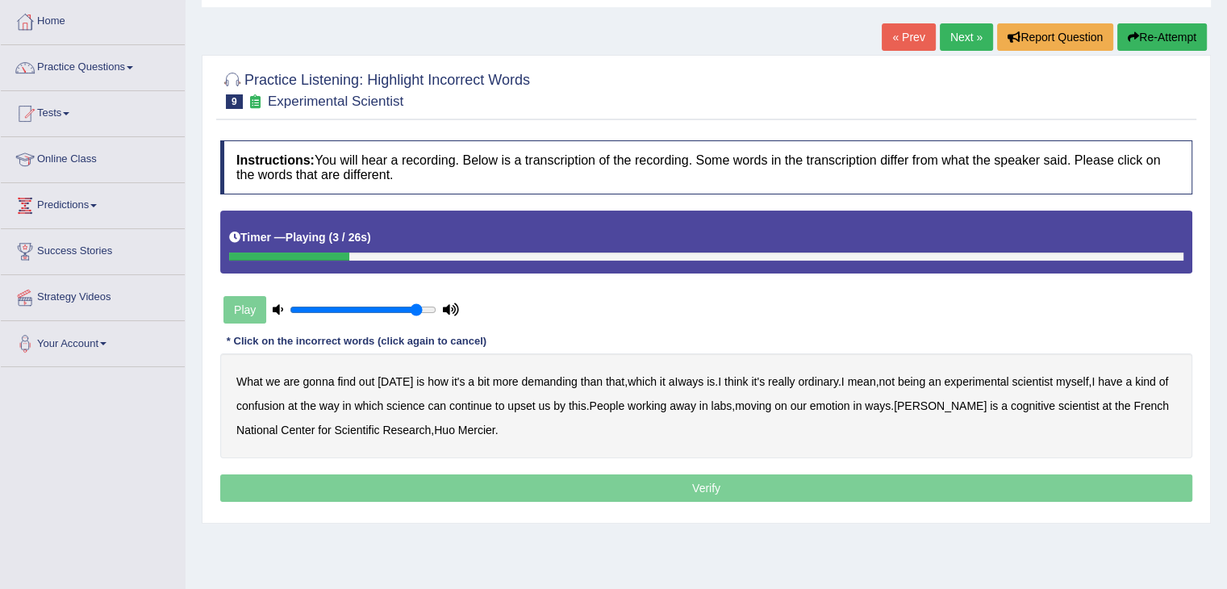
click at [545, 382] on b "demanding" at bounding box center [549, 381] width 56 height 13
click at [686, 382] on b "aIways" at bounding box center [686, 381] width 35 height 13
click at [820, 383] on b "ordinary" at bounding box center [818, 381] width 40 height 13
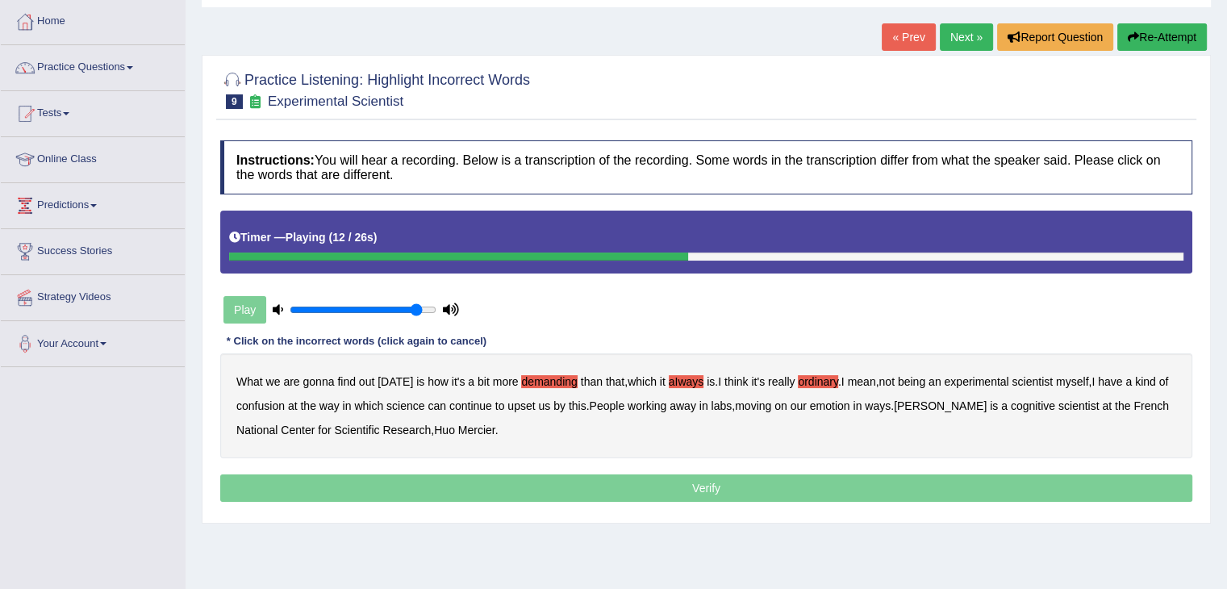
click at [279, 403] on b "confusion" at bounding box center [260, 405] width 48 height 13
click at [529, 411] on b "upset" at bounding box center [520, 405] width 27 height 13
click at [844, 410] on b "emotion" at bounding box center [830, 405] width 40 height 13
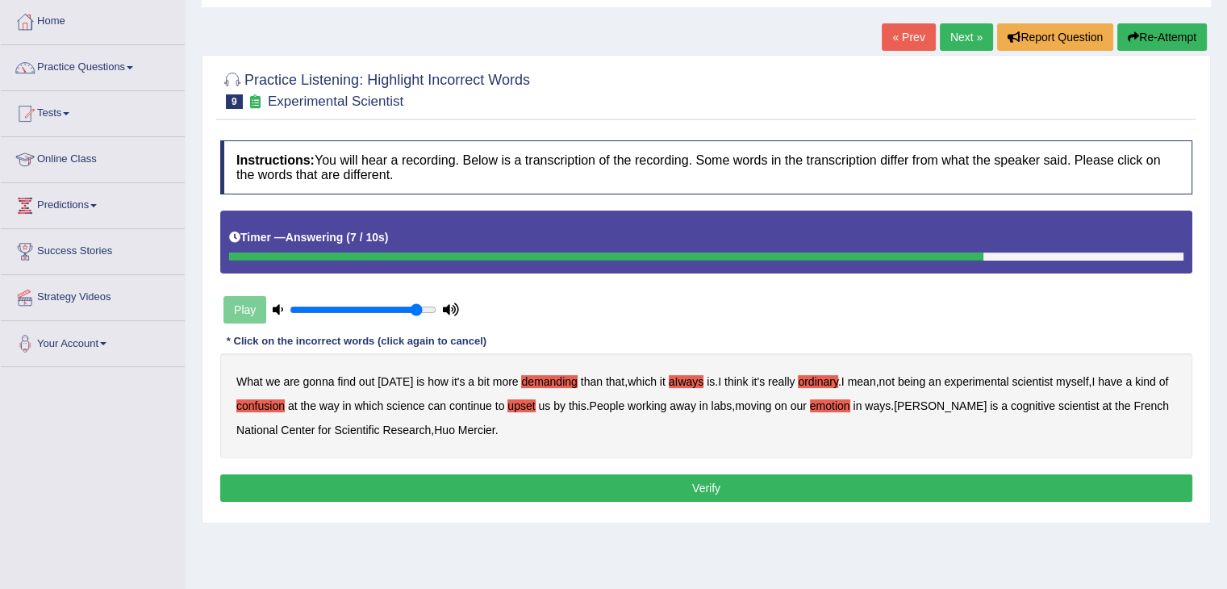
click at [593, 487] on button "Verify" at bounding box center [706, 487] width 972 height 27
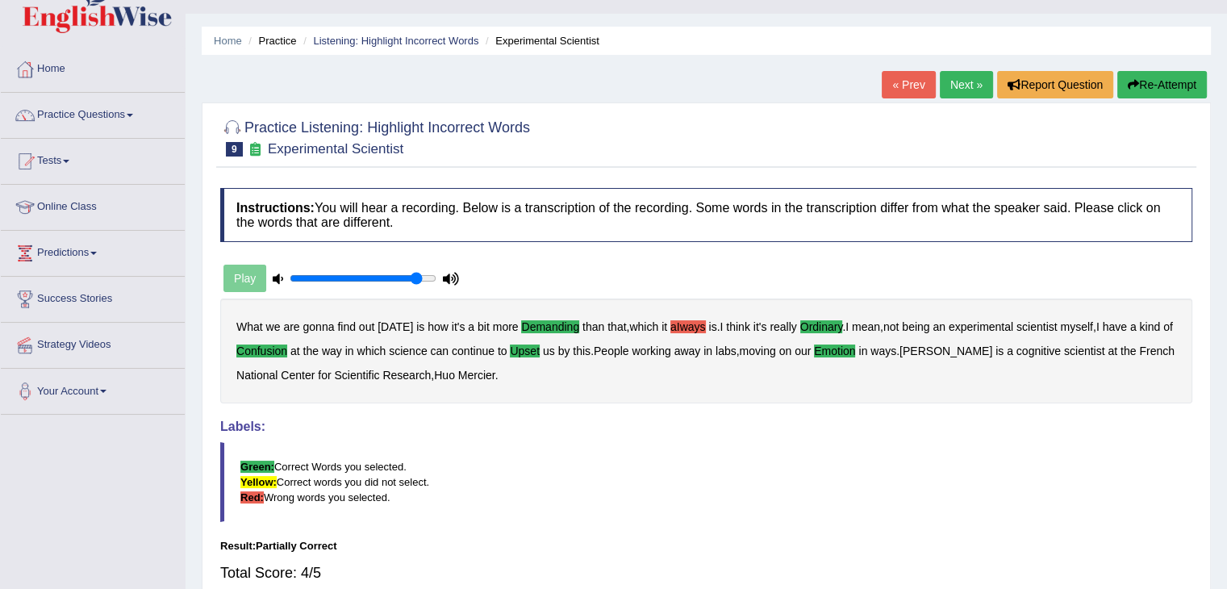
scroll to position [16, 0]
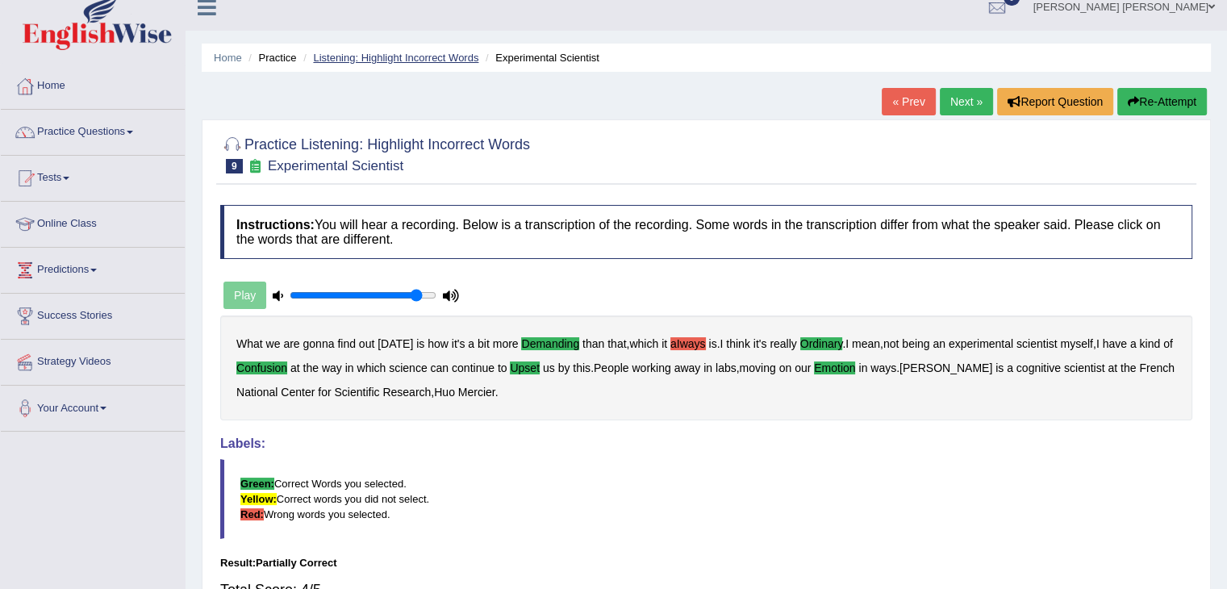
click at [411, 56] on link "Listening: Highlight Incorrect Words" at bounding box center [395, 58] width 165 height 12
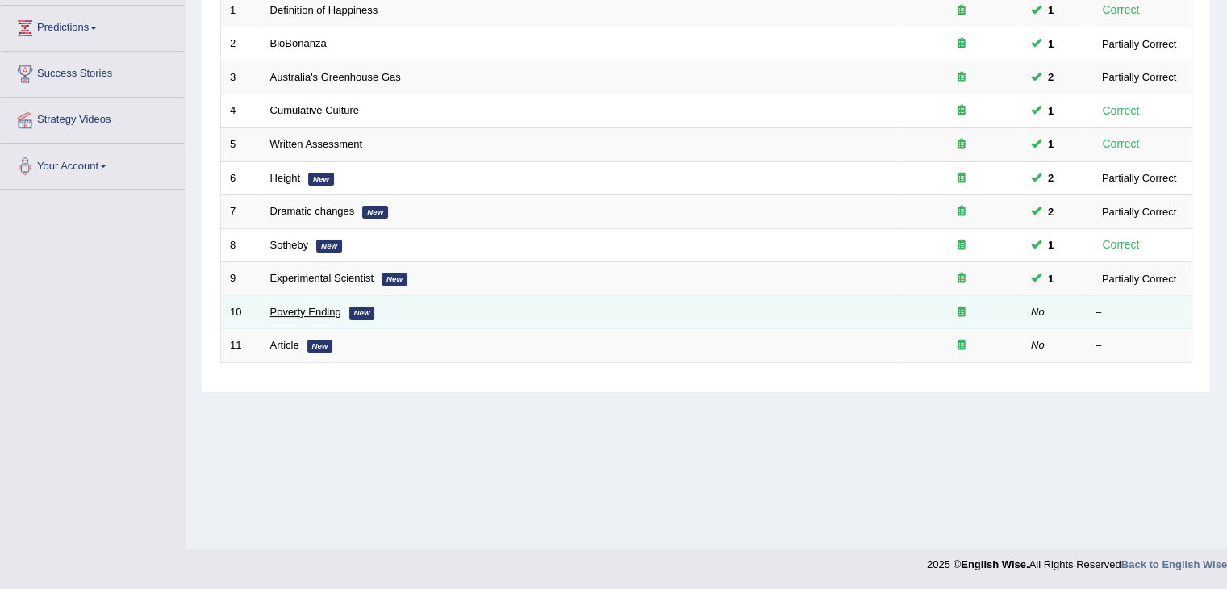
scroll to position [258, 0]
click at [319, 307] on link "Poverty Ending" at bounding box center [305, 312] width 71 height 12
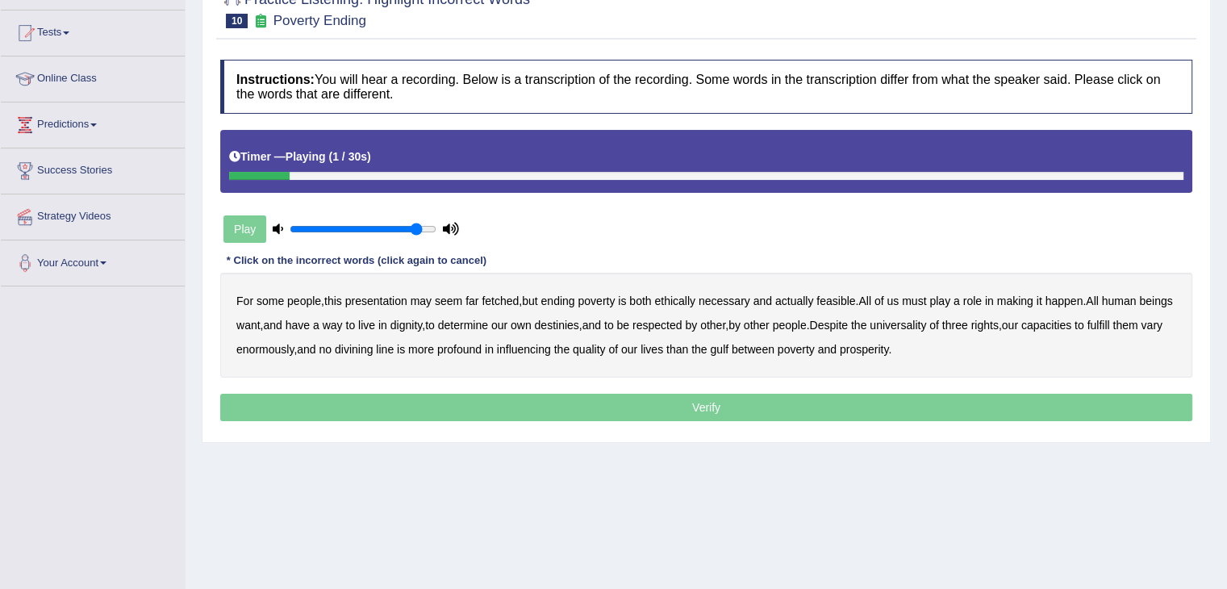
click at [385, 299] on b "presentation" at bounding box center [376, 300] width 62 height 13
click at [689, 301] on b "ethically" at bounding box center [674, 300] width 41 height 13
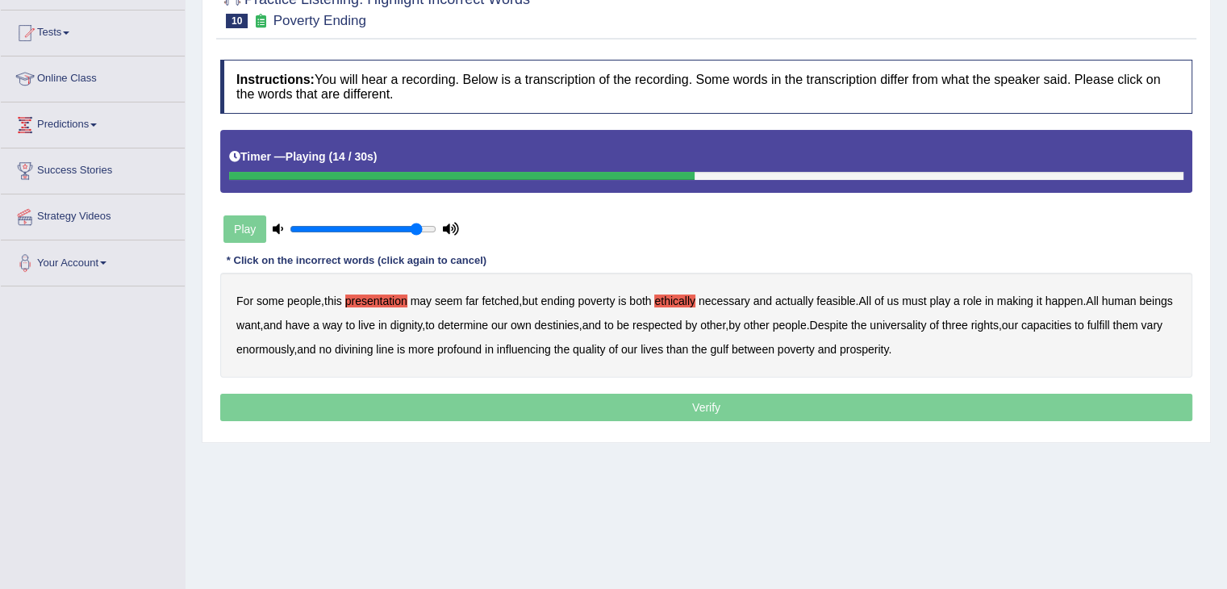
click at [343, 323] on b "way" at bounding box center [333, 325] width 20 height 13
click at [968, 324] on b "three" at bounding box center [955, 325] width 26 height 13
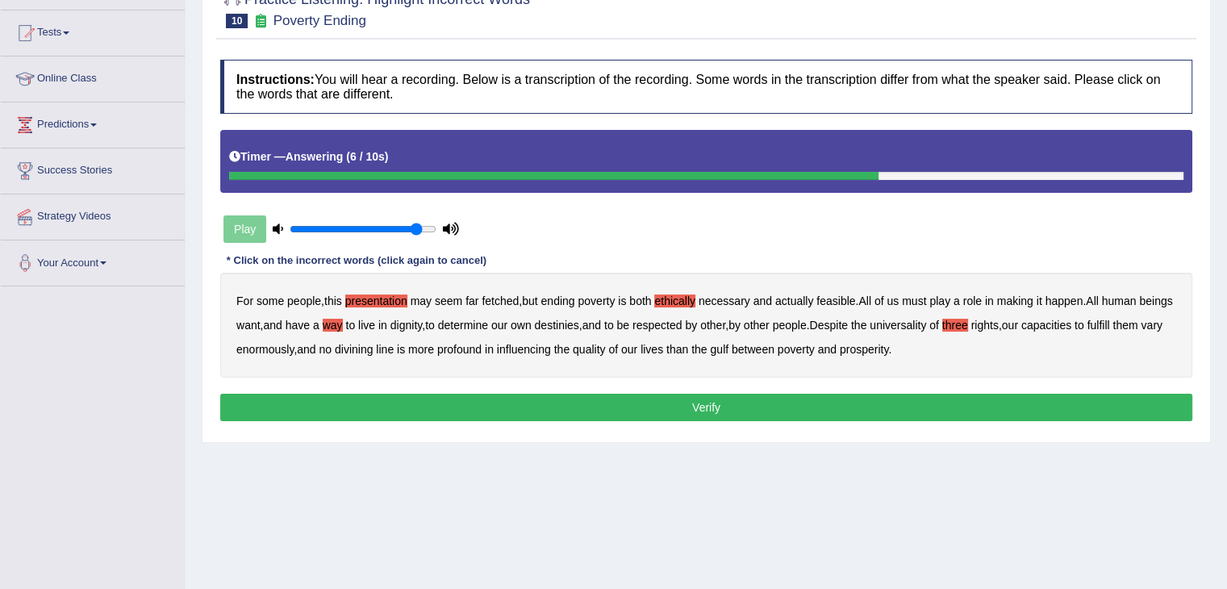
click at [845, 407] on button "Verify" at bounding box center [706, 407] width 972 height 27
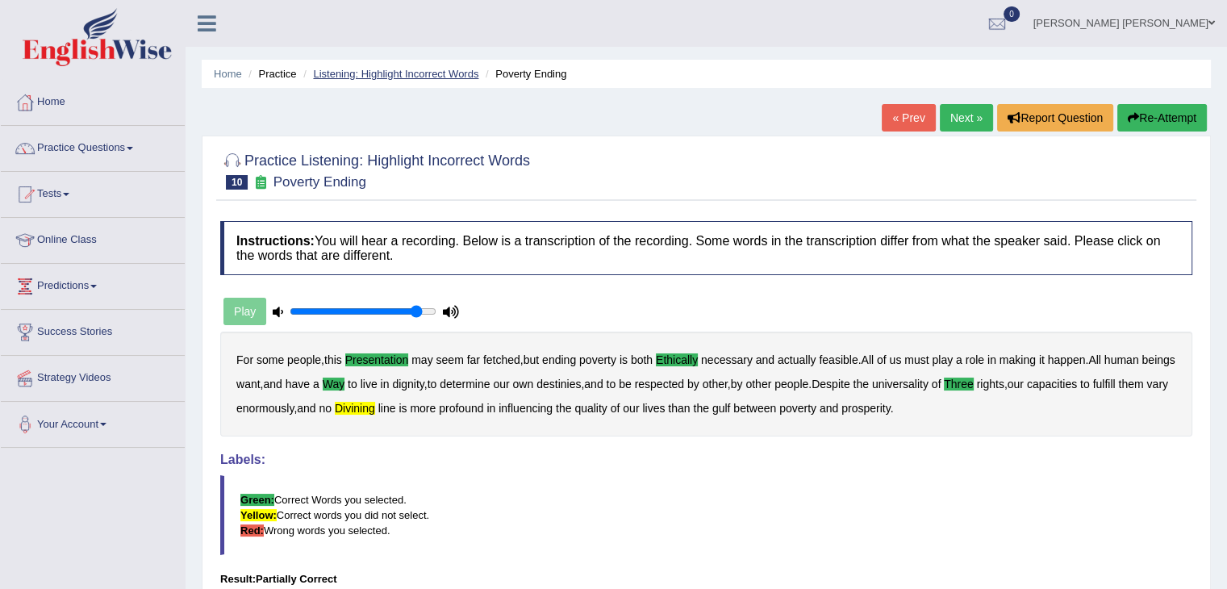
click at [455, 69] on link "Listening: Highlight Incorrect Words" at bounding box center [395, 74] width 165 height 12
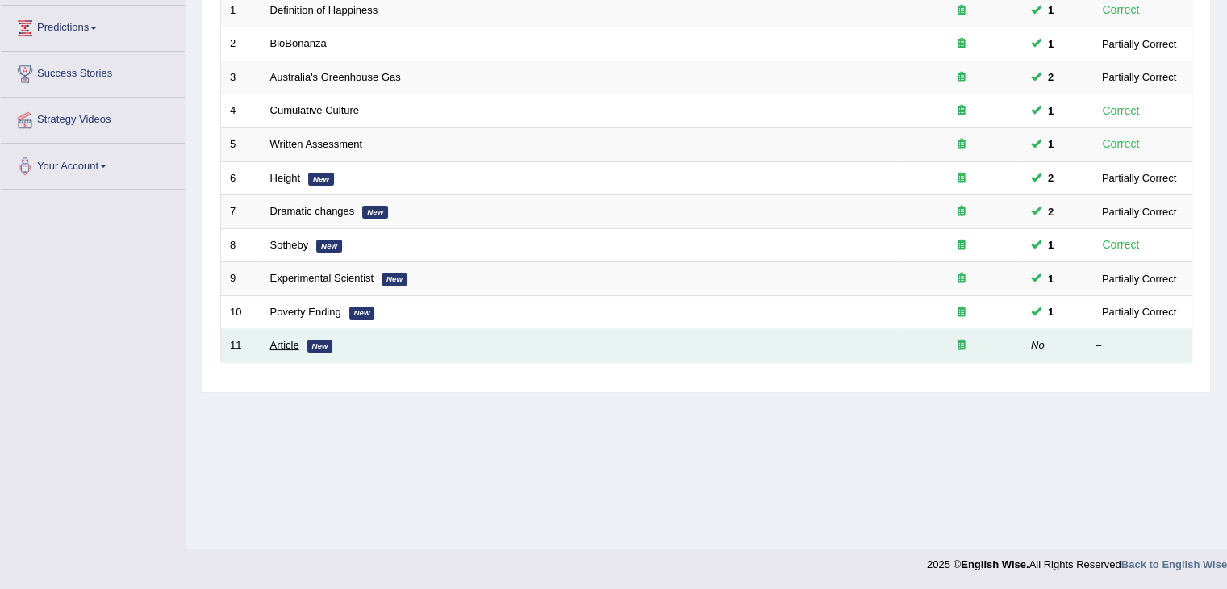
click at [282, 343] on link "Article" at bounding box center [284, 345] width 29 height 12
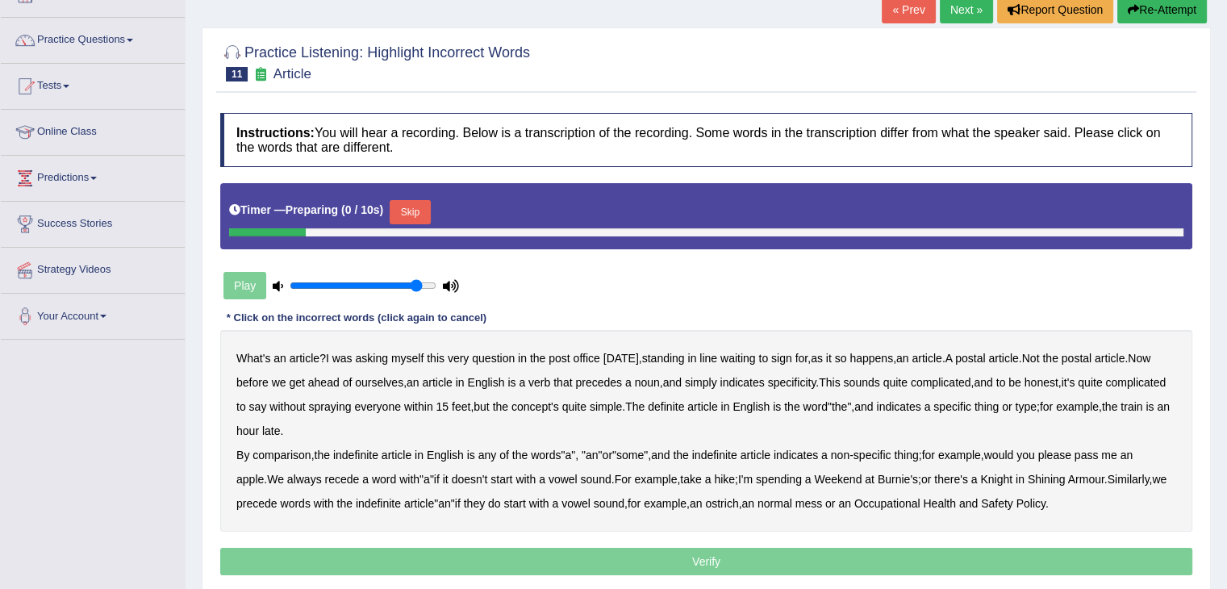
scroll to position [161, 0]
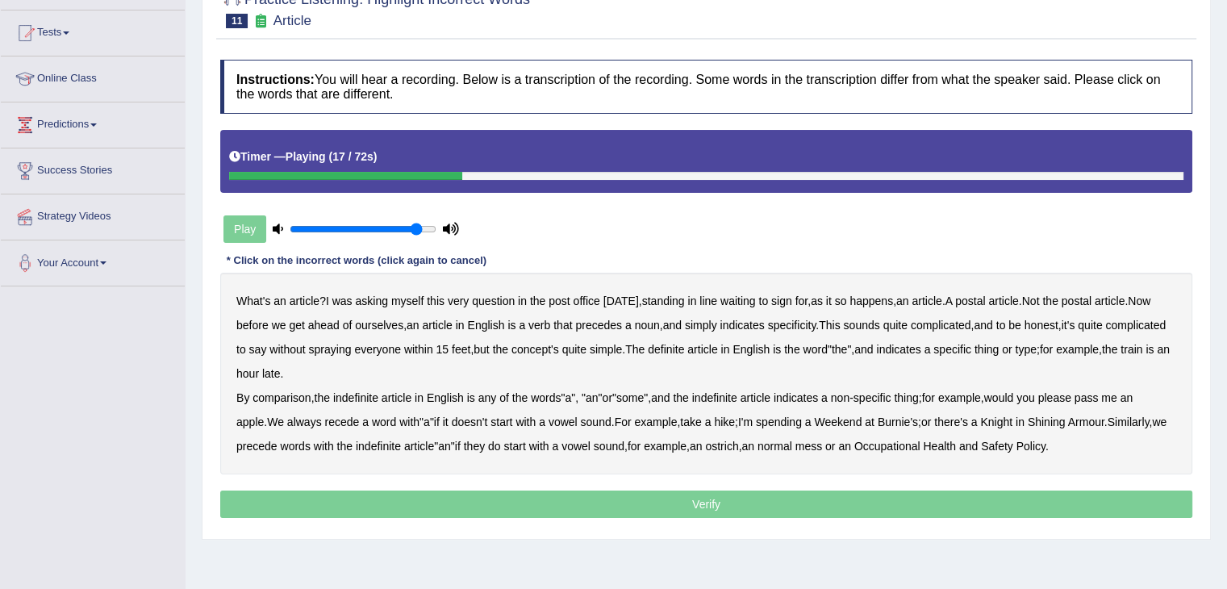
click at [550, 328] on b "verb" at bounding box center [539, 325] width 22 height 13
click at [281, 398] on b "comparison" at bounding box center [282, 397] width 58 height 13
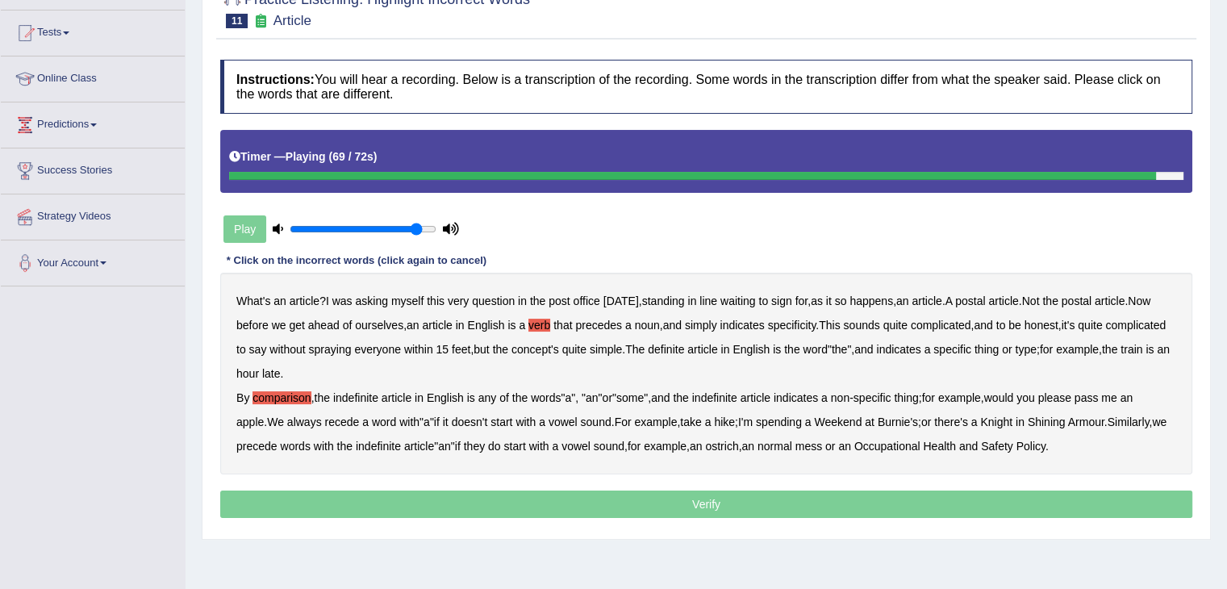
click at [792, 449] on b "normal" at bounding box center [775, 446] width 35 height 13
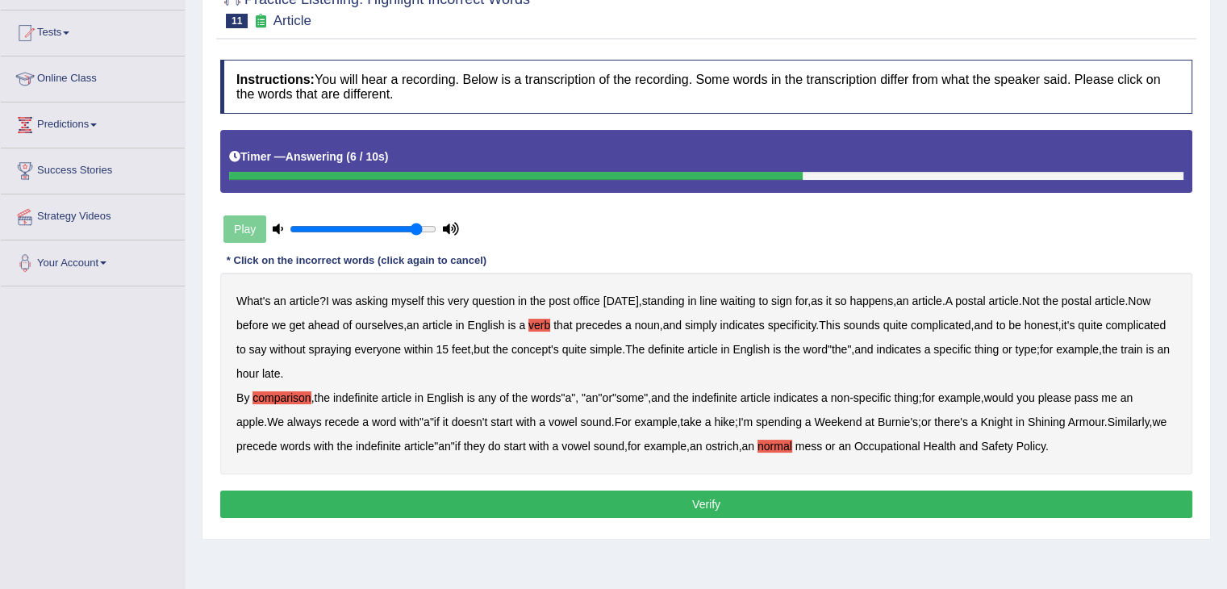
click at [755, 500] on button "Verify" at bounding box center [706, 503] width 972 height 27
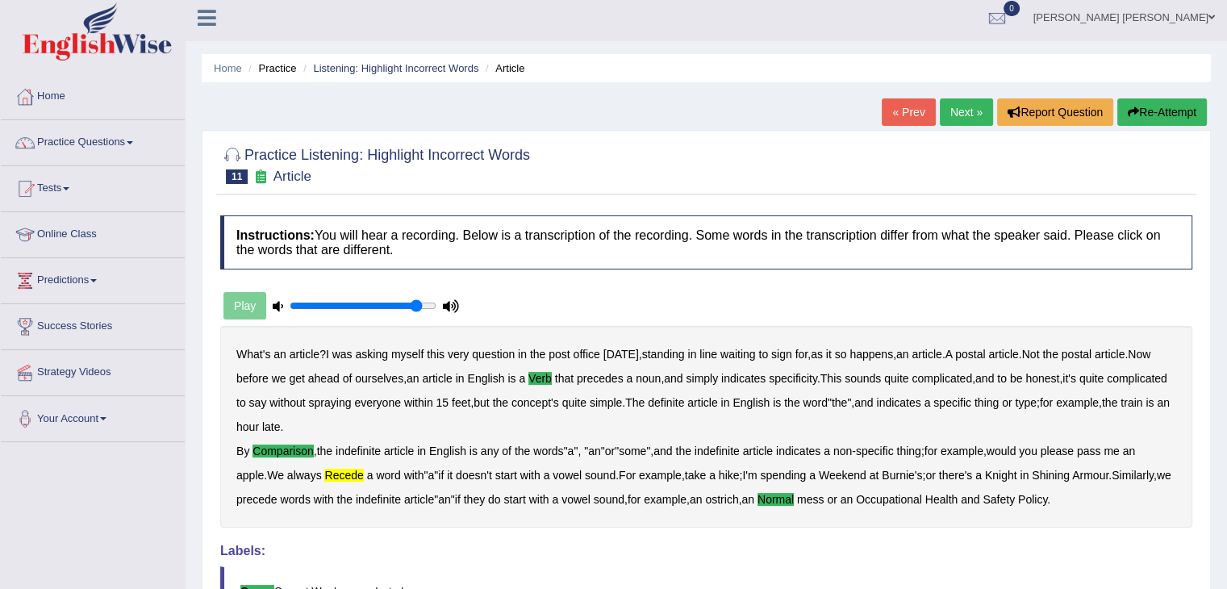
scroll to position [0, 0]
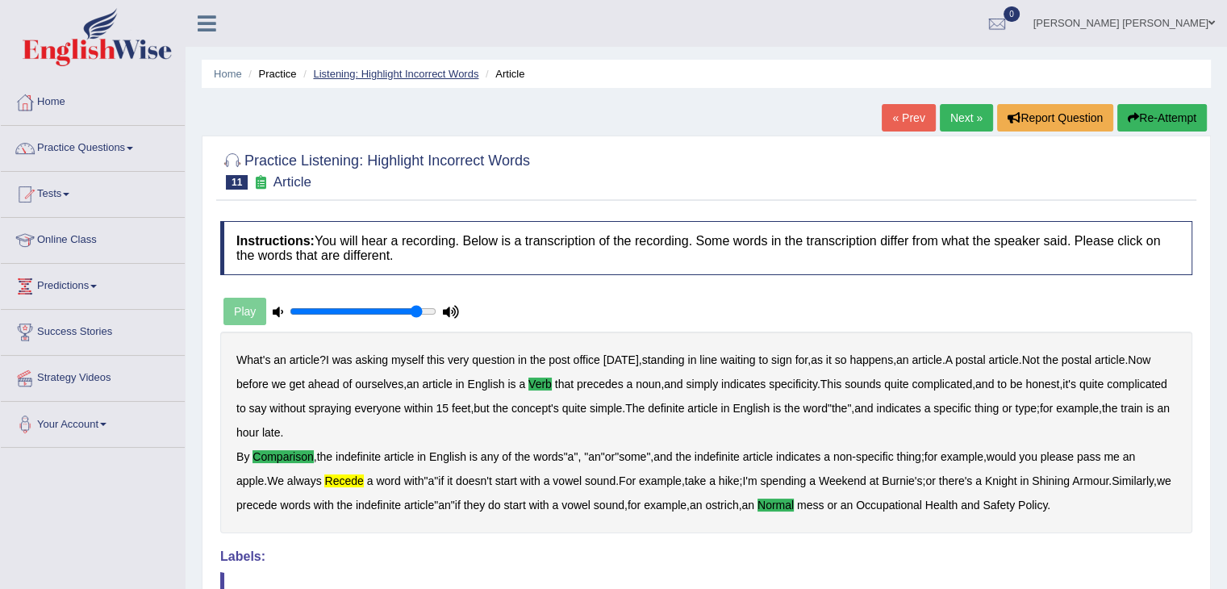
click at [432, 76] on link "Listening: Highlight Incorrect Words" at bounding box center [395, 74] width 165 height 12
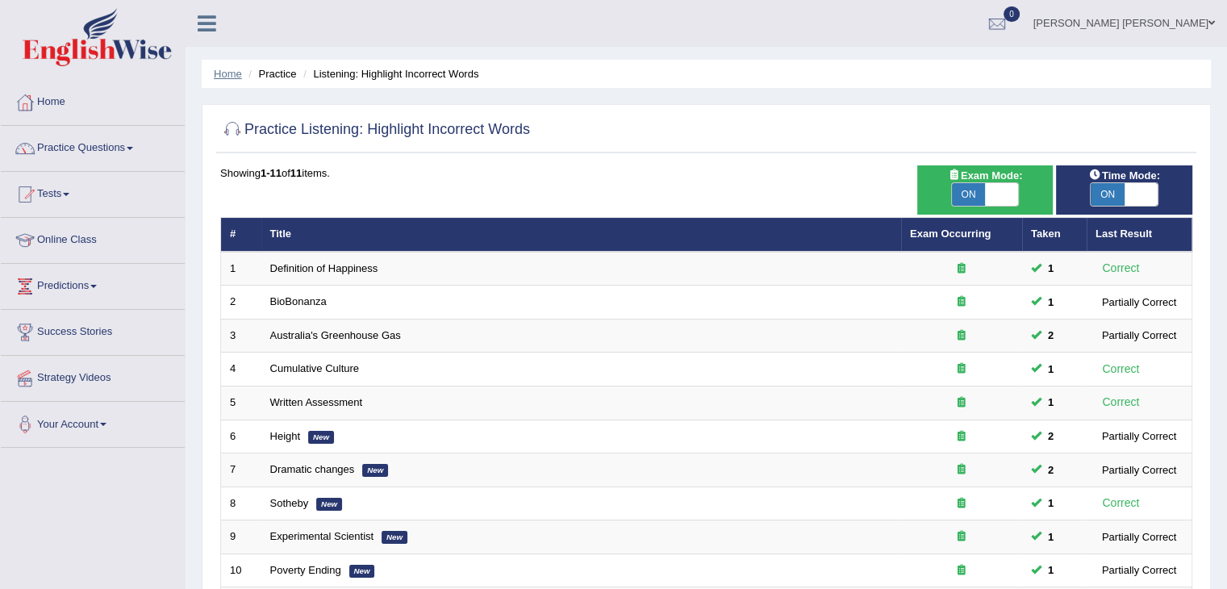
click at [222, 73] on link "Home" at bounding box center [228, 74] width 28 height 12
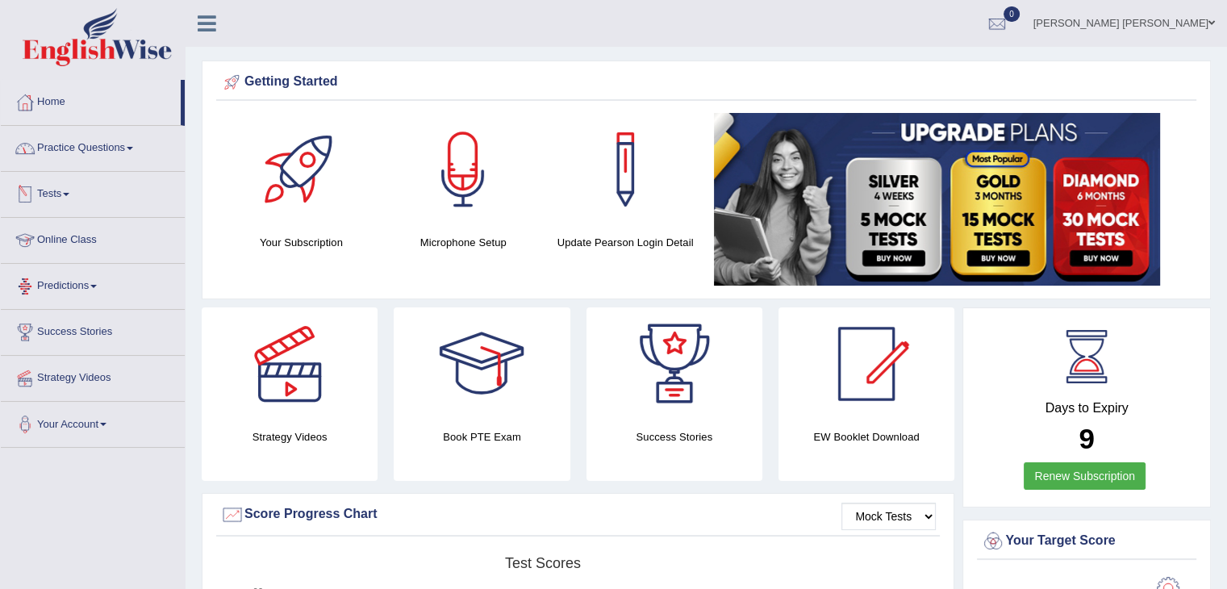
click at [108, 151] on link "Practice Questions" at bounding box center [93, 146] width 184 height 40
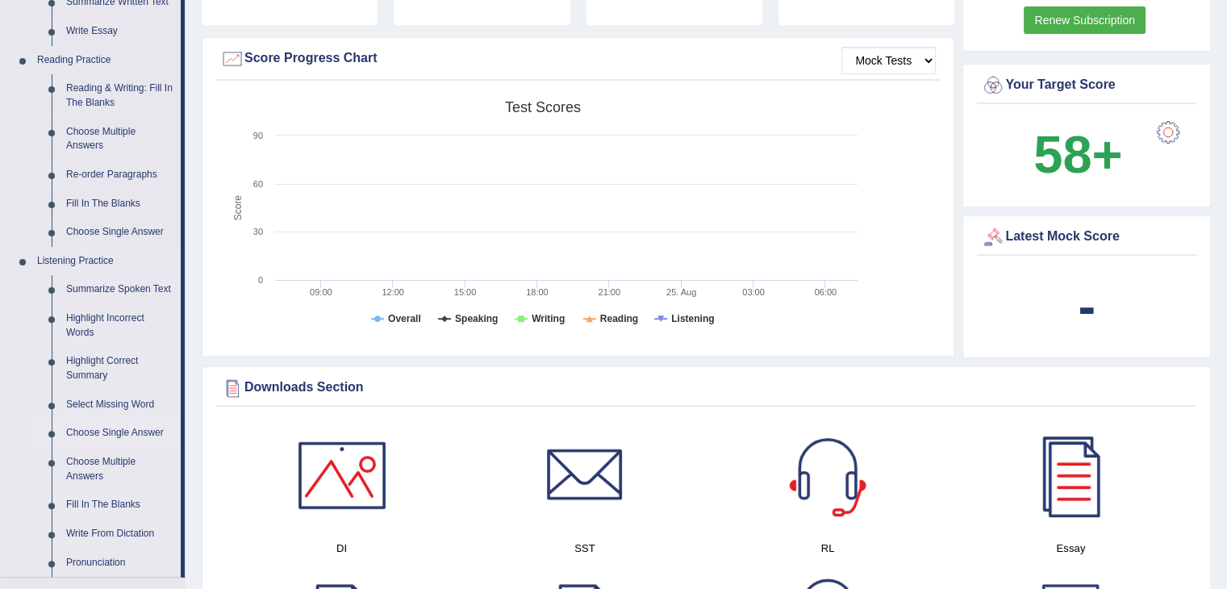
scroll to position [565, 0]
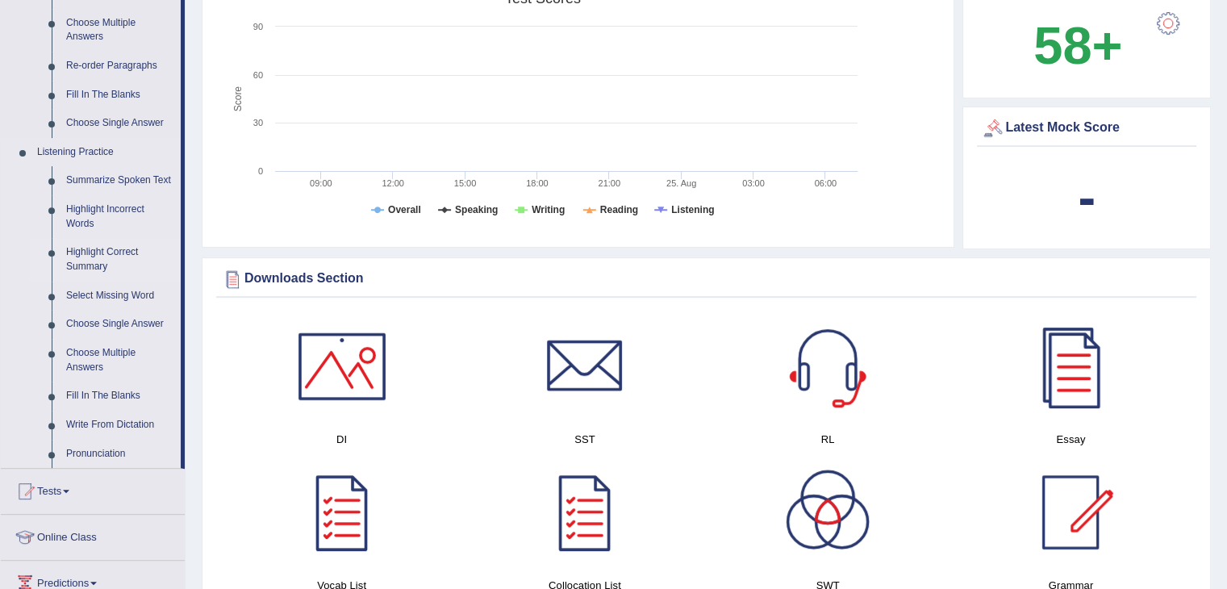
click at [93, 264] on link "Highlight Correct Summary" at bounding box center [120, 259] width 122 height 43
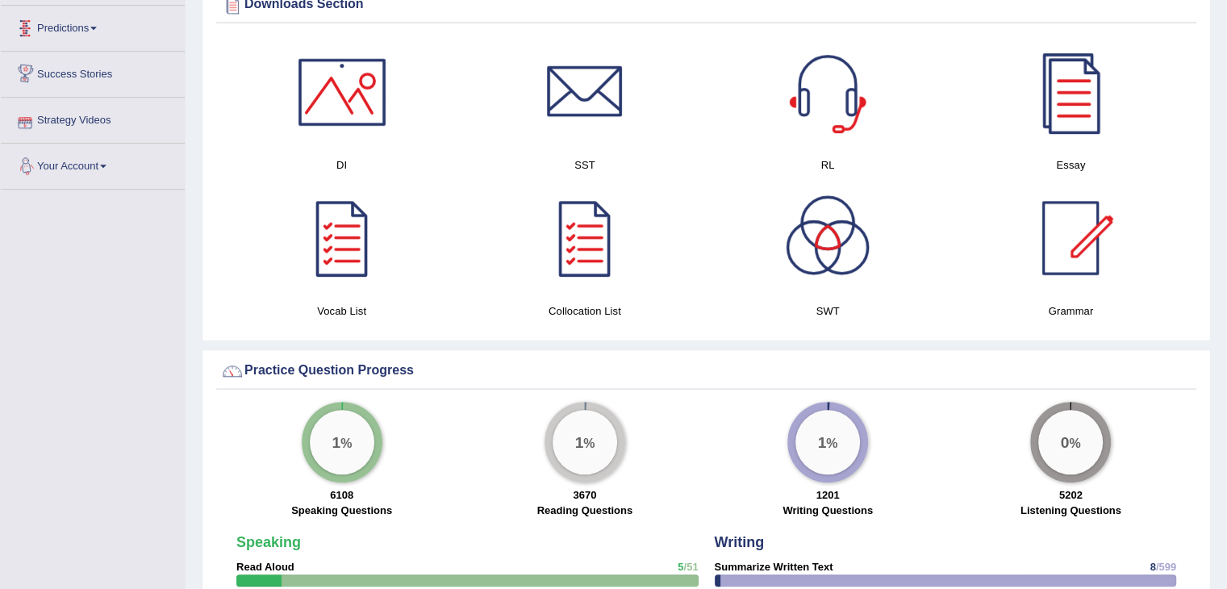
scroll to position [753, 0]
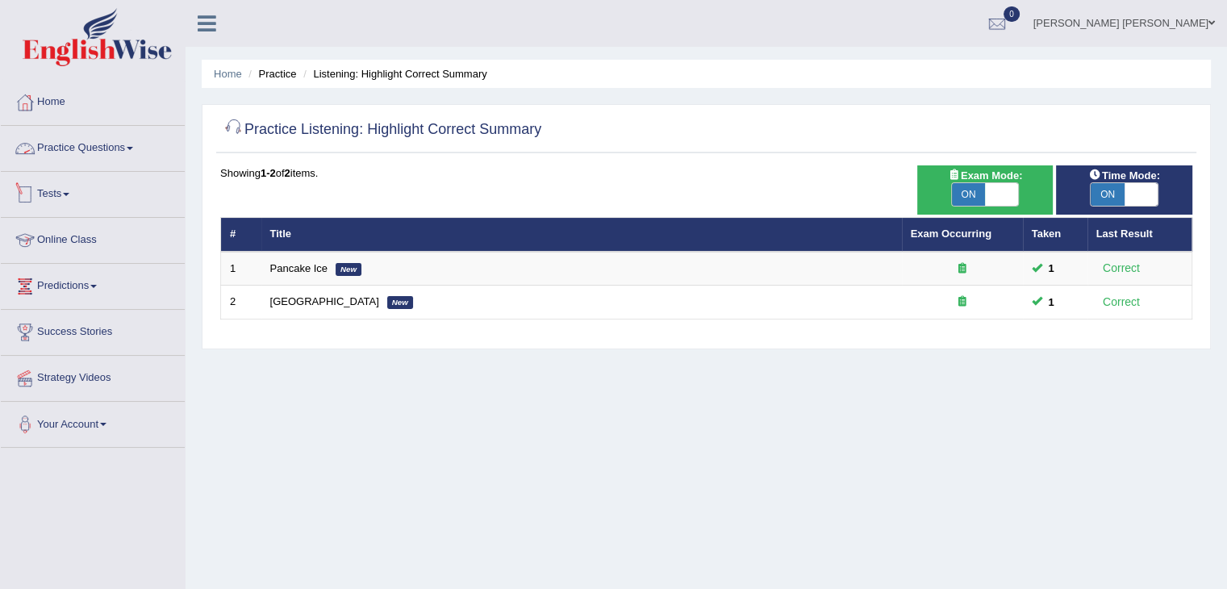
click at [92, 140] on link "Practice Questions" at bounding box center [93, 146] width 184 height 40
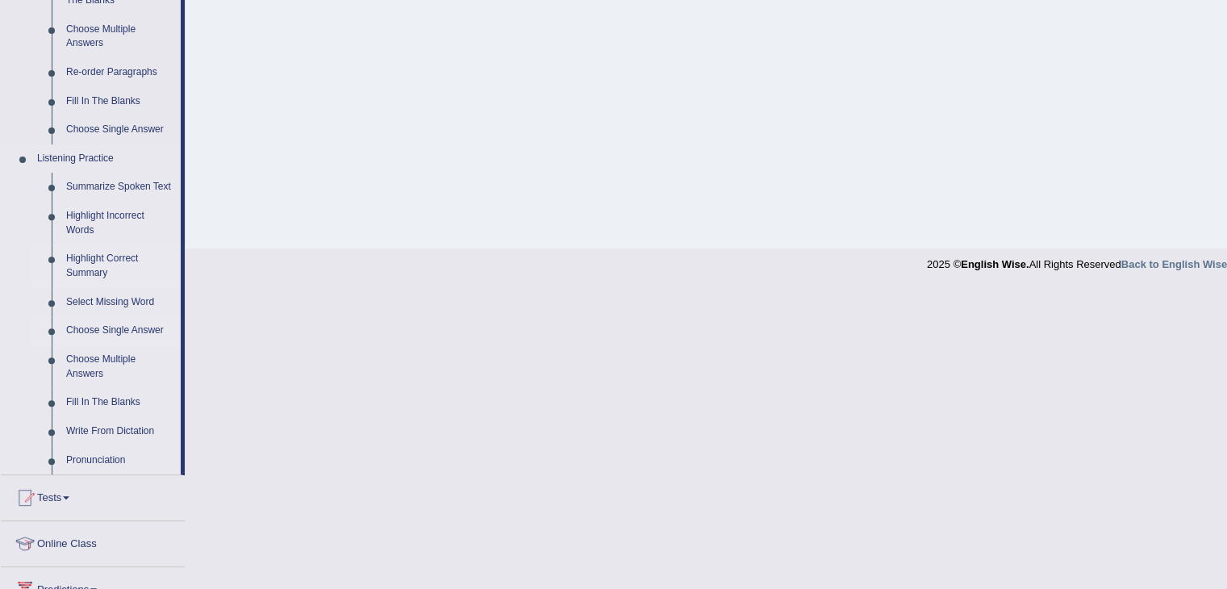
scroll to position [565, 0]
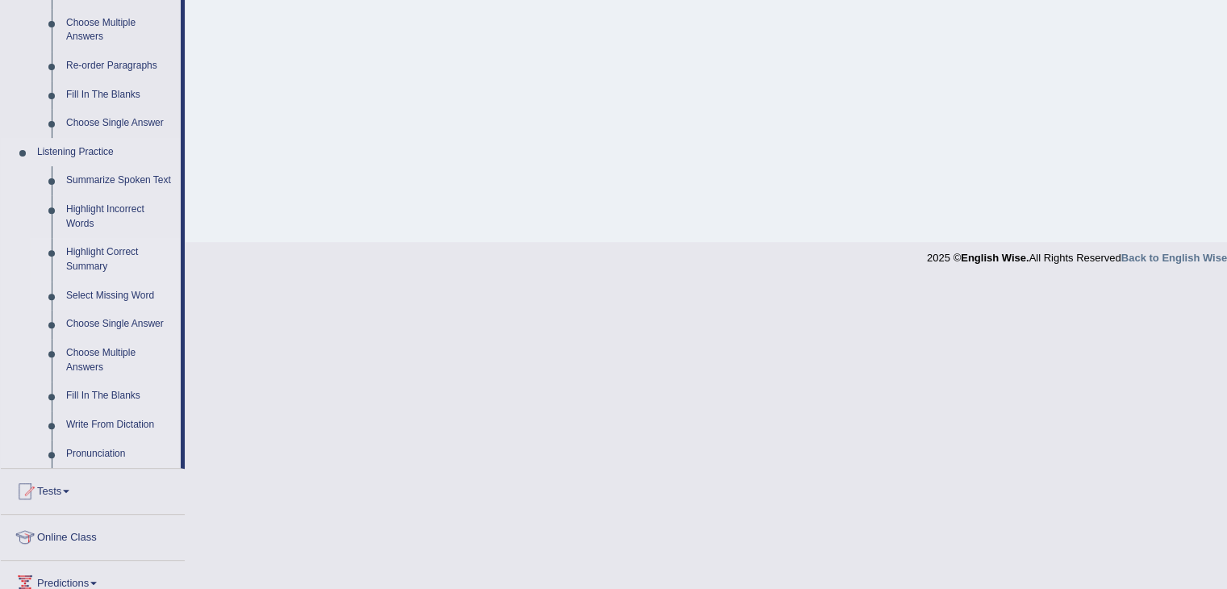
click at [137, 295] on link "Select Missing Word" at bounding box center [120, 296] width 122 height 29
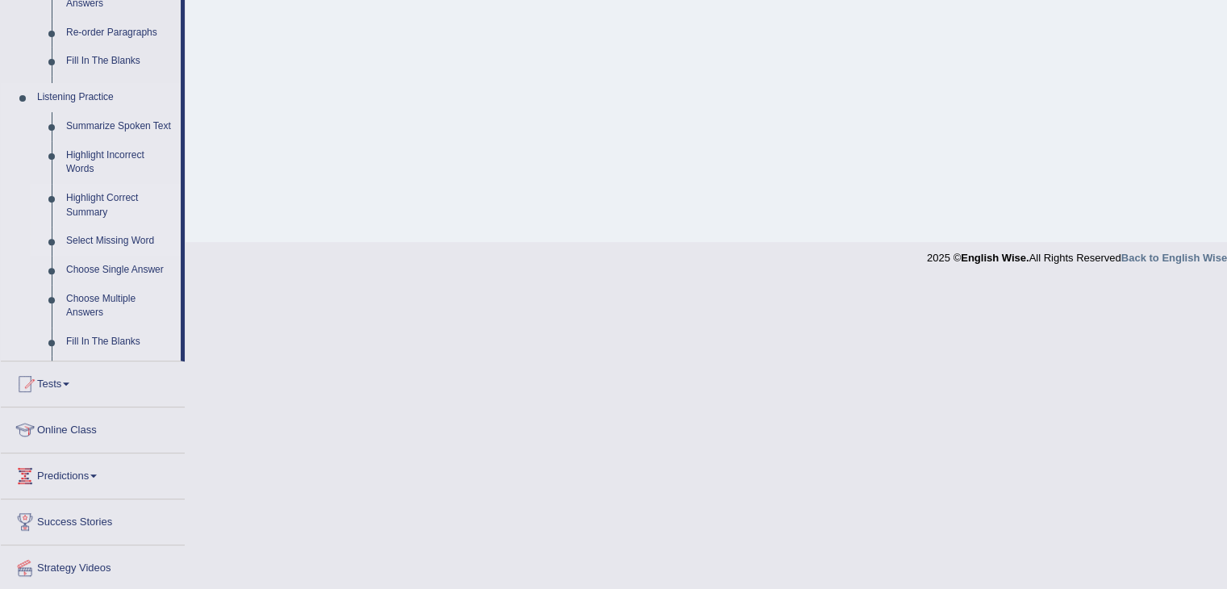
scroll to position [258, 0]
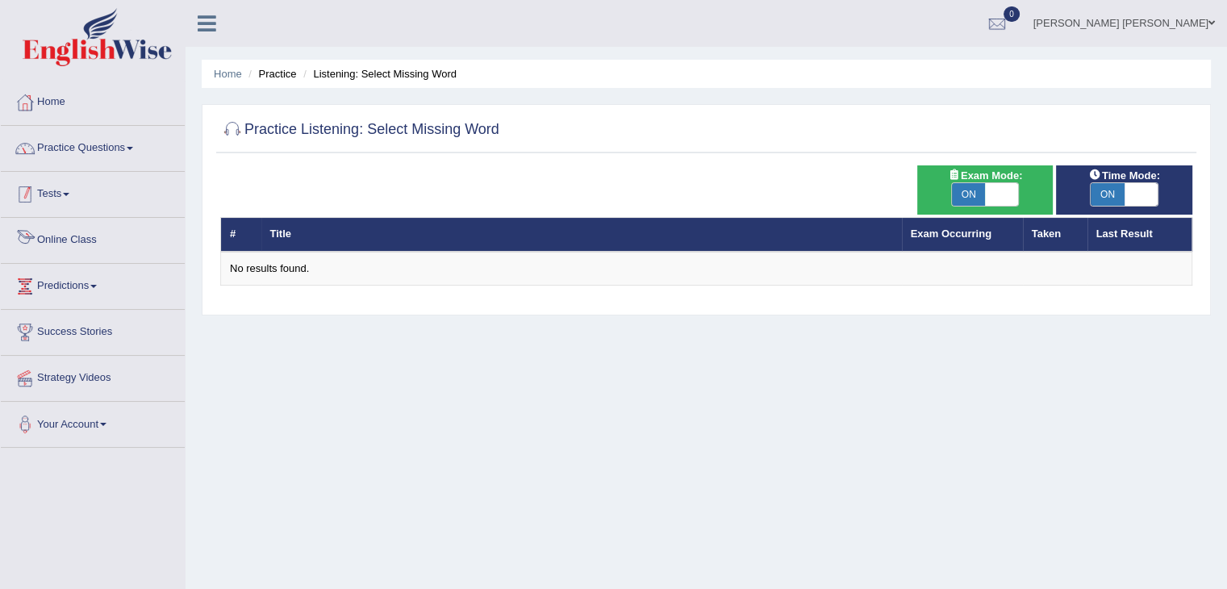
click at [85, 153] on link "Practice Questions" at bounding box center [93, 146] width 184 height 40
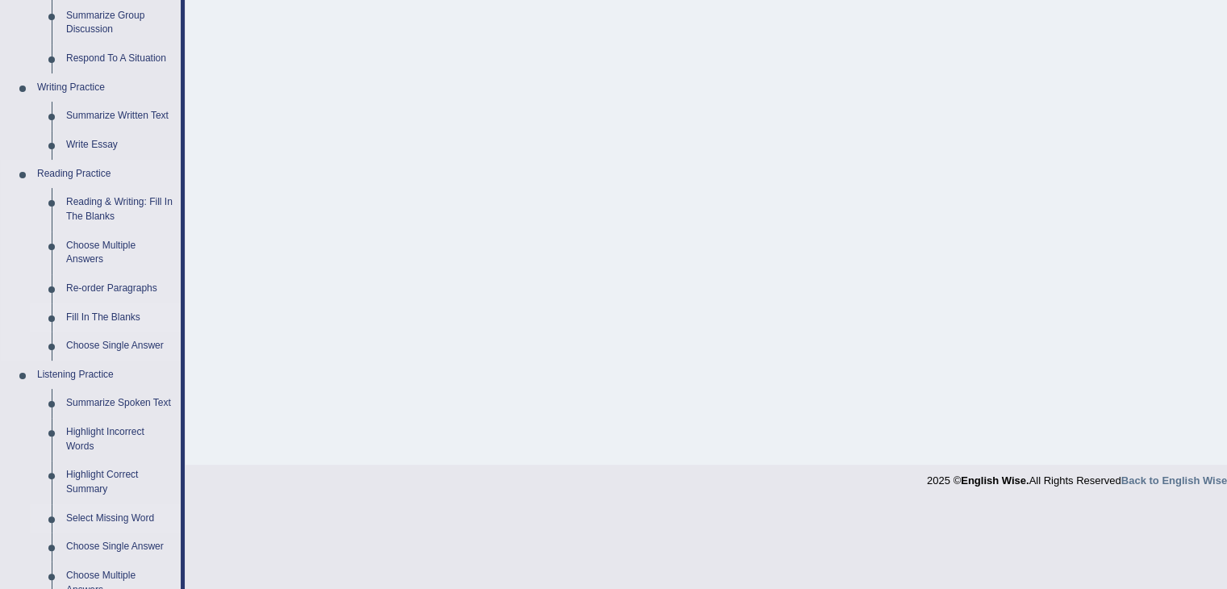
scroll to position [403, 0]
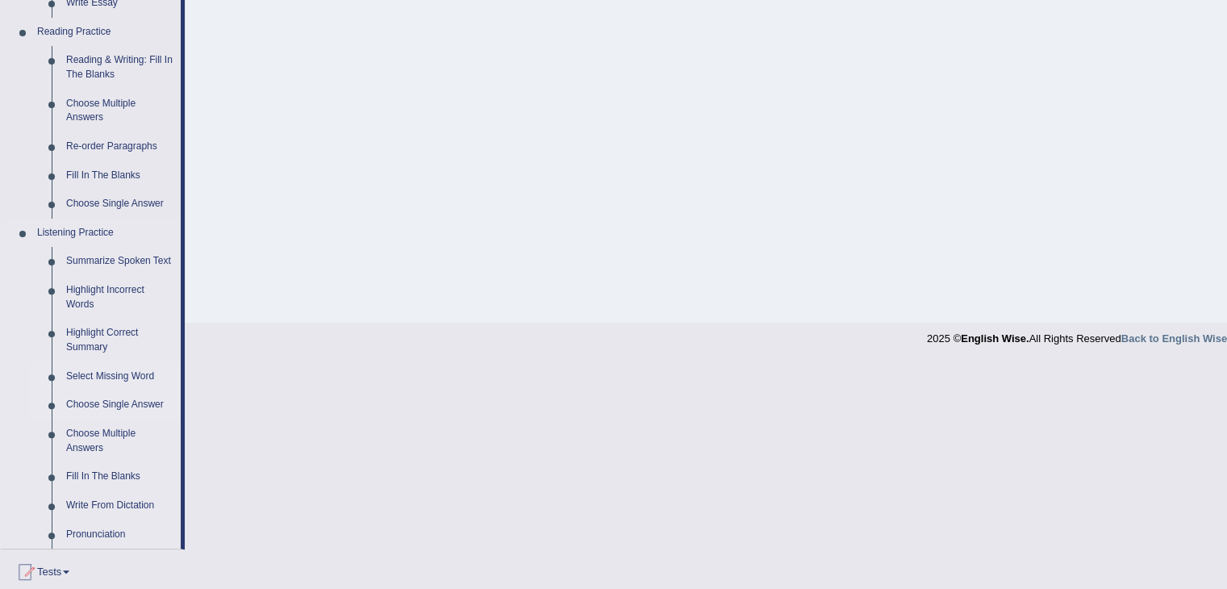
click at [127, 409] on link "Choose Single Answer" at bounding box center [120, 404] width 122 height 29
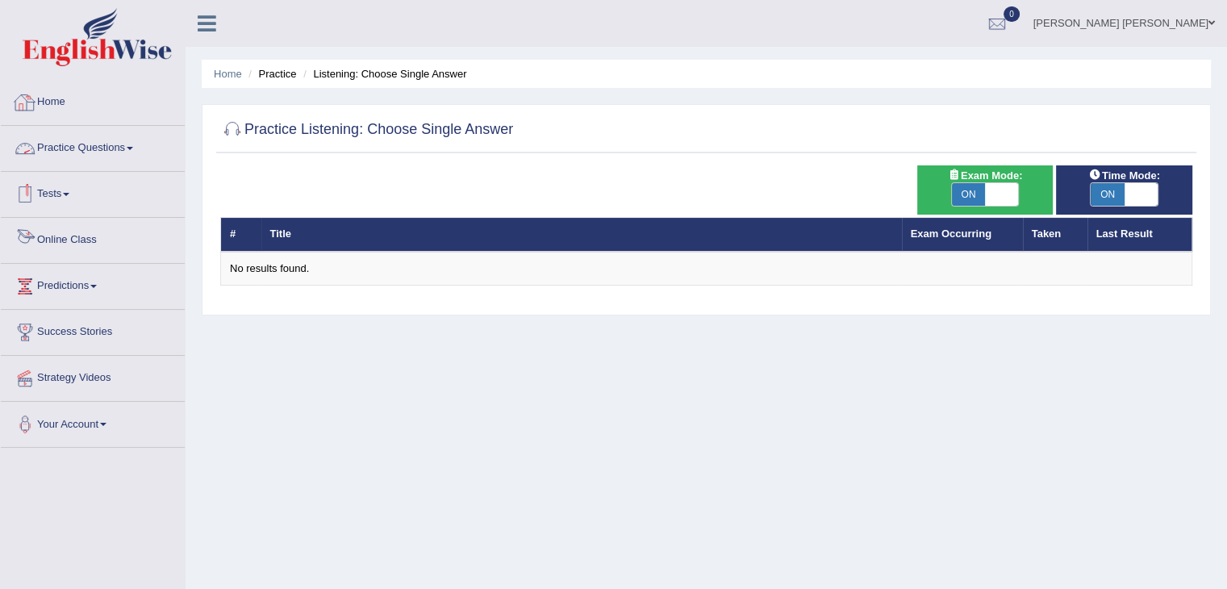
click at [110, 151] on link "Practice Questions" at bounding box center [93, 146] width 184 height 40
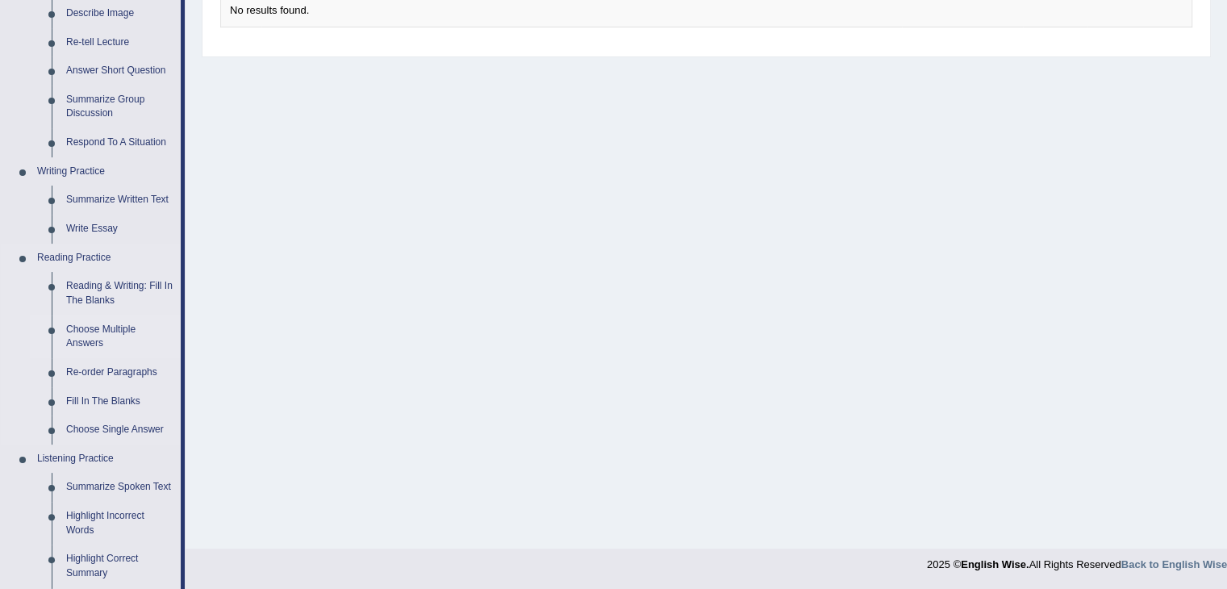
scroll to position [581, 0]
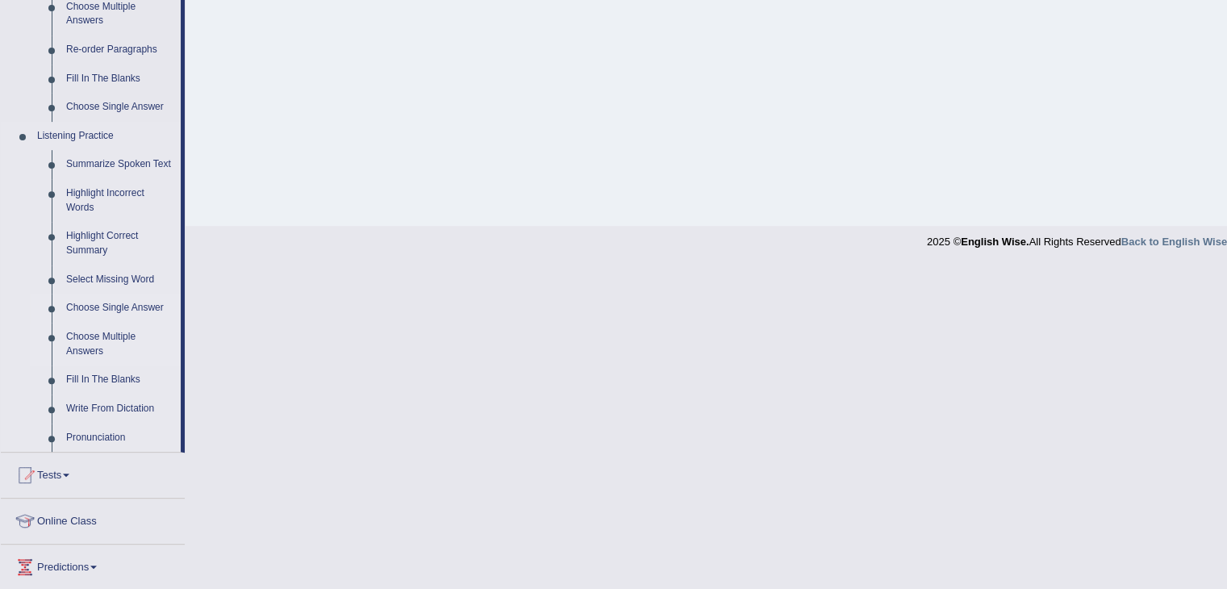
click at [119, 336] on link "Choose Multiple Answers" at bounding box center [120, 344] width 122 height 43
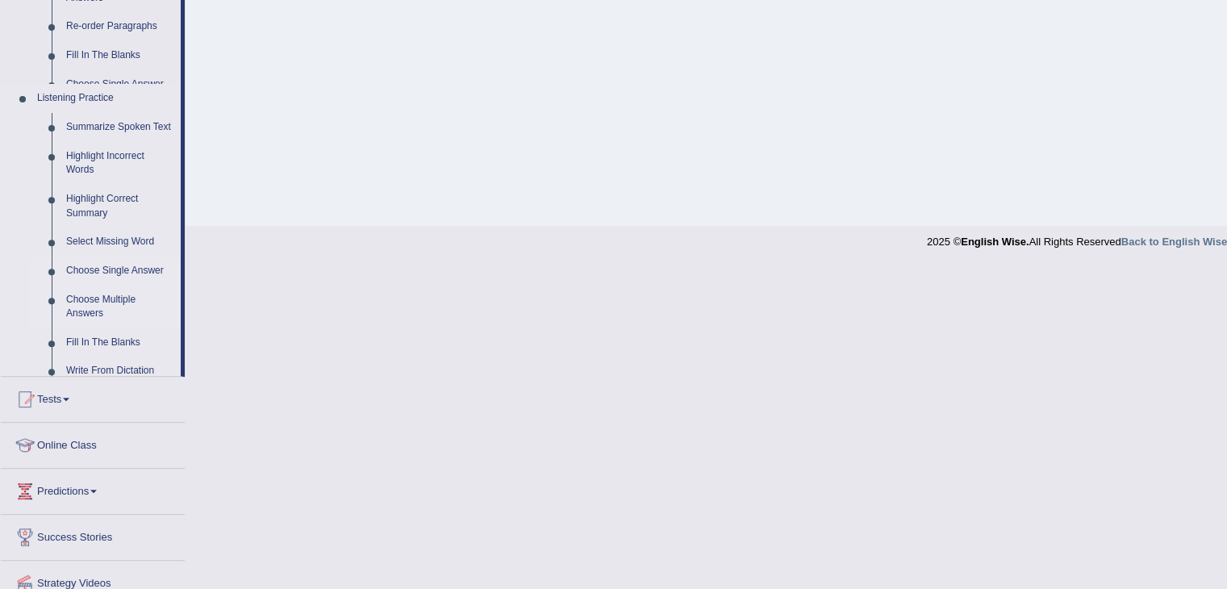
scroll to position [258, 0]
